Goal: Task Accomplishment & Management: Manage account settings

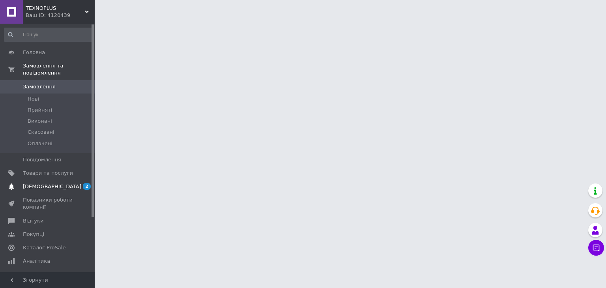
click at [53, 183] on span "[DEMOGRAPHIC_DATA]" at bounding box center [48, 186] width 50 height 7
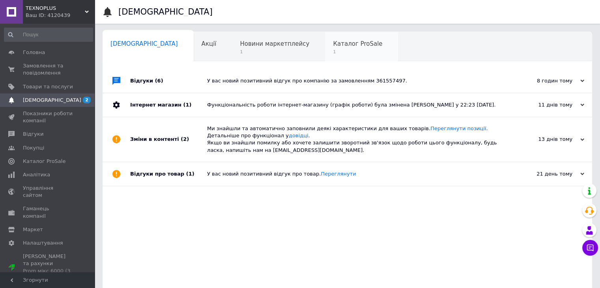
click at [333, 43] on span "Каталог ProSale" at bounding box center [357, 43] width 49 height 7
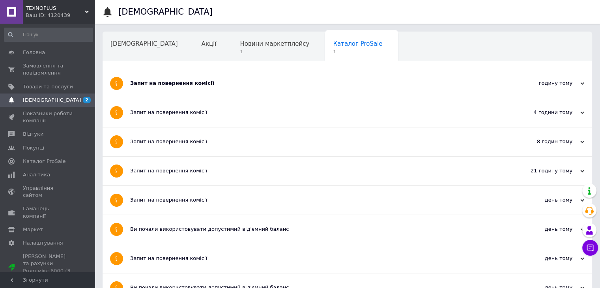
click at [221, 84] on div "Запит на повернення комісії" at bounding box center [317, 83] width 375 height 7
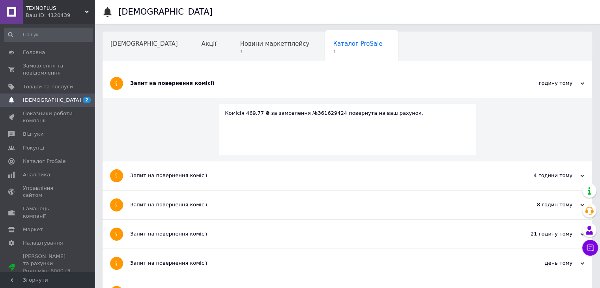
click at [221, 84] on div "Запит на повернення комісії" at bounding box center [317, 83] width 375 height 7
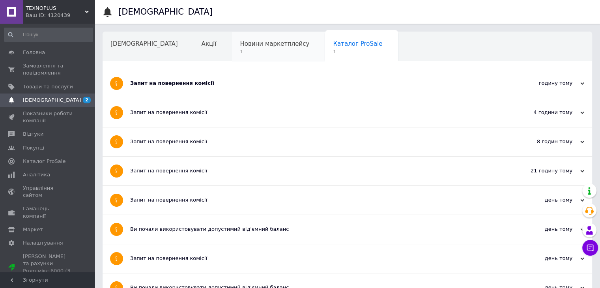
click at [232, 36] on div "Новини маркетплейсу 1" at bounding box center [278, 47] width 93 height 30
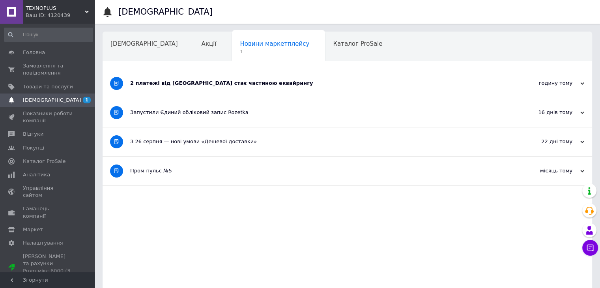
click at [216, 88] on div "2 платежі від Rozetka стає частиною еквайрингу" at bounding box center [317, 83] width 375 height 29
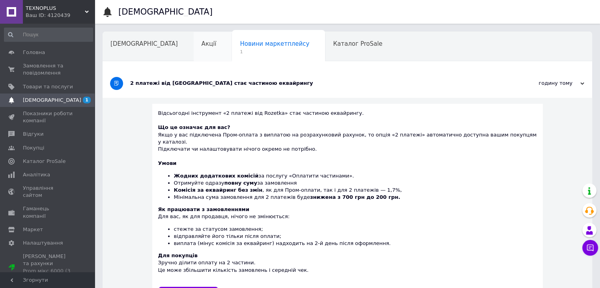
drag, startPoint x: 230, startPoint y: 43, endPoint x: 175, endPoint y: 46, distance: 55.3
click at [240, 43] on span "Новини маркетплейсу" at bounding box center [274, 43] width 69 height 7
click at [201, 45] on span "Акції" at bounding box center [208, 43] width 15 height 7
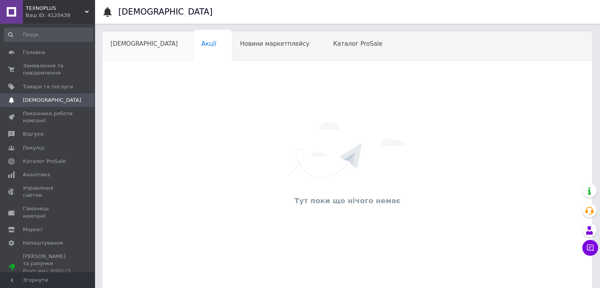
click at [131, 45] on span "[DEMOGRAPHIC_DATA]" at bounding box center [143, 43] width 67 height 7
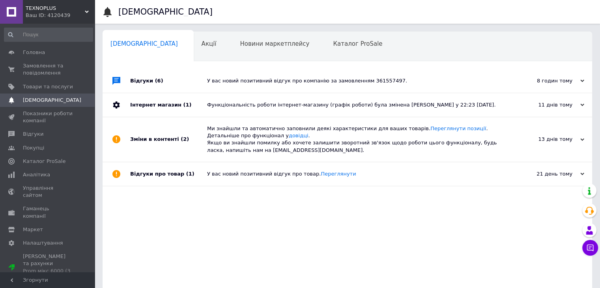
click at [189, 62] on div "Навчання та заходи" at bounding box center [146, 77] width 86 height 30
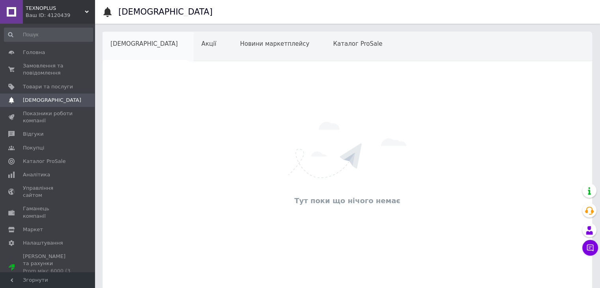
click at [144, 46] on div "[DEMOGRAPHIC_DATA]" at bounding box center [148, 47] width 91 height 30
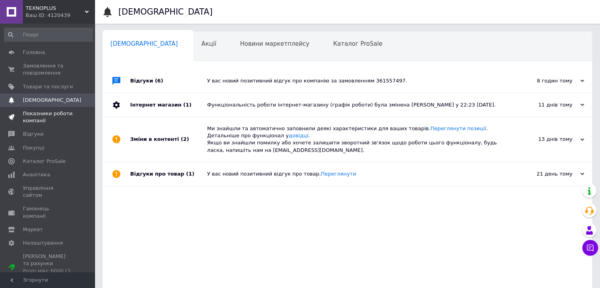
click at [49, 114] on span "Показники роботи компанії" at bounding box center [48, 117] width 50 height 14
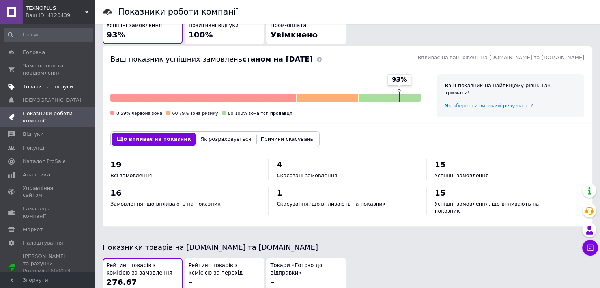
scroll to position [173, 0]
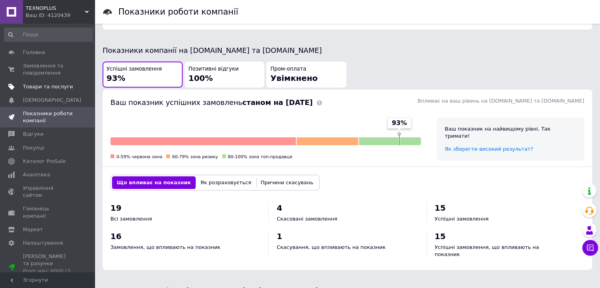
click at [57, 84] on span "Товари та послуги" at bounding box center [48, 86] width 50 height 7
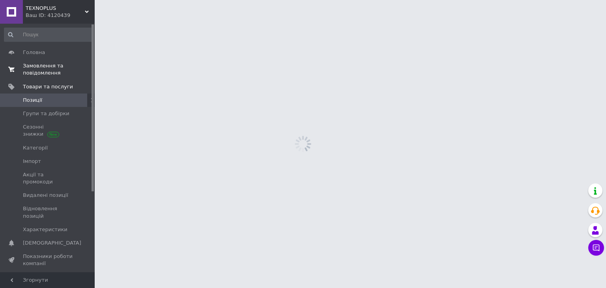
click at [53, 71] on span "Замовлення та повідомлення" at bounding box center [48, 69] width 50 height 14
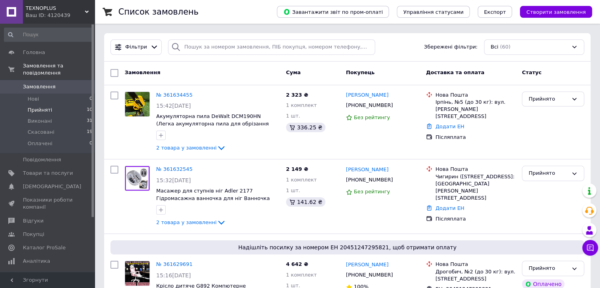
click at [46, 106] on span "Прийняті" at bounding box center [40, 109] width 24 height 7
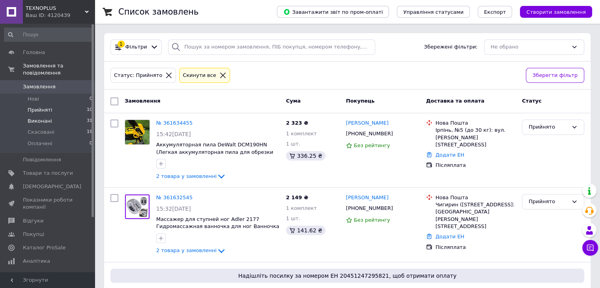
click at [59, 116] on li "Виконані 31" at bounding box center [48, 121] width 97 height 11
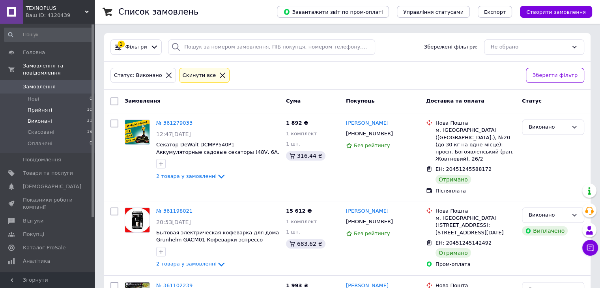
click at [45, 106] on span "Прийняті" at bounding box center [40, 109] width 24 height 7
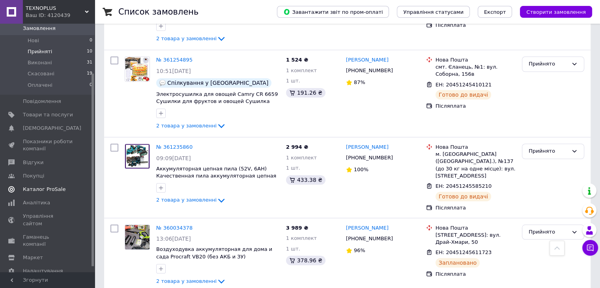
scroll to position [70, 0]
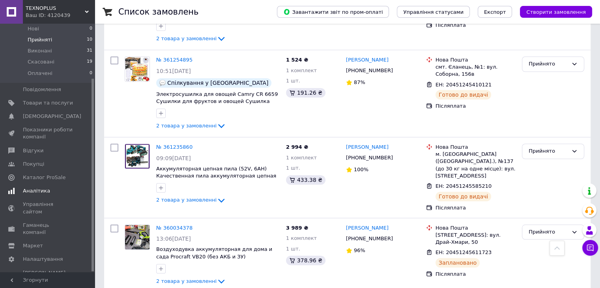
click at [45, 187] on span "Аналітика" at bounding box center [36, 190] width 27 height 7
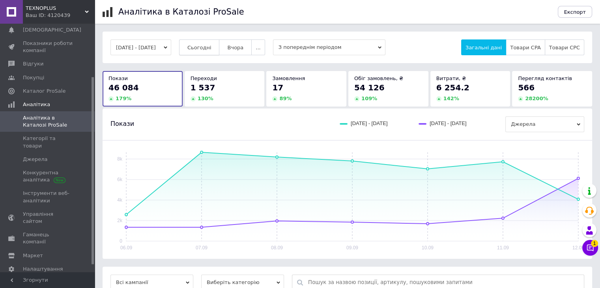
click at [202, 46] on span "Сьогодні" at bounding box center [199, 48] width 24 height 6
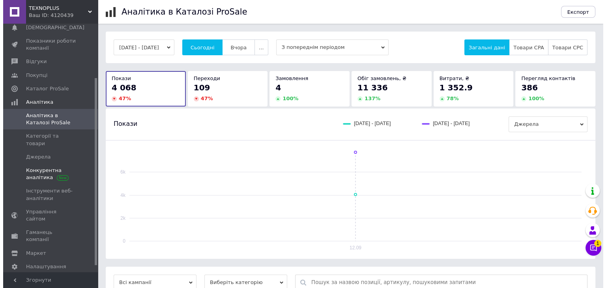
scroll to position [80, 0]
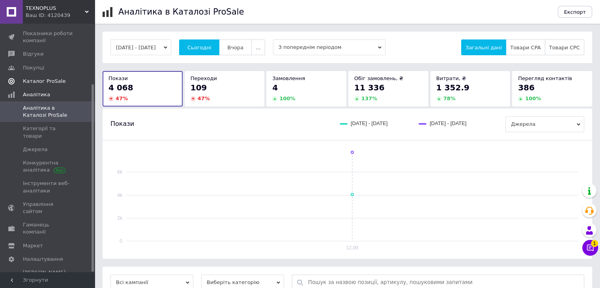
click at [52, 86] on link "Каталог ProSale" at bounding box center [48, 81] width 97 height 13
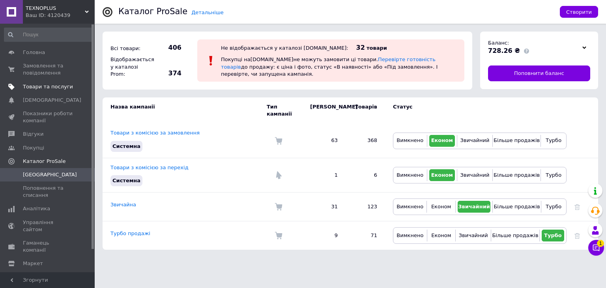
click at [33, 92] on link "Товари та послуги" at bounding box center [48, 86] width 97 height 13
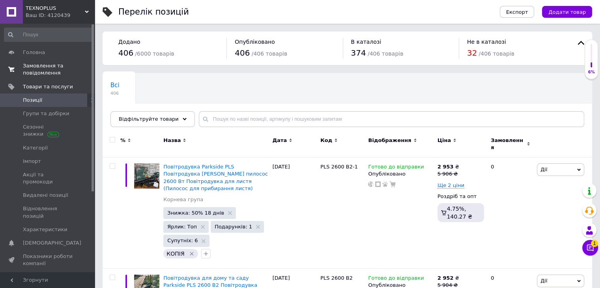
click at [29, 75] on span "Замовлення та повідомлення" at bounding box center [48, 69] width 50 height 14
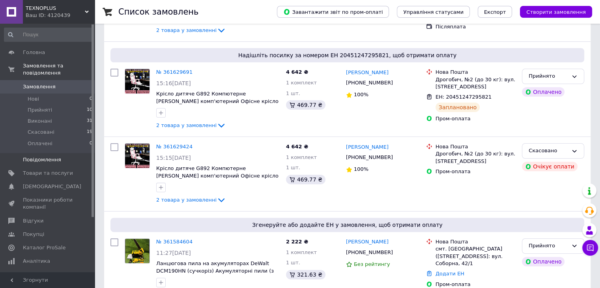
scroll to position [197, 0]
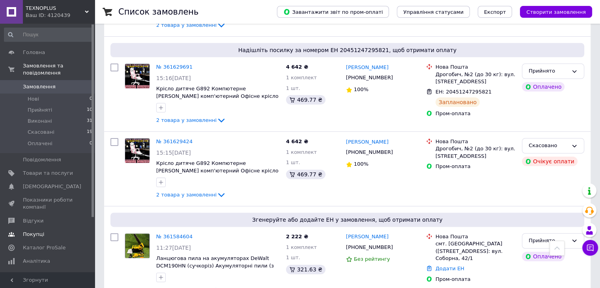
click at [40, 231] on span "Покупці" at bounding box center [33, 234] width 21 height 7
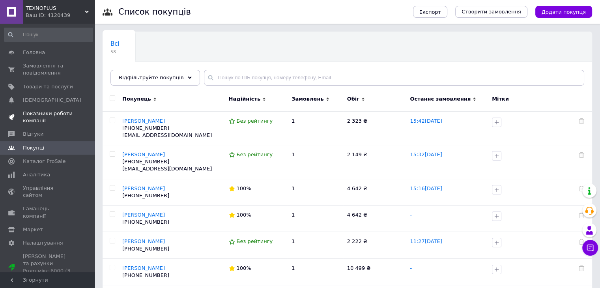
click at [60, 113] on span "Показники роботи компанії" at bounding box center [48, 117] width 50 height 14
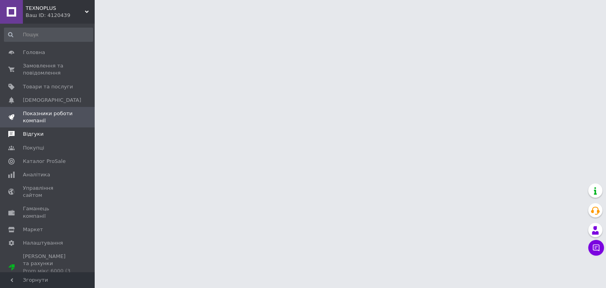
click at [34, 138] on span "Відгуки" at bounding box center [33, 134] width 21 height 7
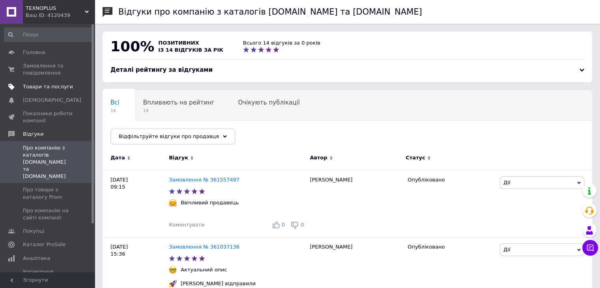
click at [54, 84] on span "Товари та послуги" at bounding box center [48, 86] width 50 height 7
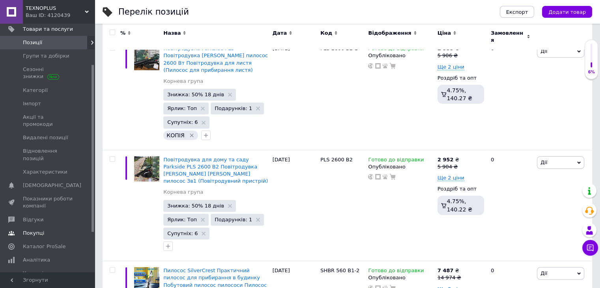
scroll to position [79, 0]
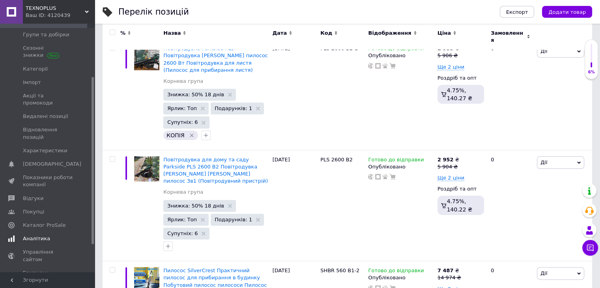
click at [41, 235] on span "Аналітика" at bounding box center [36, 238] width 27 height 7
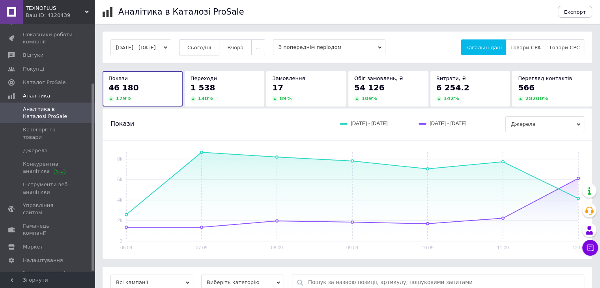
click at [216, 51] on button "Сьогодні" at bounding box center [199, 47] width 41 height 16
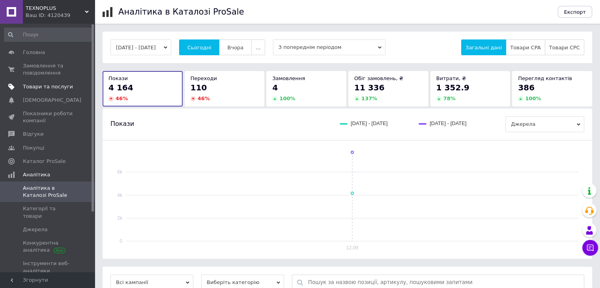
click at [48, 84] on span "Товари та послуги" at bounding box center [48, 86] width 50 height 7
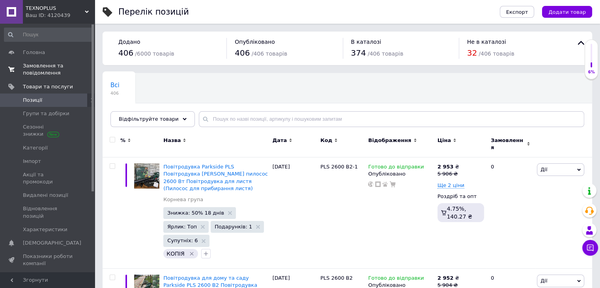
click at [56, 71] on span "Замовлення та повідомлення" at bounding box center [48, 69] width 50 height 14
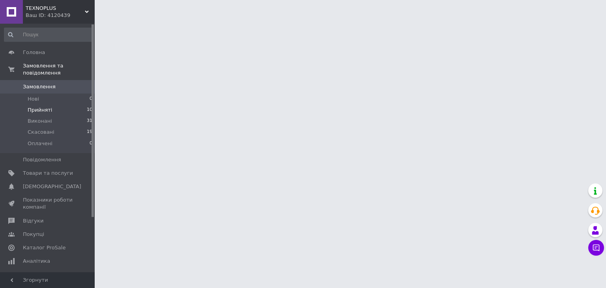
click at [61, 104] on li "Прийняті 10" at bounding box center [48, 109] width 97 height 11
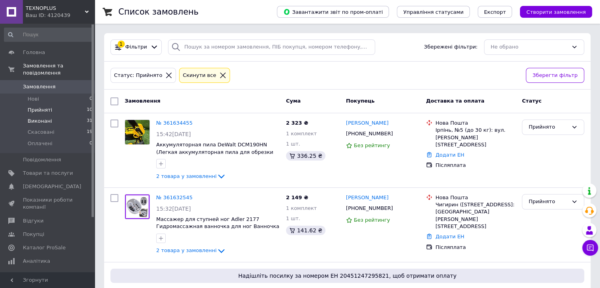
click at [51, 116] on li "Виконані 31" at bounding box center [48, 121] width 97 height 11
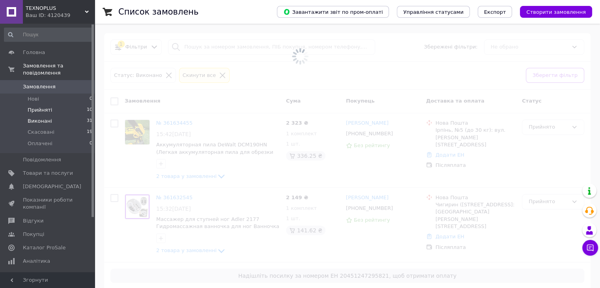
click at [52, 104] on li "Прийняті 10" at bounding box center [48, 109] width 97 height 11
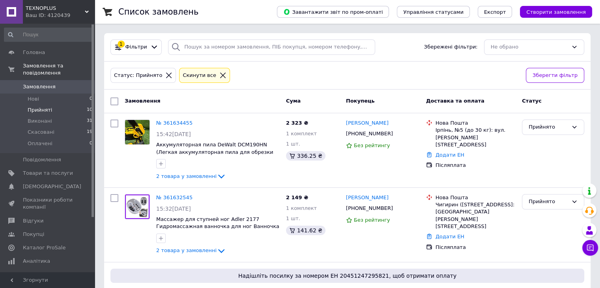
click at [48, 106] on span "Прийняті" at bounding box center [40, 109] width 24 height 7
click at [26, 116] on li "Виконані 31" at bounding box center [48, 121] width 97 height 11
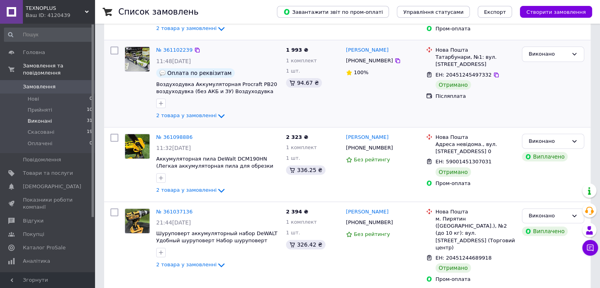
scroll to position [237, 0]
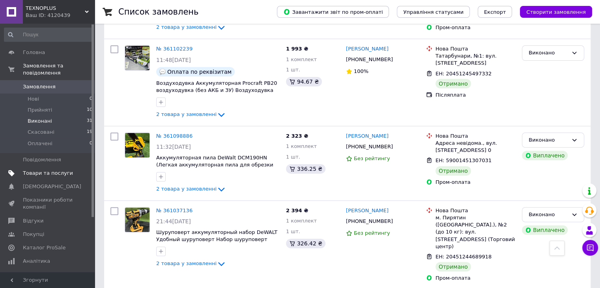
click at [41, 170] on span "Товари та послуги" at bounding box center [48, 173] width 50 height 7
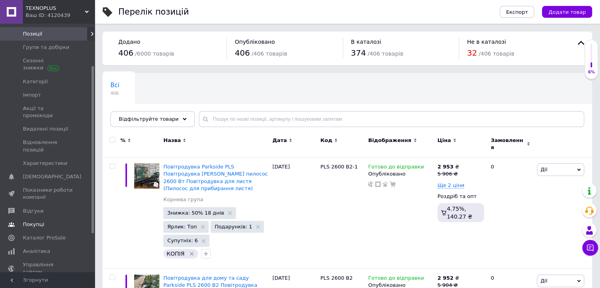
scroll to position [79, 0]
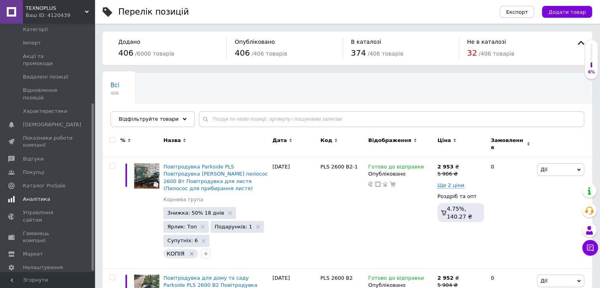
click at [48, 196] on span "Аналітика" at bounding box center [48, 199] width 50 height 7
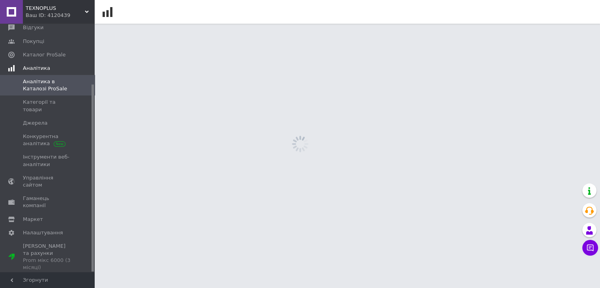
scroll to position [80, 0]
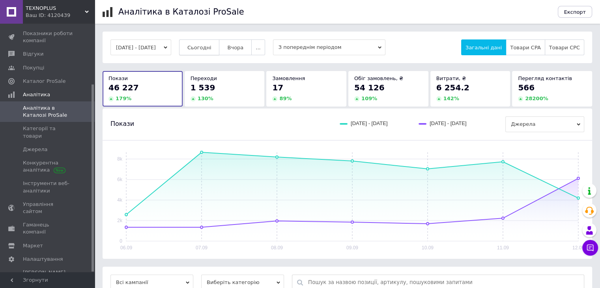
click at [211, 49] on span "Сьогодні" at bounding box center [199, 48] width 24 height 6
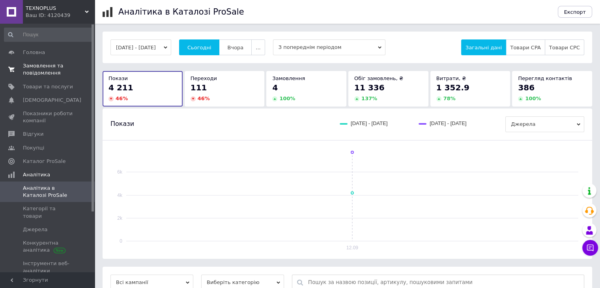
click at [54, 76] on span "Замовлення та повідомлення" at bounding box center [48, 69] width 50 height 14
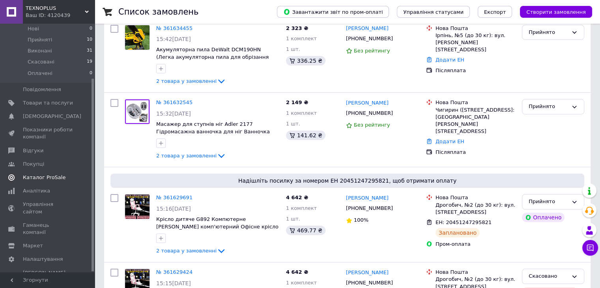
scroll to position [79, 0]
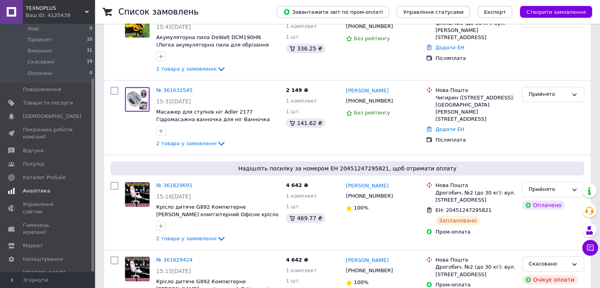
click at [35, 187] on span "Аналітика" at bounding box center [36, 190] width 27 height 7
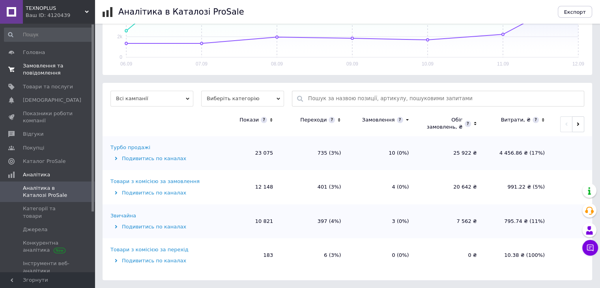
click at [42, 73] on span "Замовлення та повідомлення" at bounding box center [48, 69] width 50 height 14
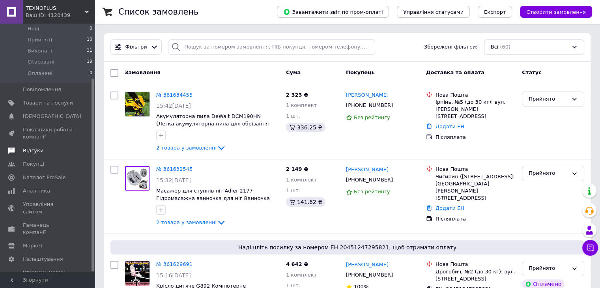
click at [47, 147] on span "Відгуки" at bounding box center [48, 150] width 50 height 7
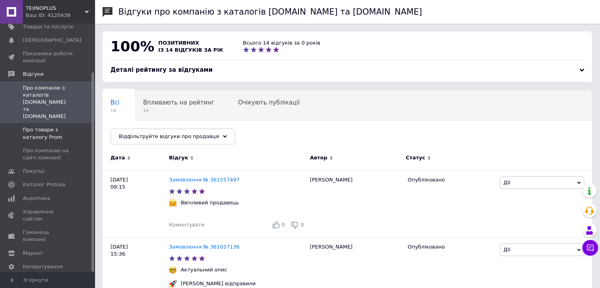
click at [40, 126] on span "Про товари з каталогу Prom" at bounding box center [48, 133] width 50 height 14
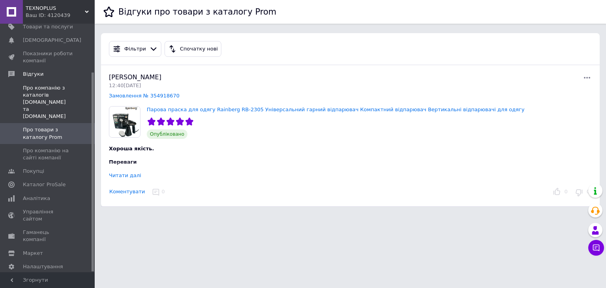
click at [62, 97] on span "Про компанію з каталогів Prom.ua та Bigl.ua" at bounding box center [48, 102] width 50 height 36
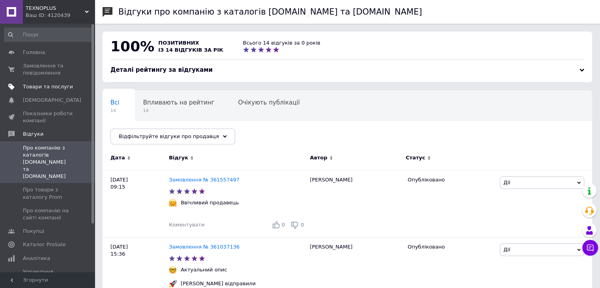
click at [43, 86] on span "Товари та послуги" at bounding box center [48, 86] width 50 height 7
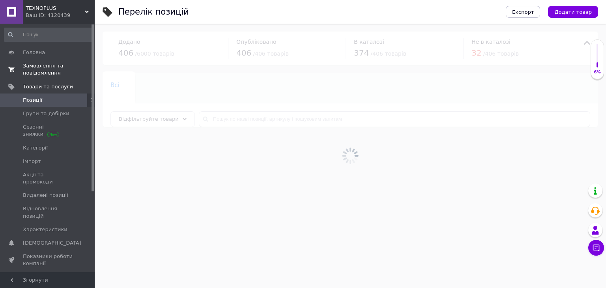
click at [49, 75] on span "Замовлення та повідомлення" at bounding box center [48, 69] width 50 height 14
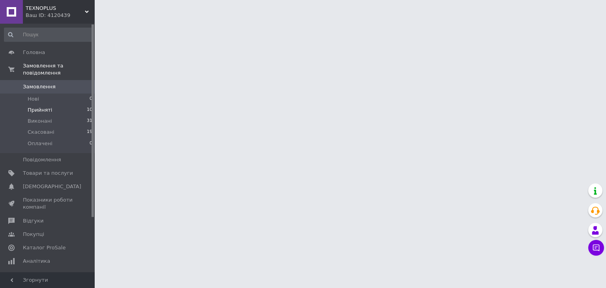
click at [39, 106] on span "Прийняті" at bounding box center [40, 109] width 24 height 7
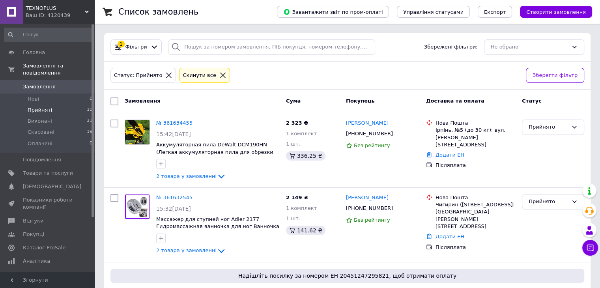
click at [47, 106] on span "Прийняті" at bounding box center [40, 109] width 24 height 7
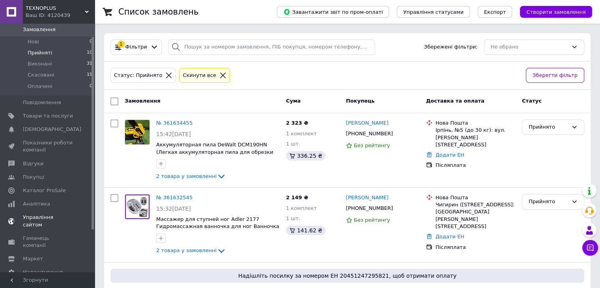
scroll to position [70, 0]
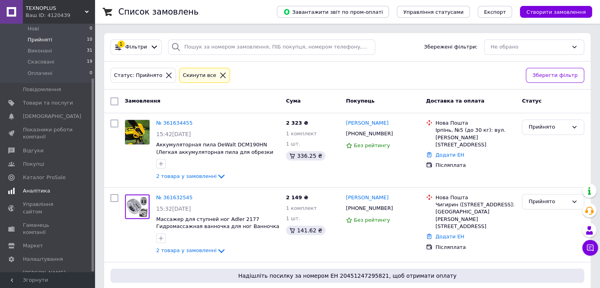
click at [32, 187] on span "Аналітика" at bounding box center [36, 190] width 27 height 7
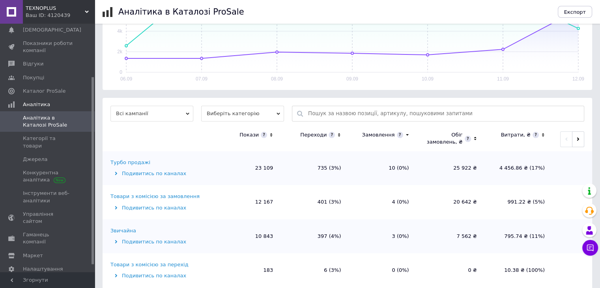
scroll to position [184, 0]
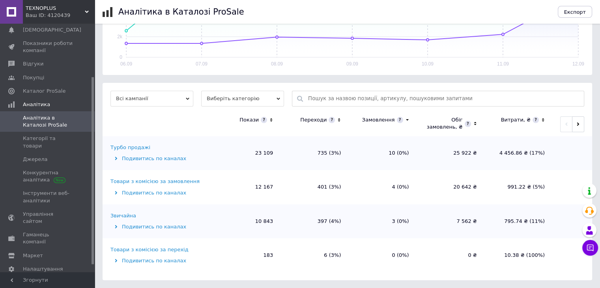
click at [239, 100] on span "Виберіть категорію" at bounding box center [242, 99] width 83 height 16
click at [204, 125] on li "Усі категорії" at bounding box center [242, 124] width 83 height 11
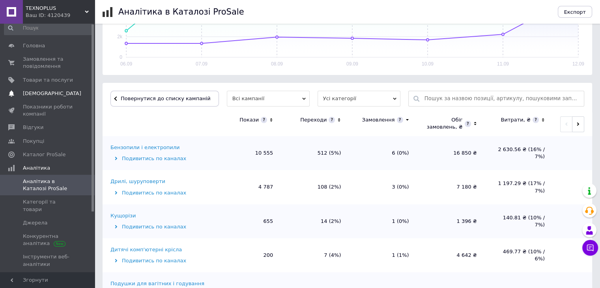
scroll to position [0, 0]
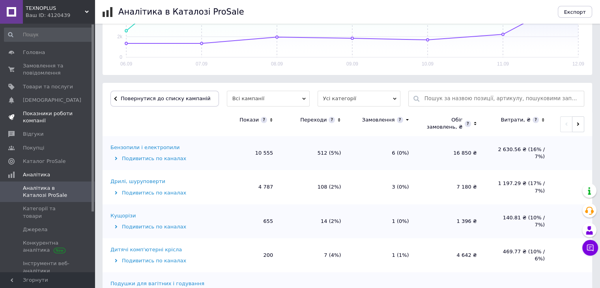
click at [44, 117] on span "Показники роботи компанії" at bounding box center [48, 117] width 50 height 14
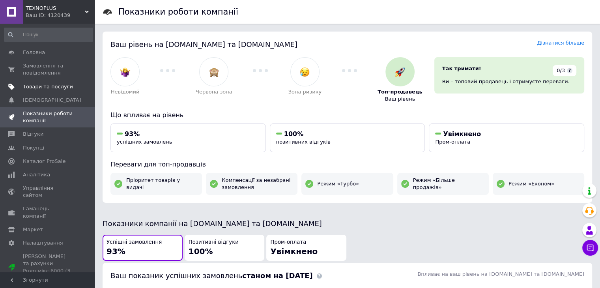
click at [57, 90] on span "Товари та послуги" at bounding box center [48, 86] width 50 height 7
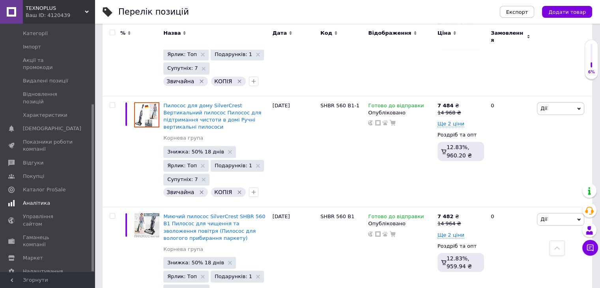
scroll to position [119, 0]
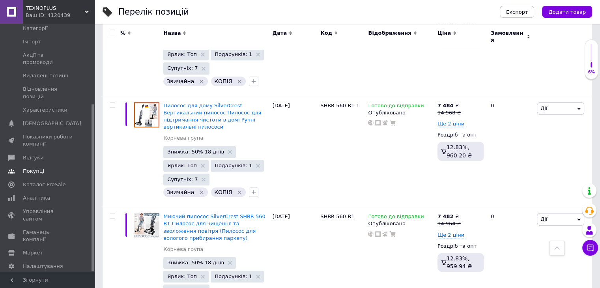
click at [46, 168] on span "Покупці" at bounding box center [48, 171] width 50 height 7
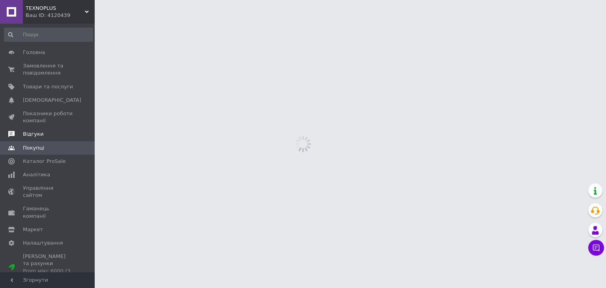
click at [50, 138] on link "Відгуки" at bounding box center [48, 133] width 97 height 13
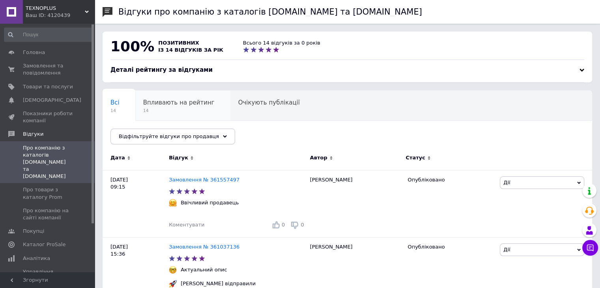
click at [160, 105] on span "Впливають на рейтинг" at bounding box center [178, 102] width 71 height 7
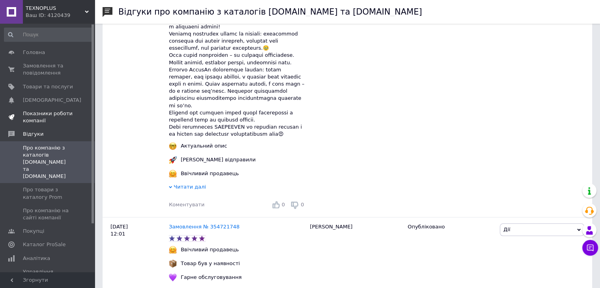
scroll to position [781, 0]
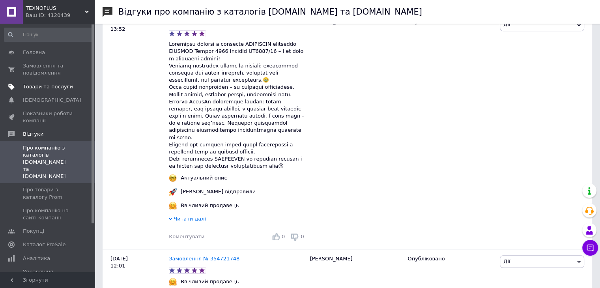
click at [66, 90] on span "Товари та послуги" at bounding box center [48, 86] width 50 height 7
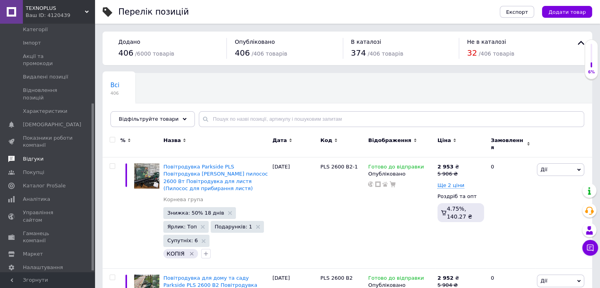
click at [44, 155] on span "Відгуки" at bounding box center [48, 158] width 50 height 7
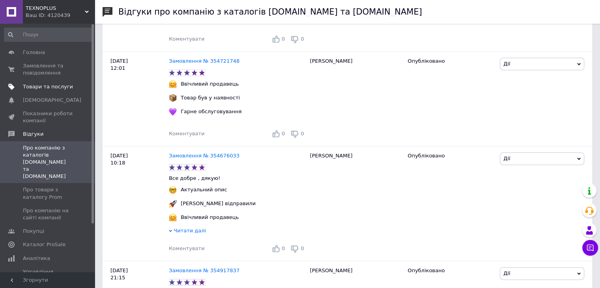
scroll to position [964, 0]
click at [62, 84] on span "Товари та послуги" at bounding box center [48, 86] width 50 height 7
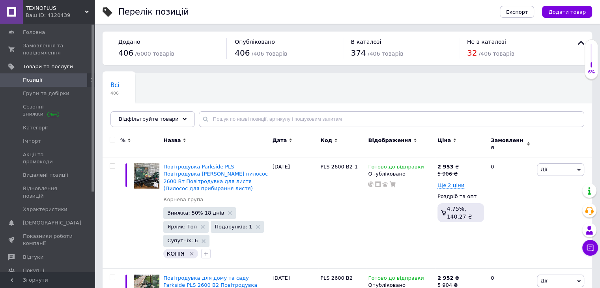
scroll to position [79, 0]
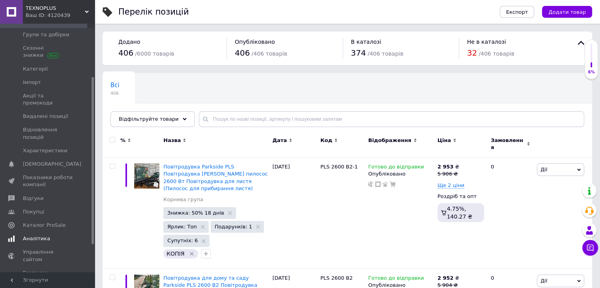
click at [46, 232] on link "Аналітика" at bounding box center [48, 238] width 97 height 13
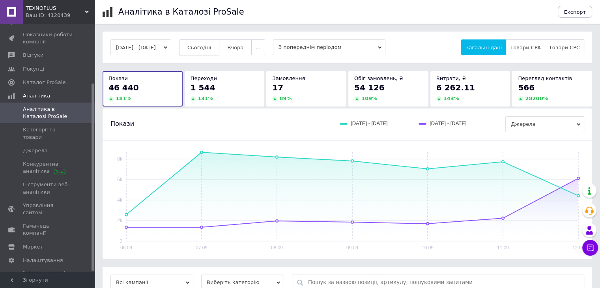
click at [207, 47] on span "Сьогодні" at bounding box center [199, 48] width 24 height 6
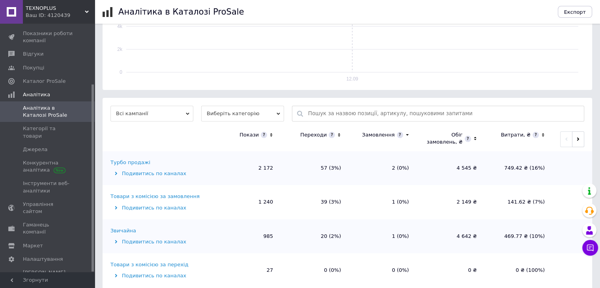
scroll to position [184, 0]
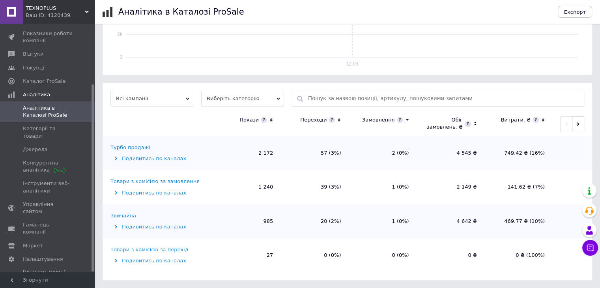
click at [155, 157] on div "Подивитись по каналах" at bounding box center [160, 158] width 101 height 7
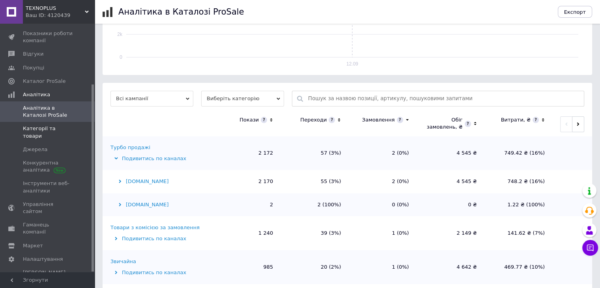
click at [62, 128] on span "Категорії та товари" at bounding box center [48, 132] width 50 height 14
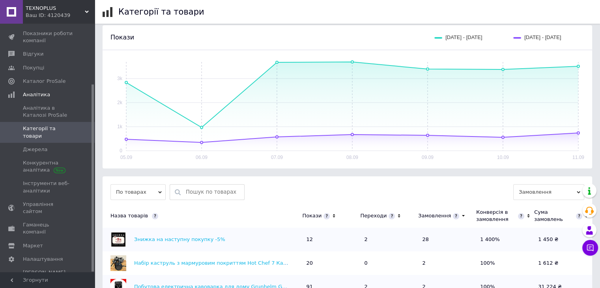
scroll to position [77, 0]
click at [141, 185] on span "По товарах" at bounding box center [137, 193] width 55 height 16
click at [144, 219] on li "За категоріями" at bounding box center [137, 218] width 55 height 11
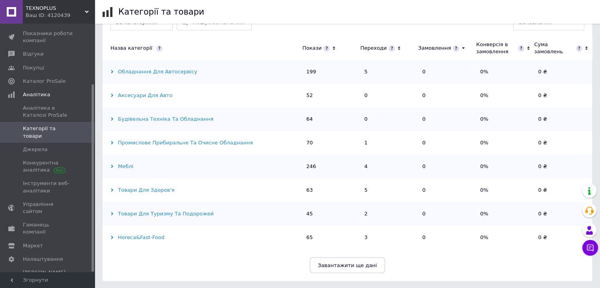
scroll to position [248, 0]
click at [349, 265] on span "Завантажити ще дані" at bounding box center [347, 264] width 59 height 6
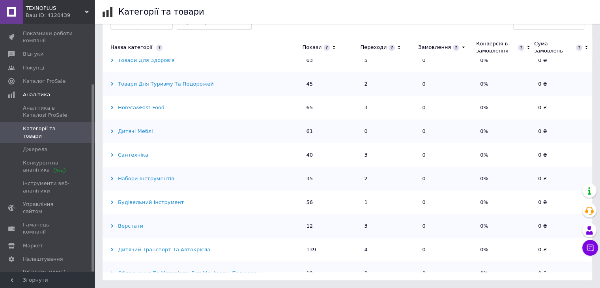
scroll to position [426, 0]
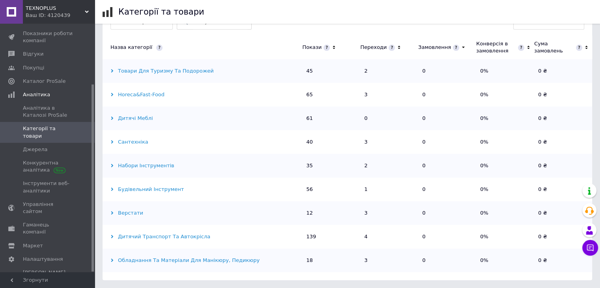
click at [131, 187] on div "Будівельний інструмент" at bounding box center [201, 189] width 196 height 7
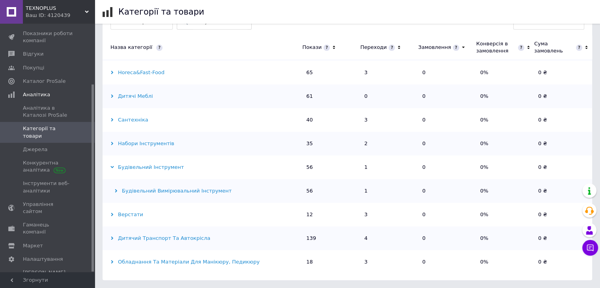
scroll to position [450, 0]
click at [142, 190] on div "Будівельний вимірювальний інструмент" at bounding box center [201, 189] width 196 height 7
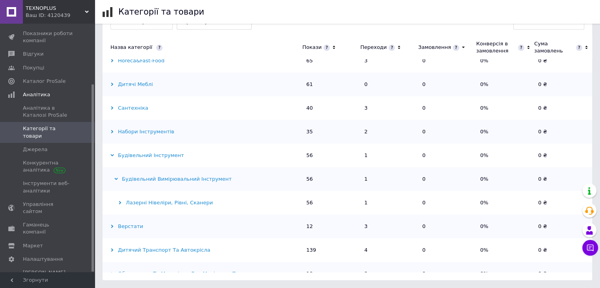
scroll to position [473, 0]
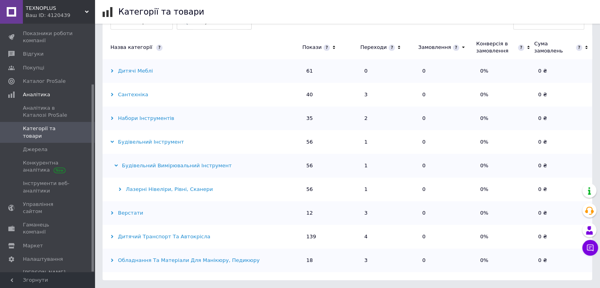
click at [150, 260] on div "Обладнання та матеріали для манікюру, педикюру" at bounding box center [201, 260] width 196 height 7
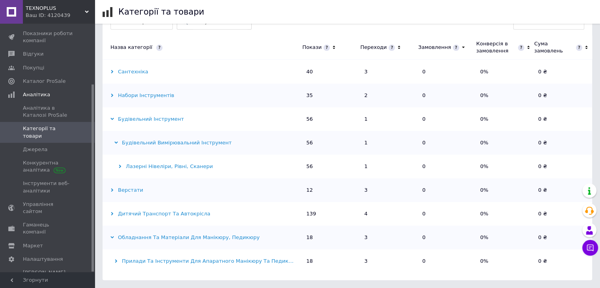
scroll to position [497, 0]
click at [155, 212] on div "Дитячий транспорт та автокрісла" at bounding box center [201, 212] width 196 height 7
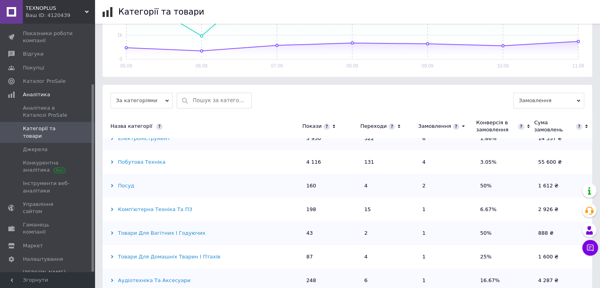
scroll to position [0, 0]
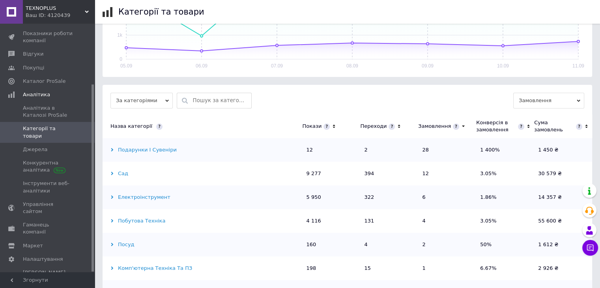
click at [144, 221] on div "Побутова техніка" at bounding box center [201, 220] width 196 height 7
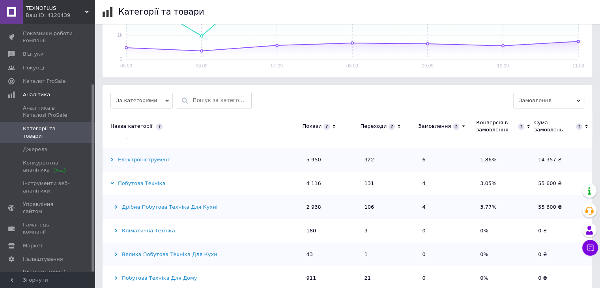
scroll to position [39, 0]
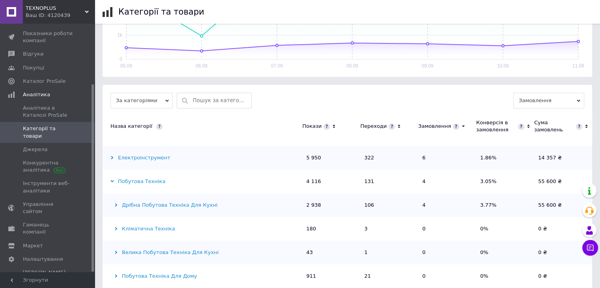
click at [191, 207] on div "Дрібна побутова техніка для кухні" at bounding box center [201, 204] width 196 height 7
click at [166, 228] on div "Кавоварки та кавомашини" at bounding box center [201, 228] width 196 height 7
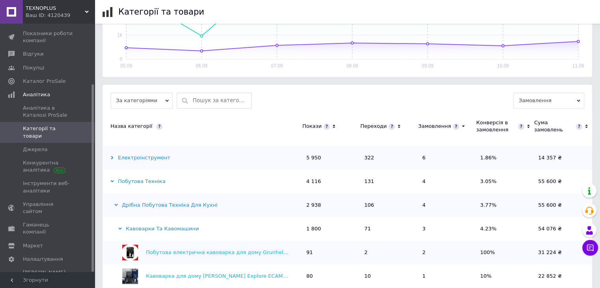
click at [180, 228] on div "Кавоварки та кавомашини" at bounding box center [201, 228] width 196 height 7
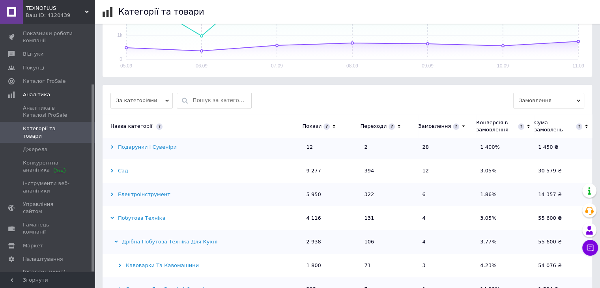
scroll to position [0, 0]
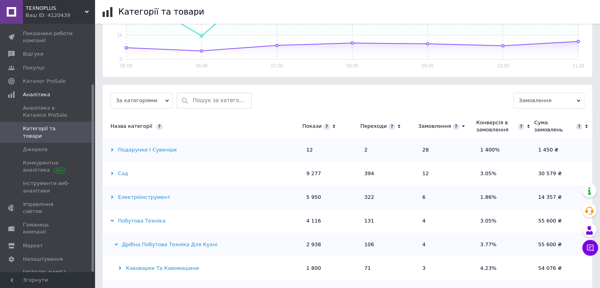
click at [144, 200] on div "Електроінструмент" at bounding box center [201, 197] width 196 height 7
click at [120, 173] on div "Сад" at bounding box center [201, 173] width 196 height 7
click at [137, 198] on div "Інструменти для обрізки" at bounding box center [201, 197] width 196 height 7
click at [158, 198] on div "Інструменти для обрізки" at bounding box center [201, 197] width 196 height 7
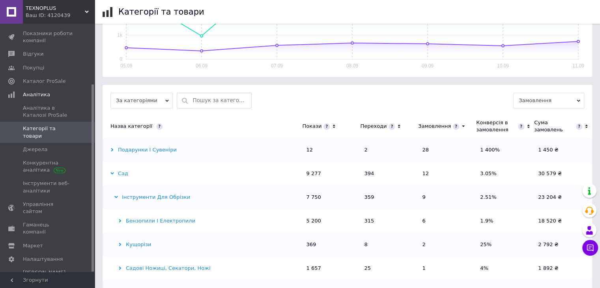
click at [158, 198] on div "Інструменти для обрізки" at bounding box center [201, 197] width 196 height 7
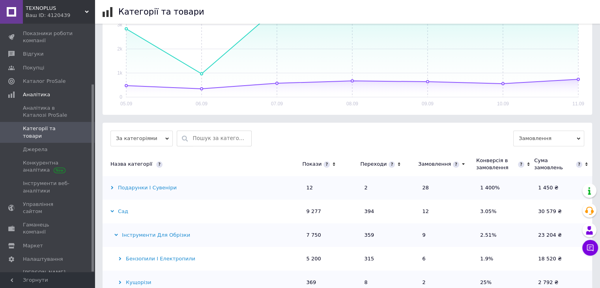
scroll to position [129, 0]
click at [142, 186] on div "Подарунки і сувеніри" at bounding box center [201, 189] width 196 height 7
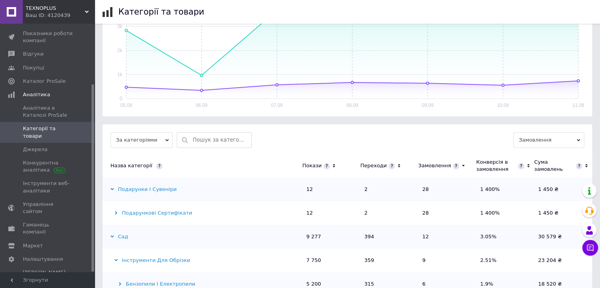
click at [142, 187] on div "Подарунки і сувеніри" at bounding box center [201, 189] width 196 height 7
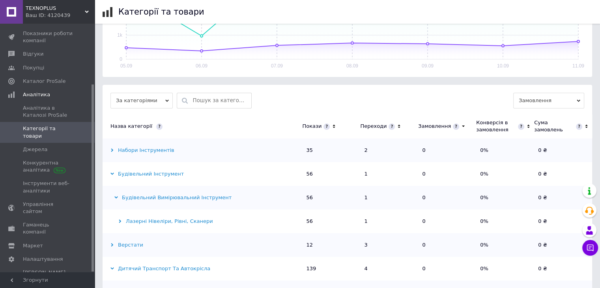
scroll to position [1230, 0]
click at [150, 172] on div "Будівельний інструмент" at bounding box center [201, 173] width 196 height 7
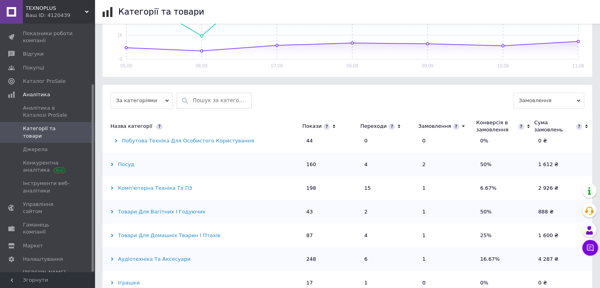
scroll to position [789, 0]
click at [170, 193] on td "Комп'ютерна техніка та ПЗ" at bounding box center [203, 189] width 200 height 24
click at [115, 165] on div "Посуд" at bounding box center [201, 165] width 196 height 7
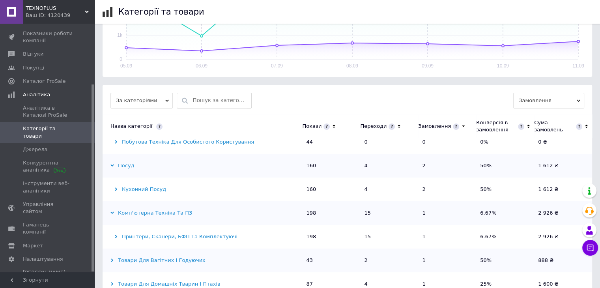
click at [115, 165] on div "Посуд" at bounding box center [201, 165] width 196 height 7
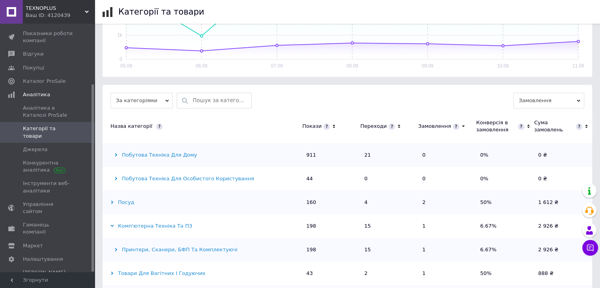
scroll to position [749, 0]
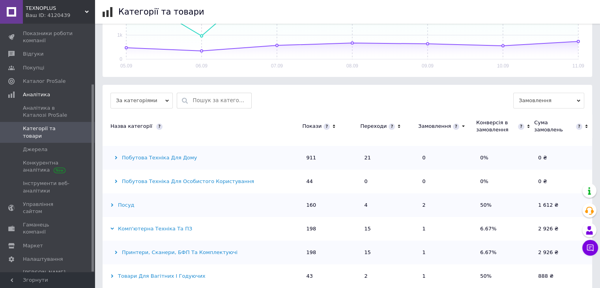
click at [117, 180] on icon at bounding box center [116, 181] width 4 height 4
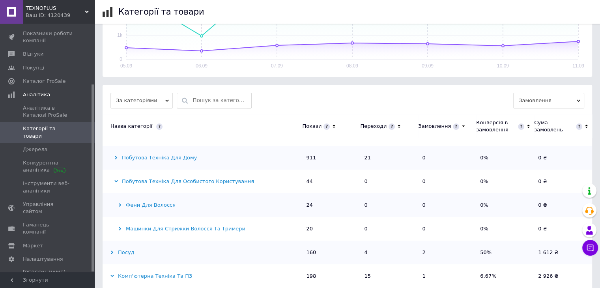
click at [119, 179] on div "Побутова техніка для особистого користування" at bounding box center [201, 181] width 196 height 7
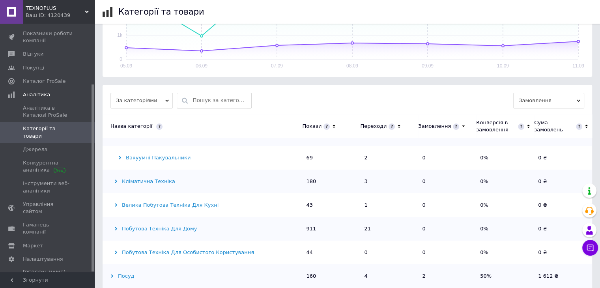
scroll to position [670, 0]
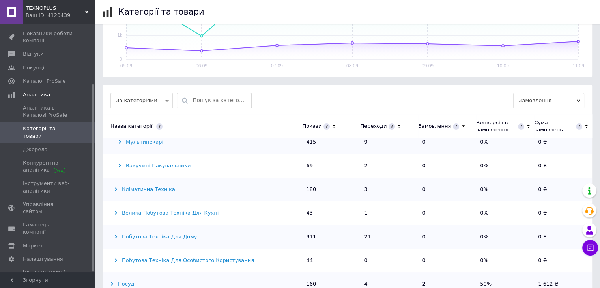
click at [138, 235] on div "Побутова техніка для дому" at bounding box center [201, 236] width 196 height 7
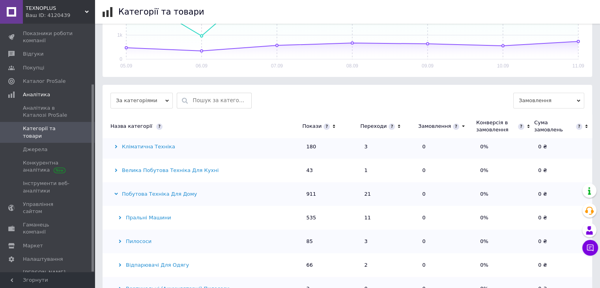
scroll to position [710, 0]
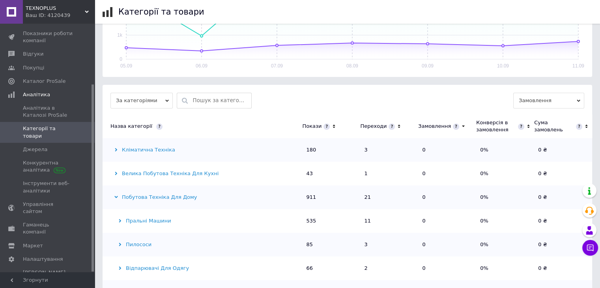
click at [144, 223] on div "Пральні машини" at bounding box center [201, 220] width 196 height 7
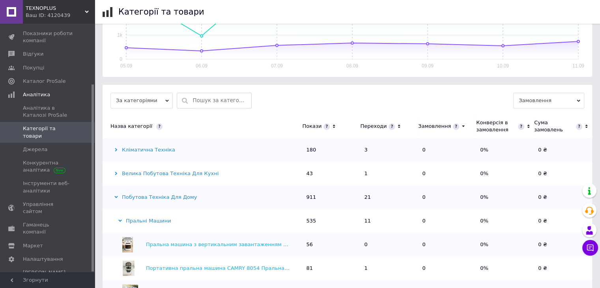
click at [145, 222] on div "Пральні машини" at bounding box center [201, 220] width 196 height 7
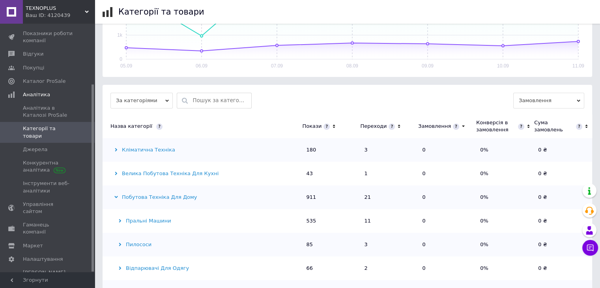
click at [158, 199] on div "Побутова техніка для дому" at bounding box center [201, 197] width 196 height 7
click at [160, 174] on div "Велика побутова техніка для кухні" at bounding box center [201, 173] width 196 height 7
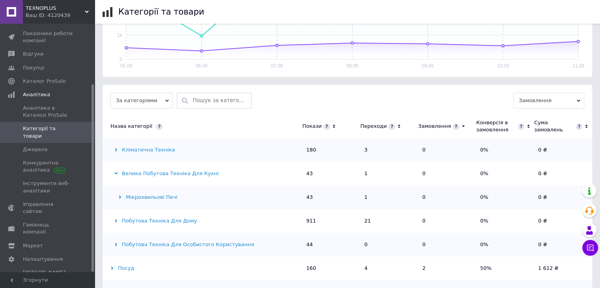
click at [160, 174] on div "Велика побутова техніка для кухні" at bounding box center [201, 173] width 196 height 7
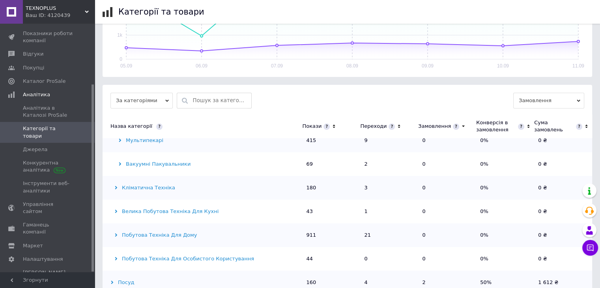
scroll to position [670, 0]
click at [151, 187] on div "Кліматична техніка" at bounding box center [201, 189] width 196 height 7
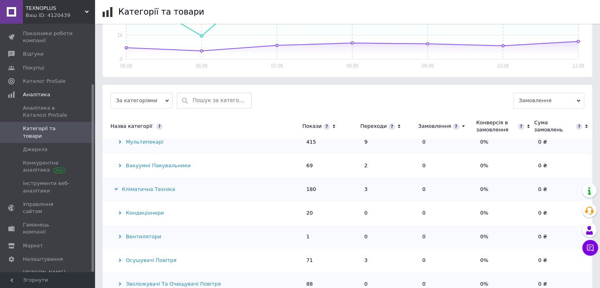
click at [151, 187] on div "Кліматична техніка" at bounding box center [201, 189] width 196 height 7
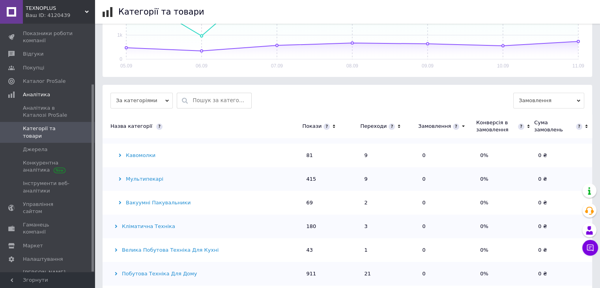
scroll to position [631, 0]
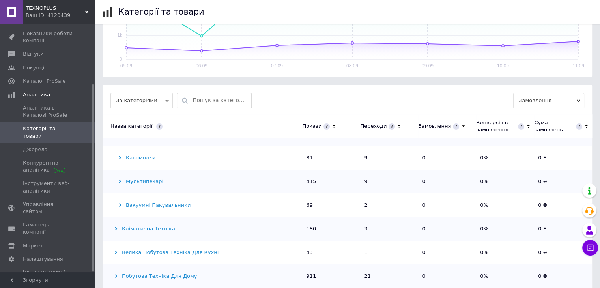
click at [151, 201] on div "Вакуумні пакувальники" at bounding box center [201, 204] width 196 height 7
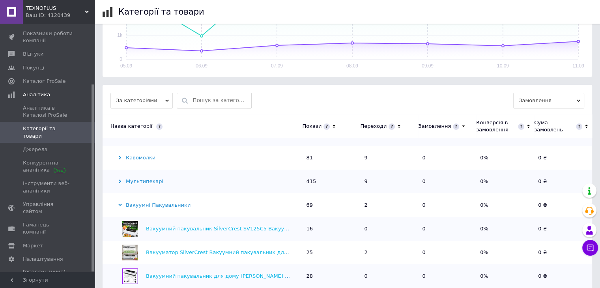
click at [151, 201] on div "Вакуумні пакувальники" at bounding box center [201, 204] width 196 height 7
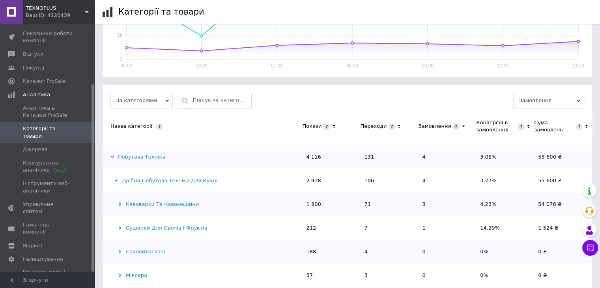
scroll to position [394, 0]
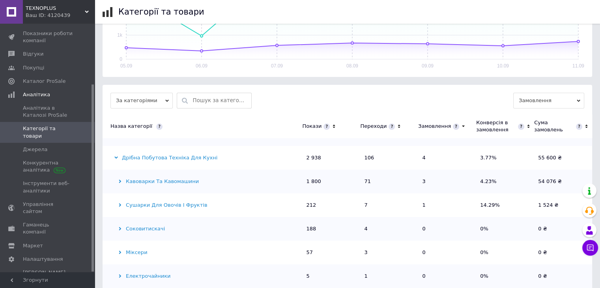
click at [148, 207] on div "Сушарки для овочів і фруктів" at bounding box center [201, 204] width 196 height 7
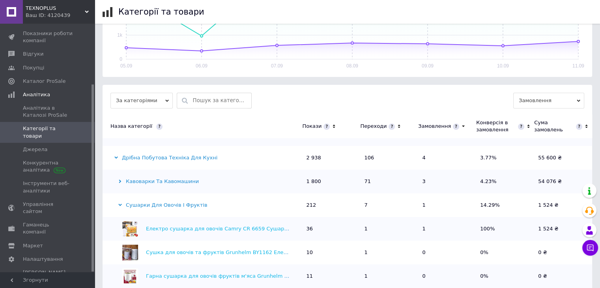
click at [148, 207] on div "Сушарки для овочів і фруктів" at bounding box center [201, 204] width 196 height 7
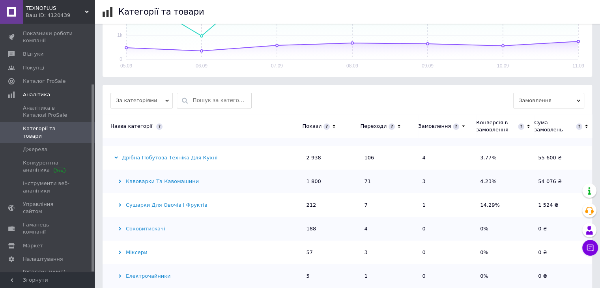
click at [148, 207] on div "Сушарки для овочів і фруктів" at bounding box center [201, 204] width 196 height 7
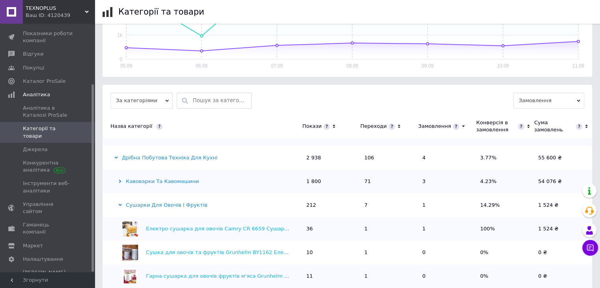
click at [148, 206] on div "Сушарки для овочів і фруктів" at bounding box center [201, 204] width 196 height 7
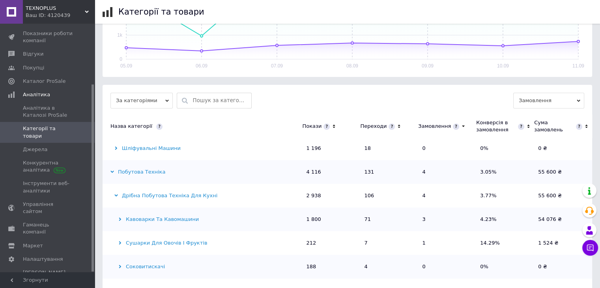
scroll to position [355, 0]
click at [140, 177] on td "Побутова техніка" at bounding box center [203, 174] width 200 height 24
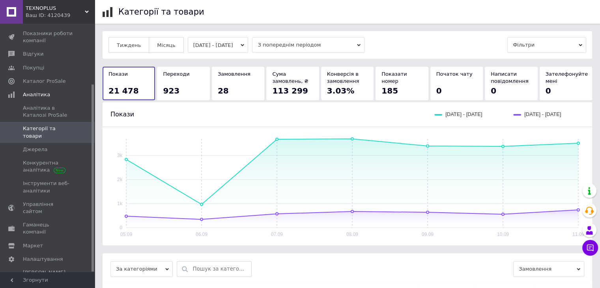
scroll to position [0, 0]
click at [63, 111] on span "Аналітика в Каталозі ProSale" at bounding box center [48, 111] width 50 height 14
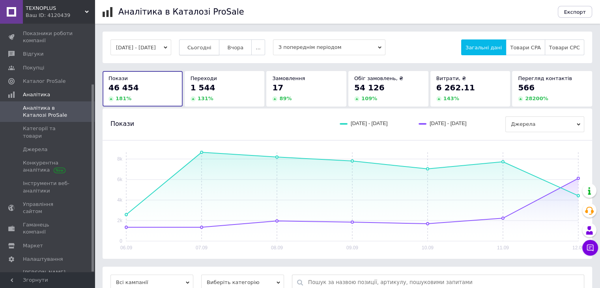
drag, startPoint x: 200, startPoint y: 49, endPoint x: 204, endPoint y: 50, distance: 4.1
click at [201, 48] on span "Сьогодні" at bounding box center [199, 48] width 24 height 6
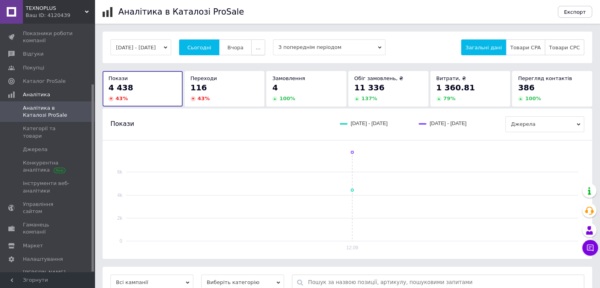
click at [262, 43] on button "..." at bounding box center [257, 47] width 13 height 16
click at [253, 75] on span "Тиждень" at bounding box center [243, 78] width 24 height 6
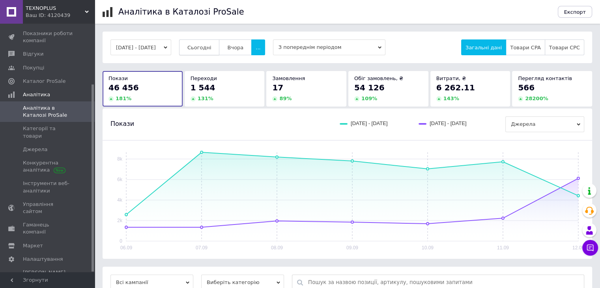
click at [200, 53] on button "Сьогодні" at bounding box center [199, 47] width 41 height 16
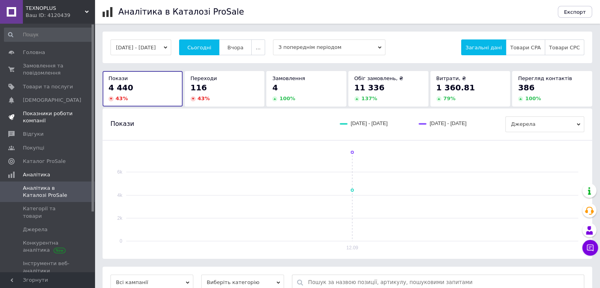
click at [49, 117] on span "Показники роботи компанії" at bounding box center [48, 117] width 50 height 14
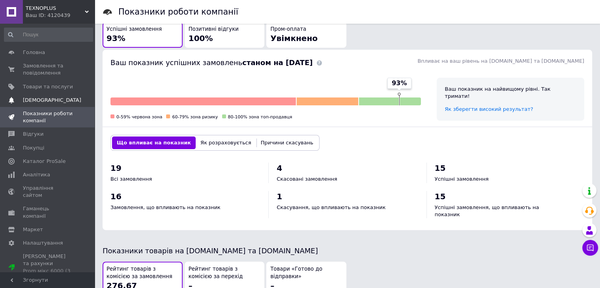
scroll to position [213, 0]
click at [50, 87] on span "Товари та послуги" at bounding box center [48, 86] width 50 height 7
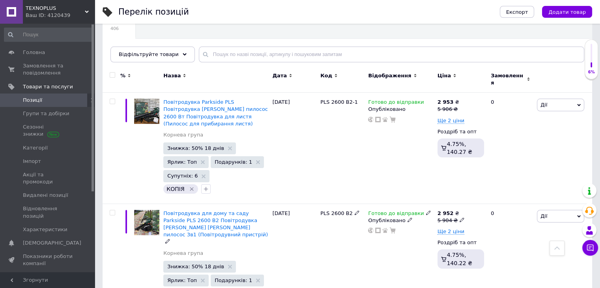
scroll to position [39, 0]
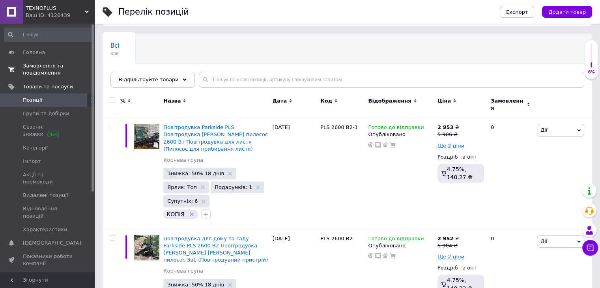
click at [65, 69] on span "Замовлення та повідомлення" at bounding box center [48, 69] width 50 height 14
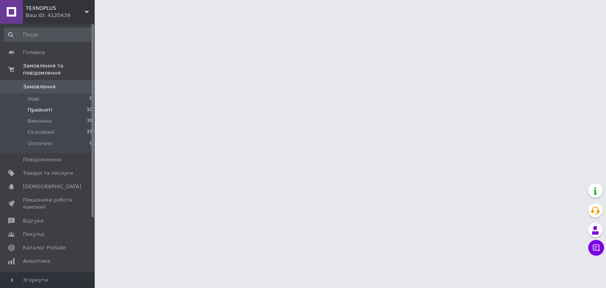
click at [63, 104] on li "Прийняті 10" at bounding box center [48, 109] width 97 height 11
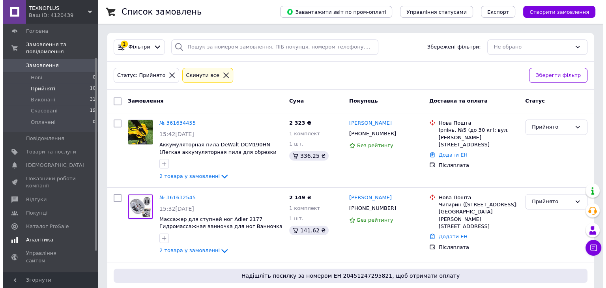
scroll to position [70, 0]
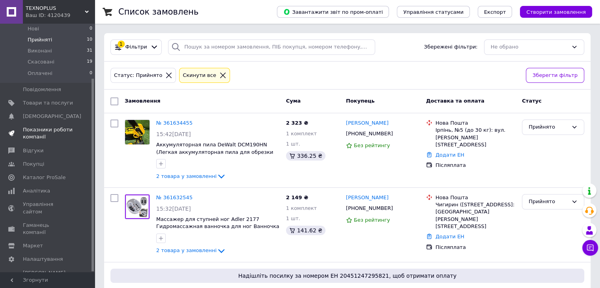
click at [56, 126] on span "Показники роботи компанії" at bounding box center [48, 133] width 50 height 14
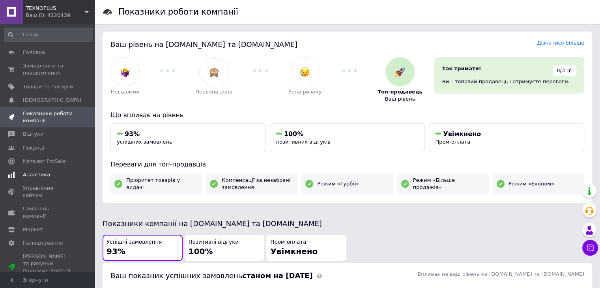
click at [53, 173] on span "Аналітика" at bounding box center [48, 174] width 50 height 7
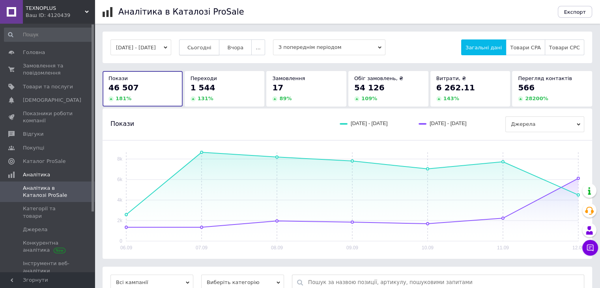
click at [211, 50] on span "Сьогодні" at bounding box center [199, 48] width 24 height 6
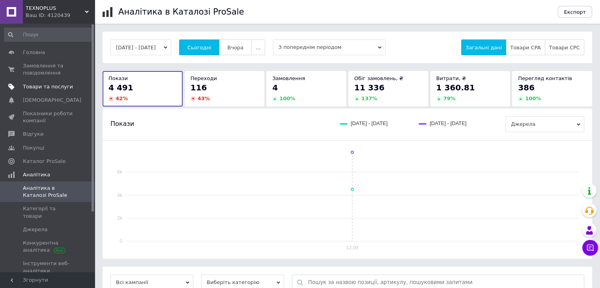
click at [76, 80] on link "Товари та послуги" at bounding box center [48, 86] width 97 height 13
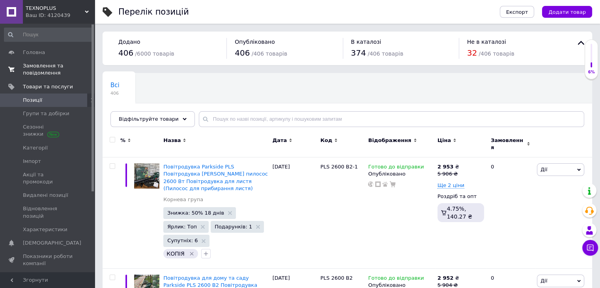
click at [41, 72] on span "Замовлення та повідомлення" at bounding box center [48, 69] width 50 height 14
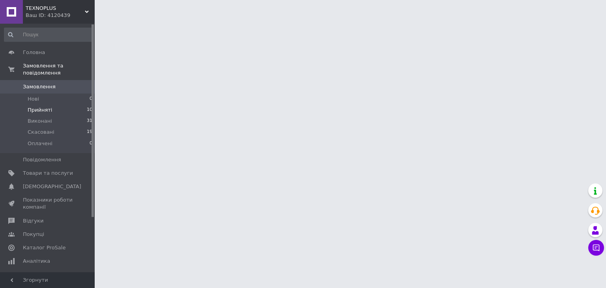
click at [76, 106] on li "Прийняті 10" at bounding box center [48, 109] width 97 height 11
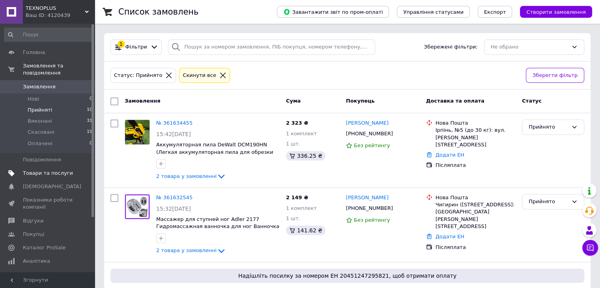
click at [47, 170] on span "Товари та послуги" at bounding box center [48, 173] width 50 height 7
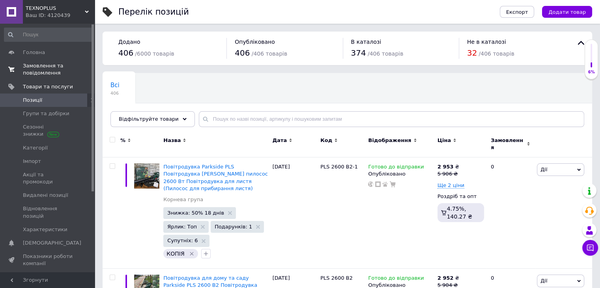
click at [62, 68] on span "Замовлення та повідомлення" at bounding box center [48, 69] width 50 height 14
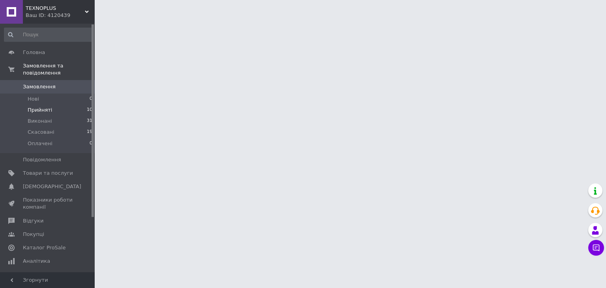
click at [63, 104] on li "Прийняті 10" at bounding box center [48, 109] width 97 height 11
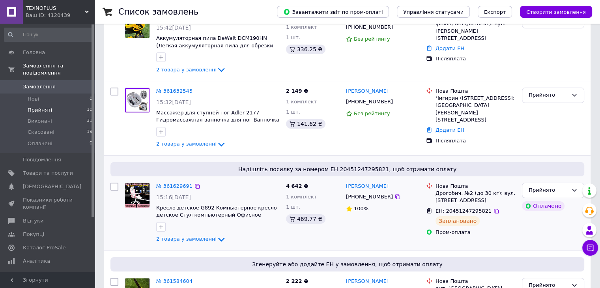
scroll to position [197, 0]
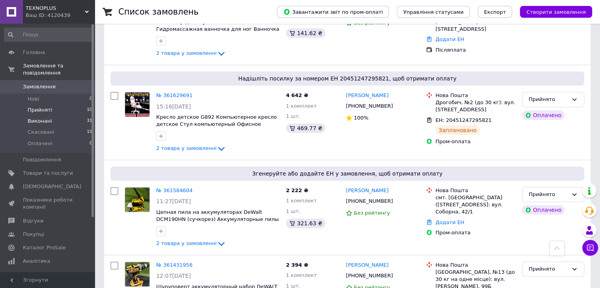
click at [56, 116] on li "Виконані 31" at bounding box center [48, 121] width 97 height 11
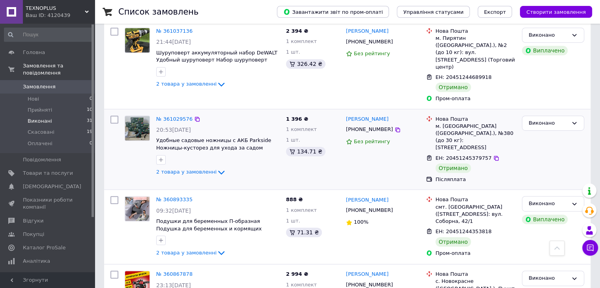
scroll to position [434, 0]
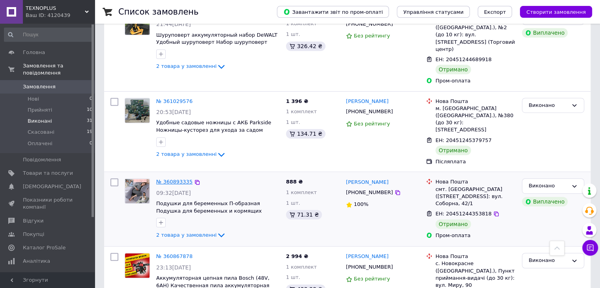
click at [168, 179] on link "№ 360893335" at bounding box center [174, 182] width 36 height 6
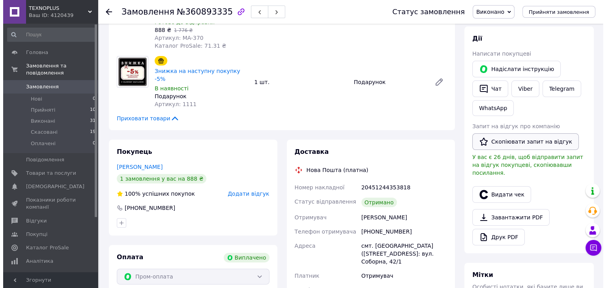
scroll to position [118, 0]
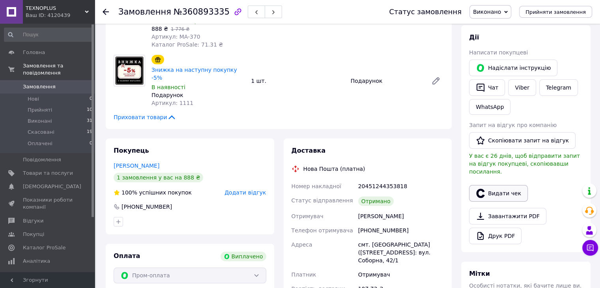
click at [500, 185] on button "Видати чек" at bounding box center [498, 193] width 59 height 17
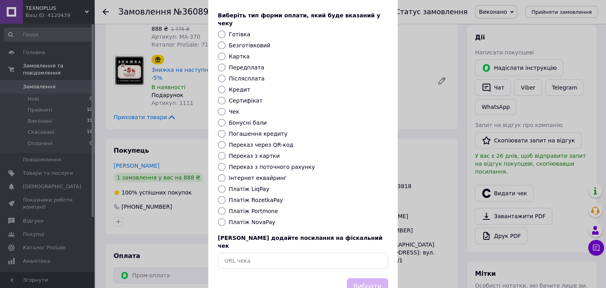
scroll to position [39, 0]
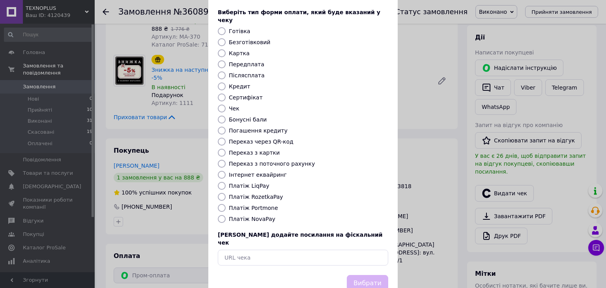
click at [218, 193] on input "Платіж RozetkaPay" at bounding box center [222, 197] width 8 height 8
radio input "true"
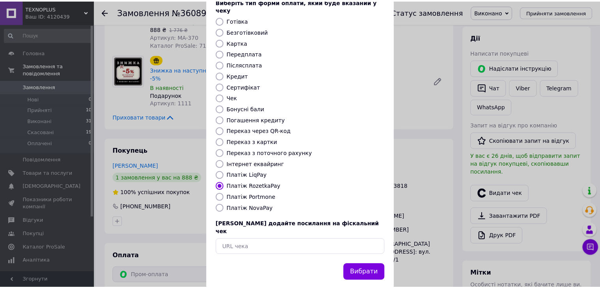
scroll to position [50, 0]
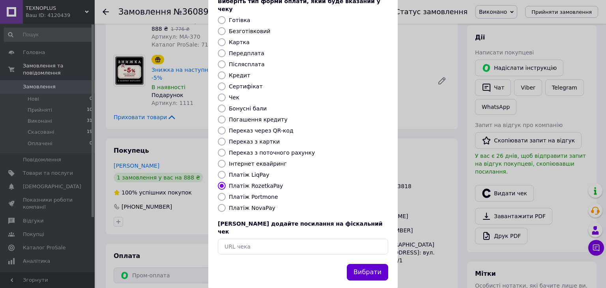
click at [371, 264] on button "Вибрати" at bounding box center [367, 272] width 41 height 17
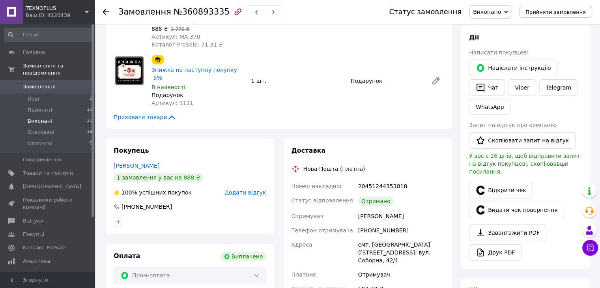
click at [56, 116] on li "Виконані 31" at bounding box center [48, 121] width 97 height 11
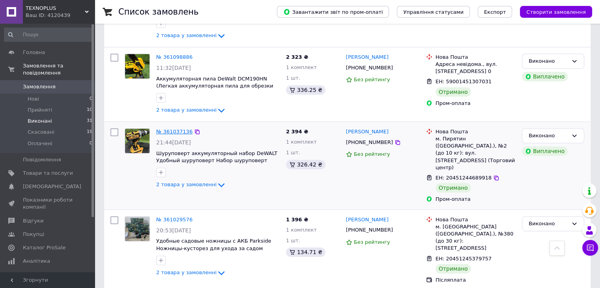
click at [179, 129] on link "№ 361037136" at bounding box center [174, 132] width 36 height 6
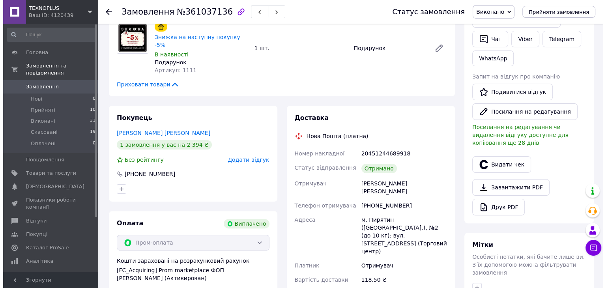
scroll to position [157, 0]
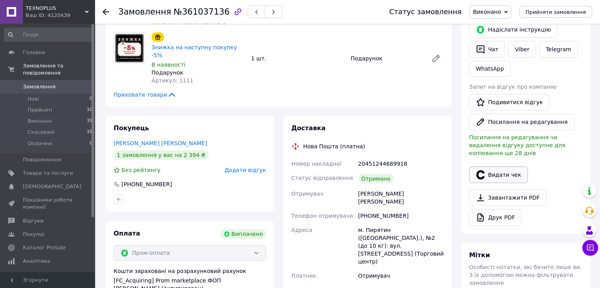
click at [495, 166] on button "Видати чек" at bounding box center [498, 174] width 59 height 17
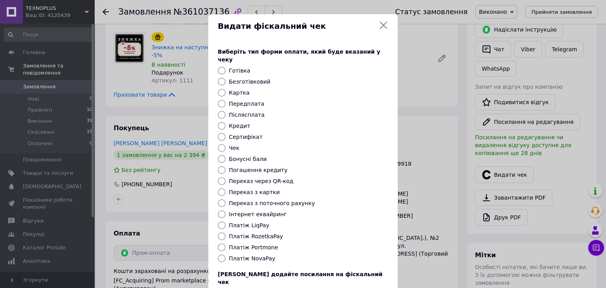
click at [222, 232] on input "Платіж RozetkaPay" at bounding box center [222, 236] width 8 height 8
radio input "true"
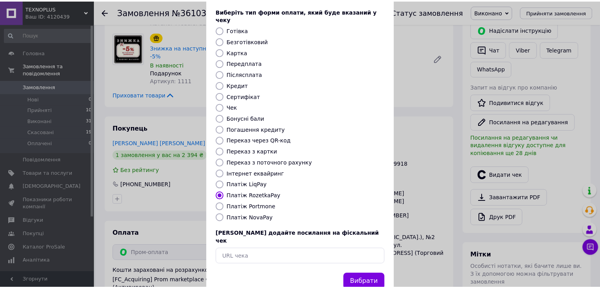
scroll to position [50, 0]
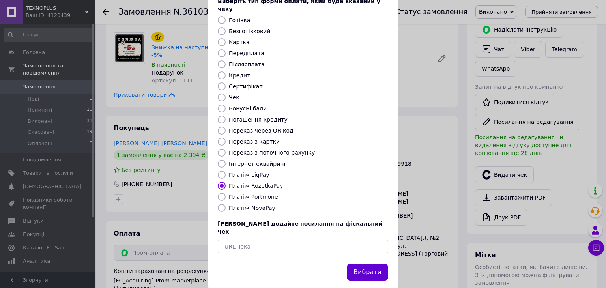
click at [375, 264] on button "Вибрати" at bounding box center [367, 272] width 41 height 17
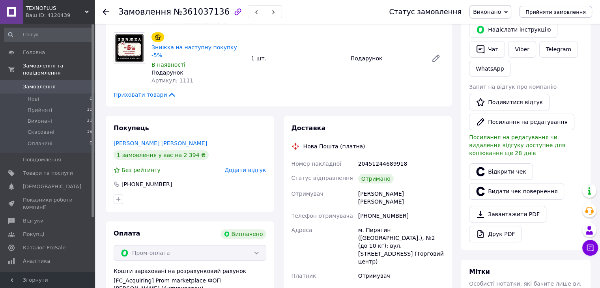
click at [108, 12] on icon at bounding box center [106, 12] width 6 height 6
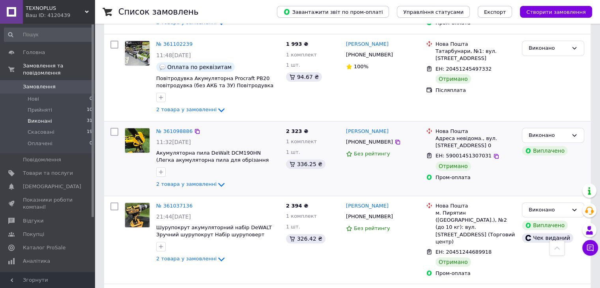
scroll to position [245, 0]
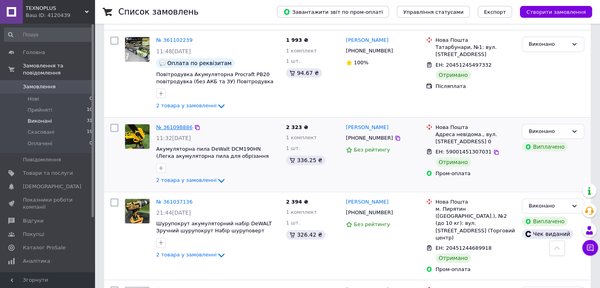
click at [175, 124] on link "№ 361098886" at bounding box center [174, 127] width 36 height 6
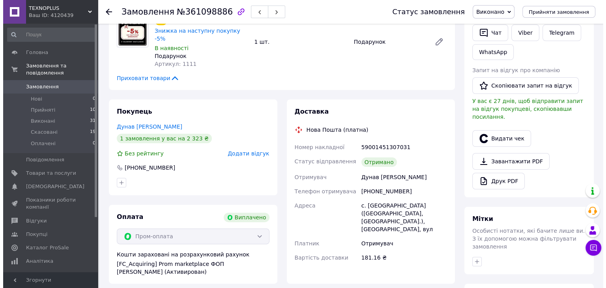
scroll to position [197, 0]
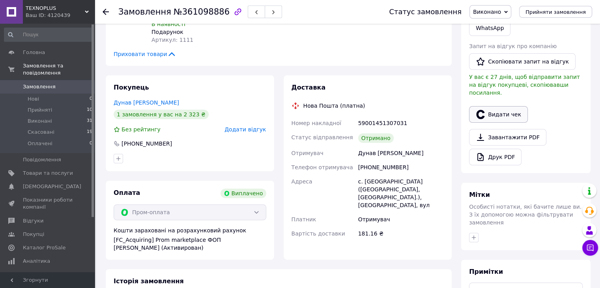
click at [496, 109] on button "Видати чек" at bounding box center [498, 114] width 59 height 17
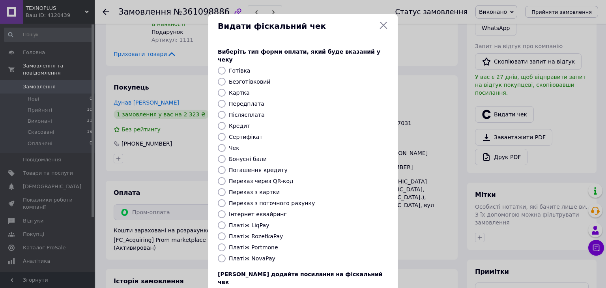
click at [219, 232] on input "Платіж RozetkaPay" at bounding box center [222, 236] width 8 height 8
radio input "true"
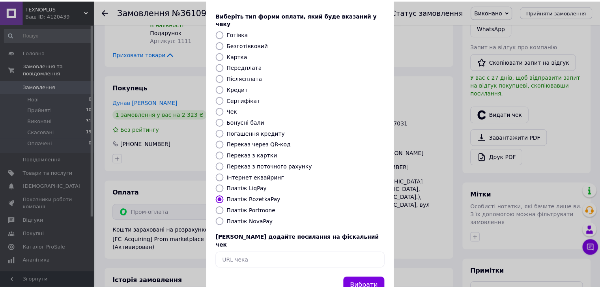
scroll to position [50, 0]
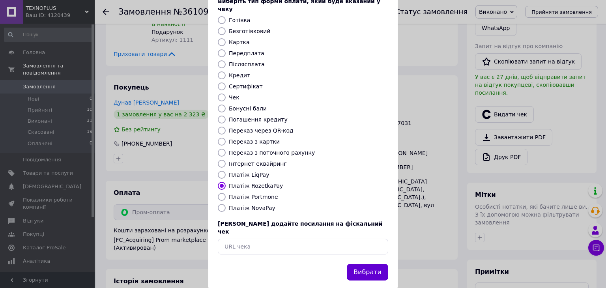
click at [372, 264] on button "Вибрати" at bounding box center [367, 272] width 41 height 17
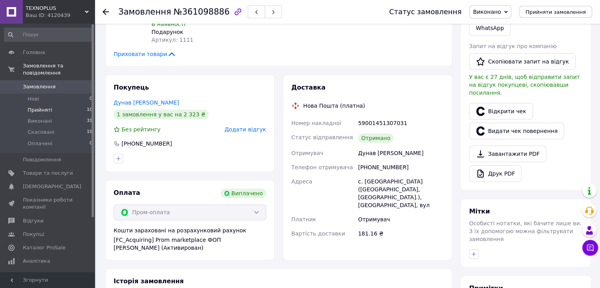
click at [65, 104] on li "Прийняті 10" at bounding box center [48, 109] width 97 height 11
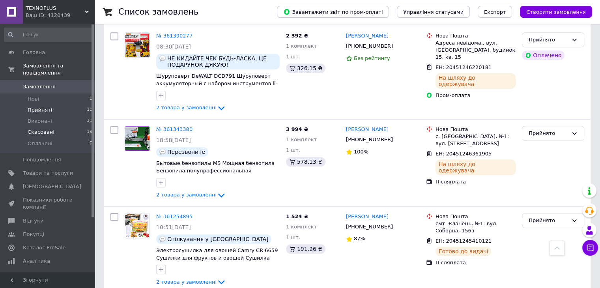
scroll to position [465, 0]
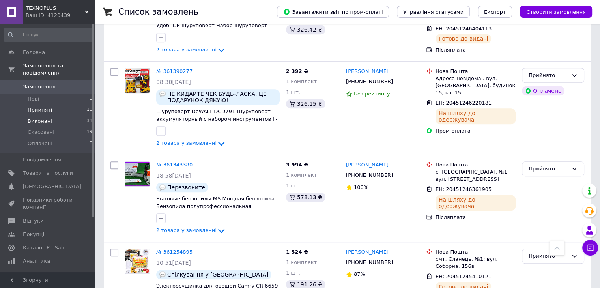
click at [49, 116] on li "Виконані 31" at bounding box center [48, 121] width 97 height 11
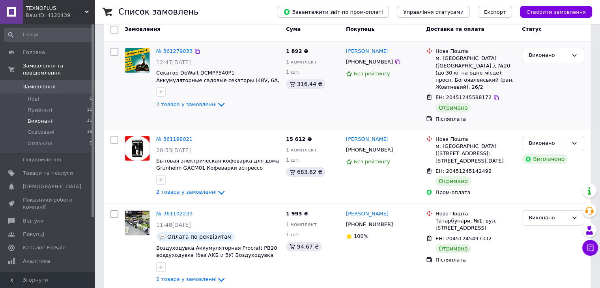
scroll to position [39, 0]
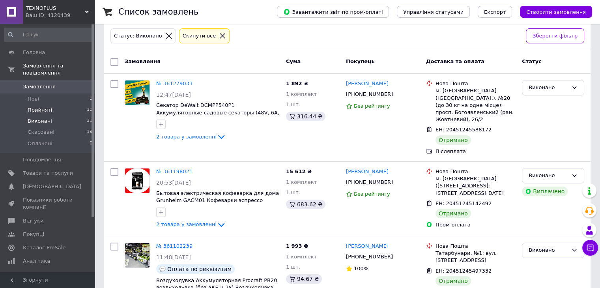
click at [56, 104] on li "Прийняті 10" at bounding box center [48, 109] width 97 height 11
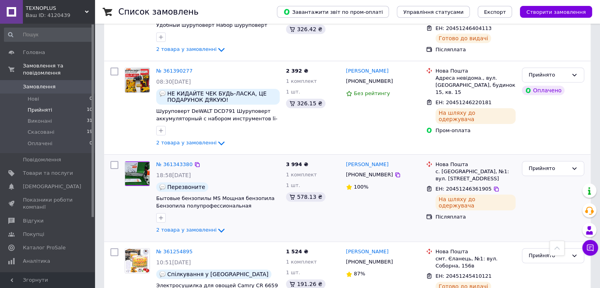
scroll to position [465, 0]
click at [494, 187] on icon at bounding box center [496, 189] width 5 height 5
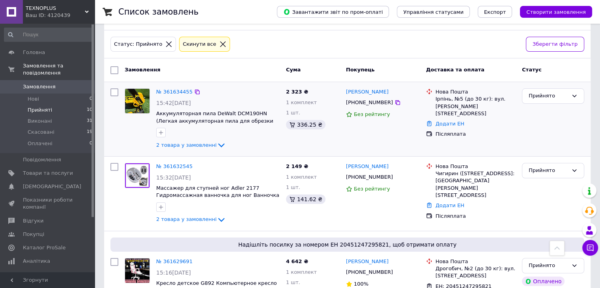
scroll to position [0, 0]
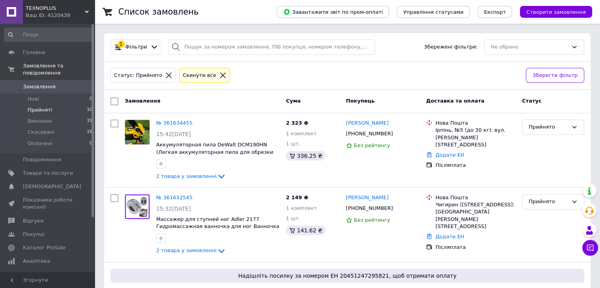
click at [61, 104] on li "Прийняті 10" at bounding box center [48, 109] width 97 height 11
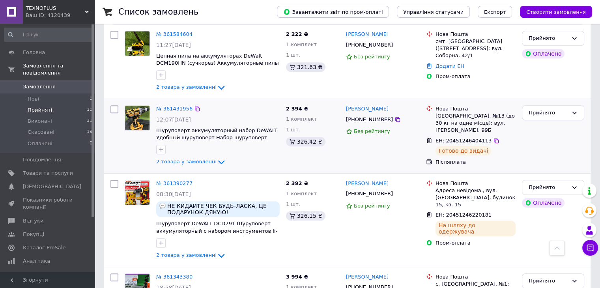
scroll to position [355, 0]
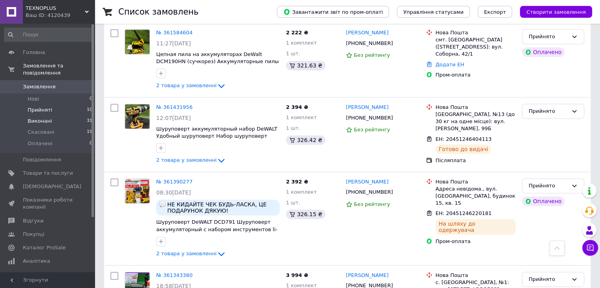
click at [38, 118] on span "Виконані" at bounding box center [40, 121] width 24 height 7
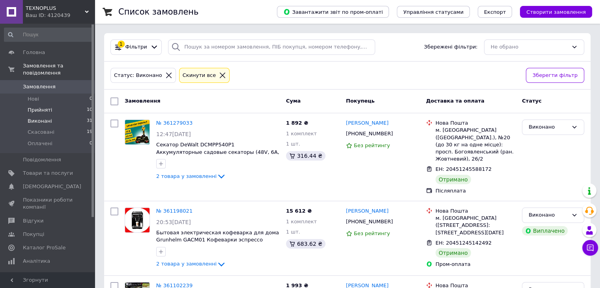
click at [35, 106] on span "Прийняті" at bounding box center [40, 109] width 24 height 7
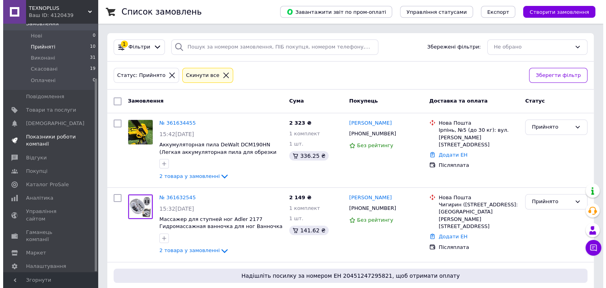
scroll to position [70, 0]
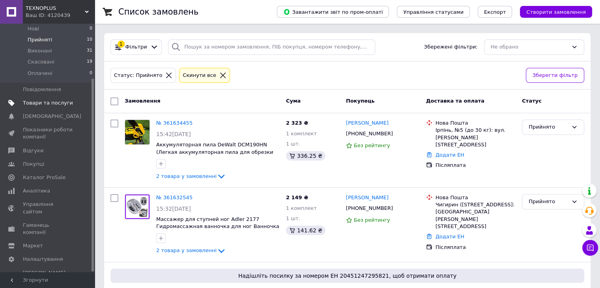
click at [56, 99] on span "Товари та послуги" at bounding box center [48, 102] width 50 height 7
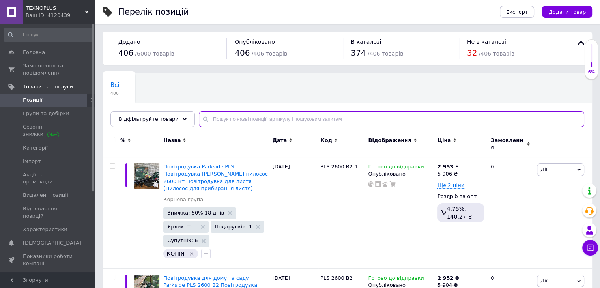
click at [239, 117] on input "text" at bounding box center [391, 119] width 385 height 16
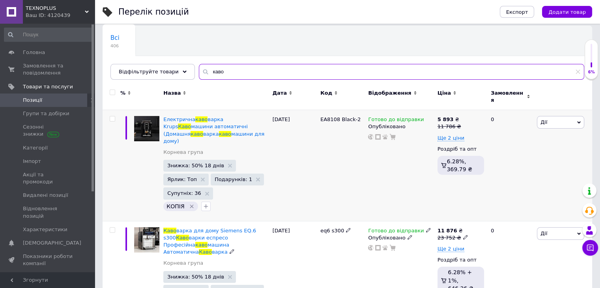
scroll to position [39, 0]
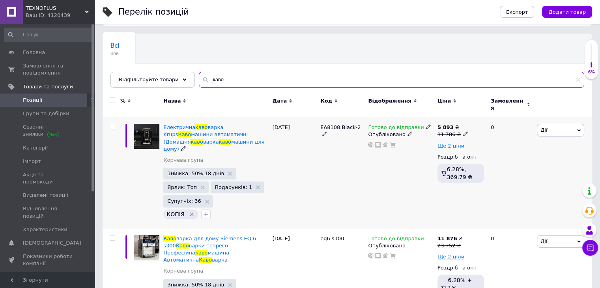
type input "каво"
click at [463, 131] on icon at bounding box center [465, 133] width 5 height 5
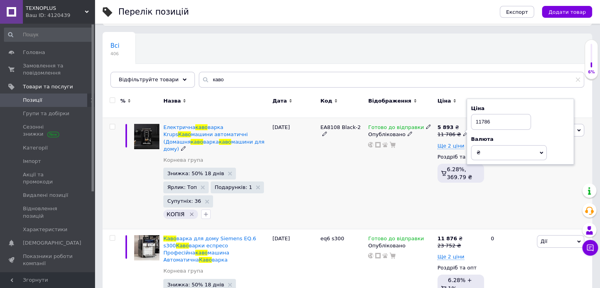
click at [481, 116] on input "11786" at bounding box center [501, 122] width 60 height 16
type input "12786"
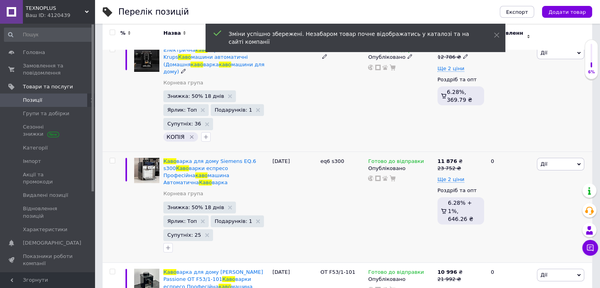
scroll to position [118, 0]
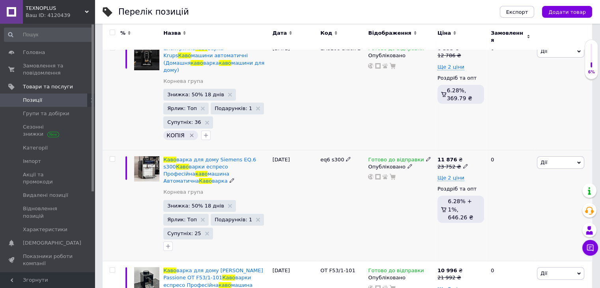
click at [463, 164] on icon at bounding box center [465, 166] width 5 height 5
drag, startPoint x: 478, startPoint y: 142, endPoint x: 487, endPoint y: 157, distance: 17.5
click at [479, 146] on input "23752" at bounding box center [501, 154] width 60 height 16
type input "24752"
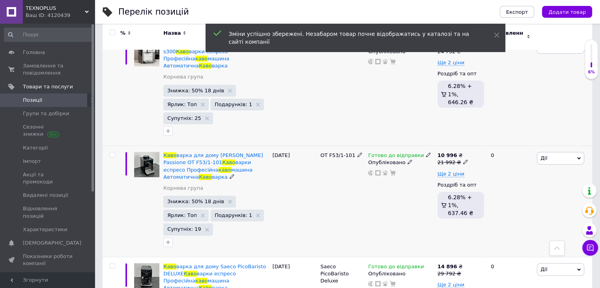
scroll to position [237, 0]
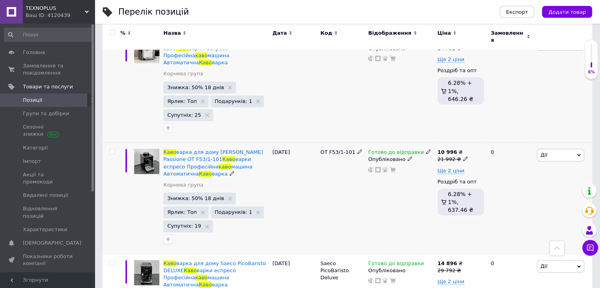
click at [463, 156] on span at bounding box center [465, 158] width 5 height 5
click at [481, 139] on input "21992" at bounding box center [501, 147] width 60 height 16
type input "22992"
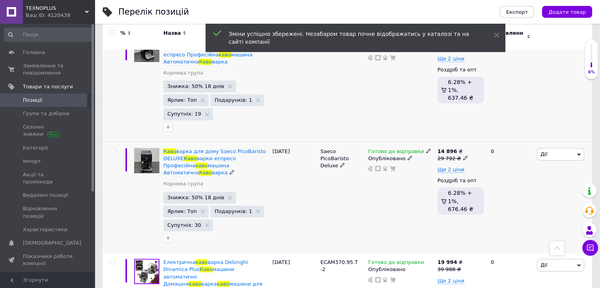
scroll to position [355, 0]
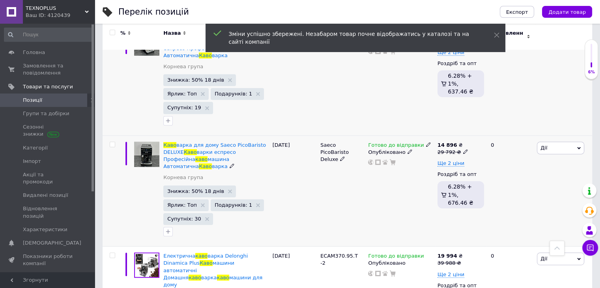
click at [463, 149] on icon at bounding box center [465, 151] width 5 height 5
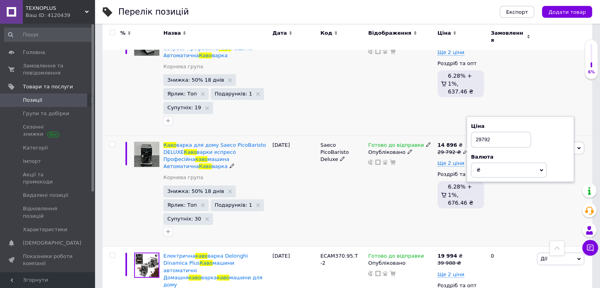
drag, startPoint x: 480, startPoint y: 118, endPoint x: 481, endPoint y: 121, distance: 4.0
click at [480, 132] on input "29792" at bounding box center [501, 140] width 60 height 16
type input "30792"
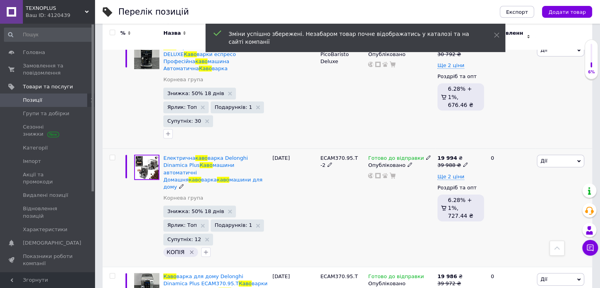
scroll to position [473, 0]
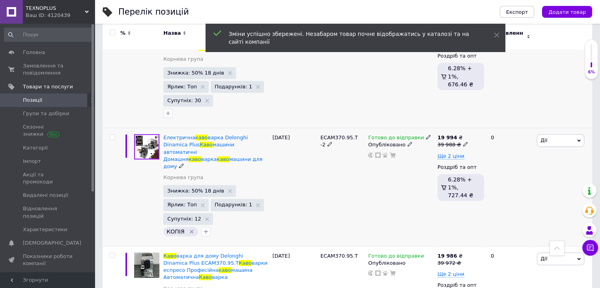
click at [463, 142] on icon at bounding box center [465, 144] width 5 height 5
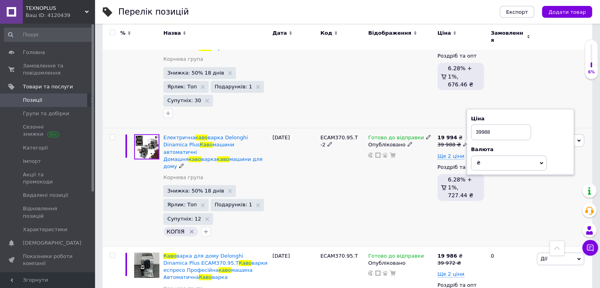
click at [476, 124] on input "39988" at bounding box center [501, 132] width 60 height 16
click at [427, 91] on div "Готово до відправки Опубліковано" at bounding box center [400, 72] width 69 height 111
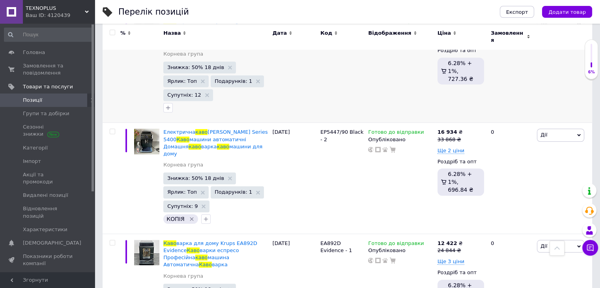
scroll to position [710, 0]
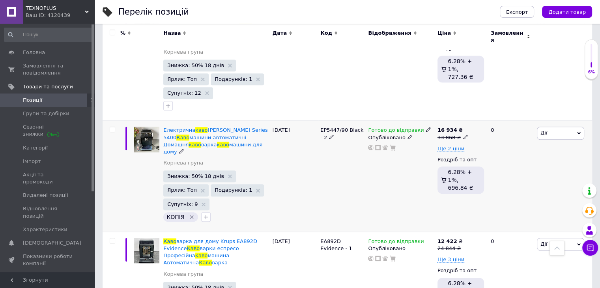
click at [463, 134] on icon at bounding box center [465, 136] width 5 height 5
click at [480, 117] on input "33868" at bounding box center [501, 125] width 60 height 16
type input "34868"
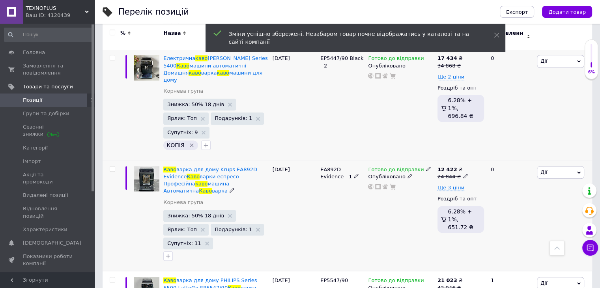
scroll to position [789, 0]
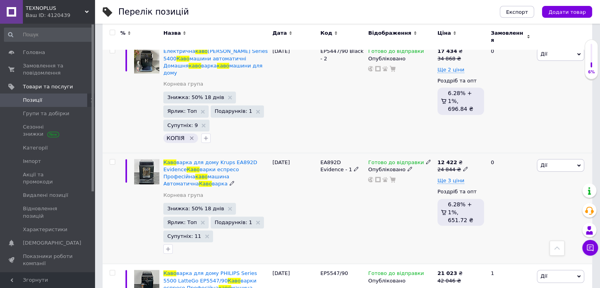
click at [463, 166] on icon at bounding box center [465, 168] width 5 height 5
click at [481, 149] on input "24844" at bounding box center [501, 157] width 60 height 16
type input "25844"
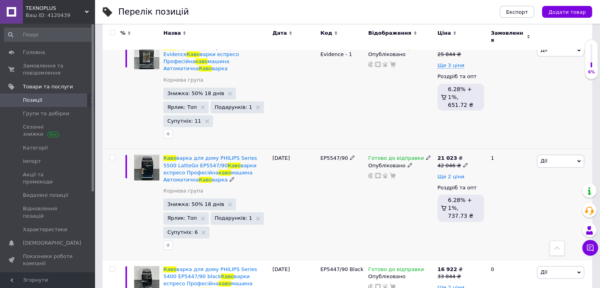
scroll to position [907, 0]
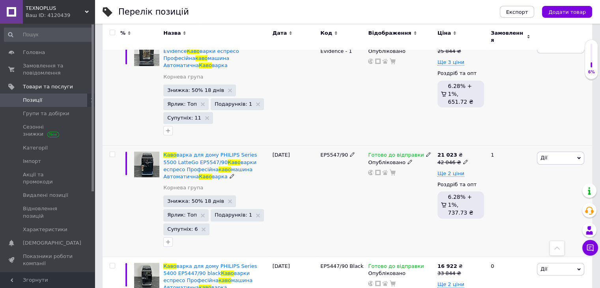
click at [463, 159] on icon at bounding box center [465, 161] width 5 height 5
click at [479, 142] on input "42046" at bounding box center [501, 150] width 60 height 16
type input "43046"
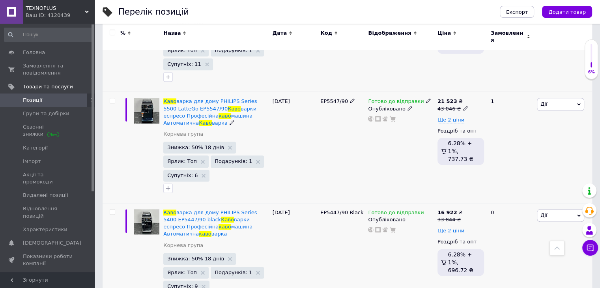
scroll to position [986, 0]
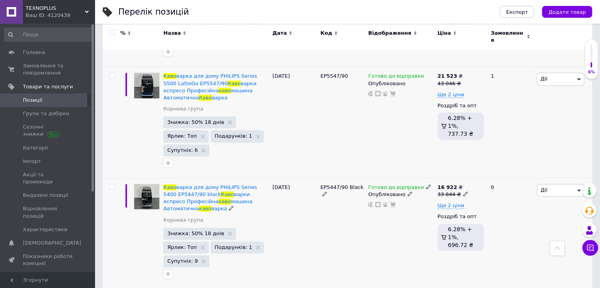
click at [463, 191] on icon at bounding box center [465, 193] width 5 height 5
click at [480, 174] on input "33844" at bounding box center [501, 182] width 60 height 16
type input "34844"
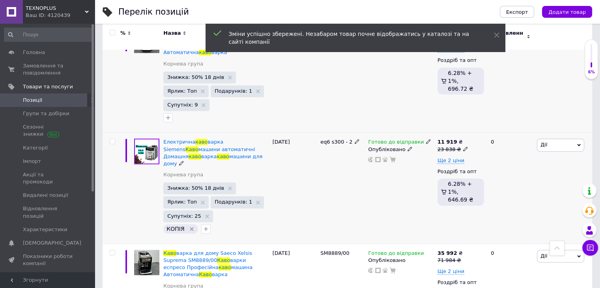
scroll to position [1144, 0]
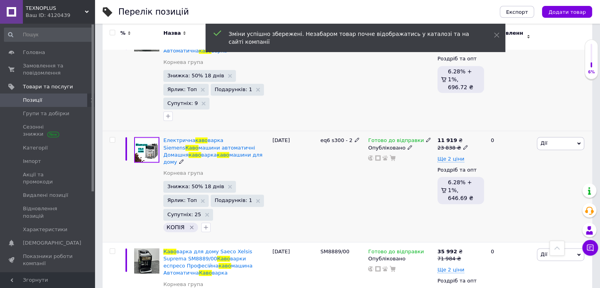
click at [463, 145] on icon at bounding box center [465, 147] width 5 height 5
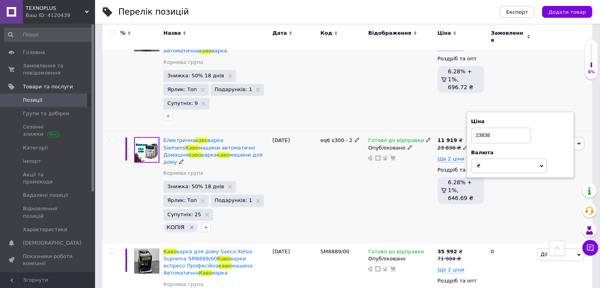
click at [478, 127] on input "23838" at bounding box center [501, 135] width 60 height 16
drag, startPoint x: 481, startPoint y: 76, endPoint x: 489, endPoint y: 94, distance: 19.4
click at [481, 127] on input "23838" at bounding box center [501, 135] width 60 height 16
type input "24838"
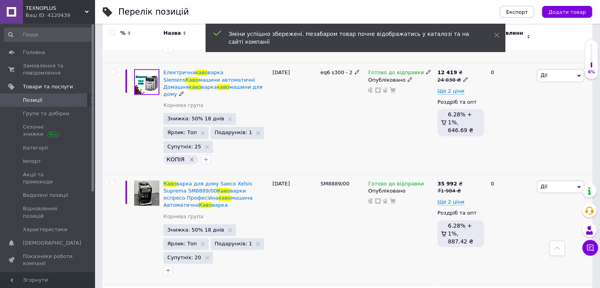
scroll to position [1222, 0]
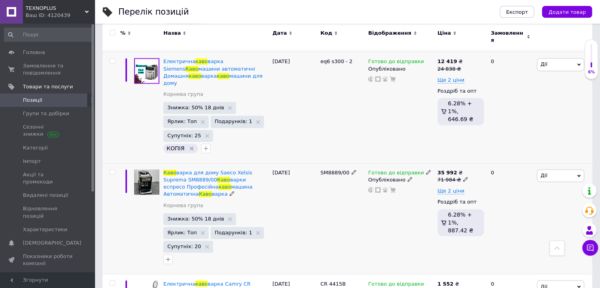
click at [463, 177] on icon at bounding box center [465, 179] width 5 height 5
click at [481, 159] on input "71984" at bounding box center [501, 167] width 60 height 16
type input "72984"
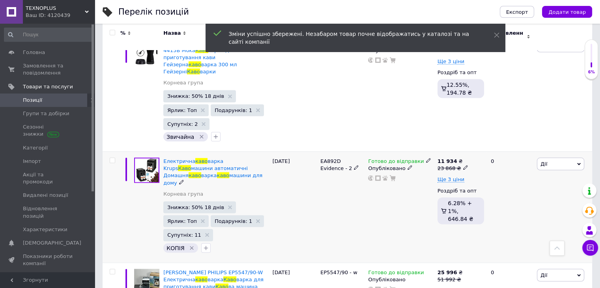
scroll to position [1459, 0]
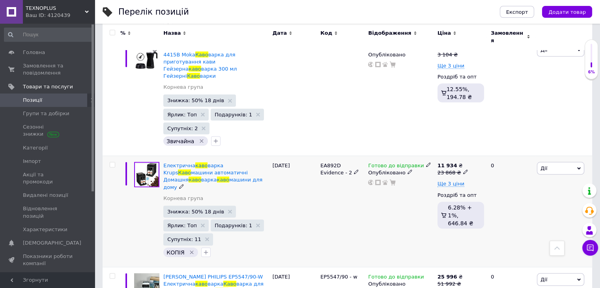
click at [463, 169] on icon at bounding box center [465, 171] width 5 height 5
click at [479, 152] on input "23868" at bounding box center [501, 160] width 60 height 16
click at [481, 152] on input "23868" at bounding box center [501, 160] width 60 height 16
type input "24868"
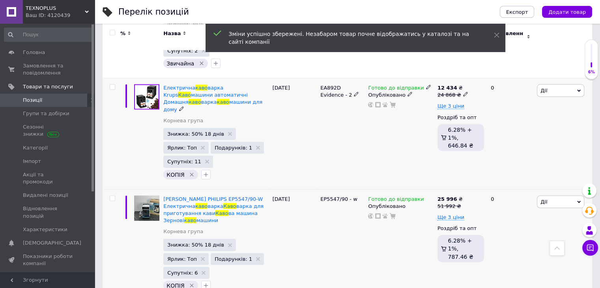
scroll to position [1538, 0]
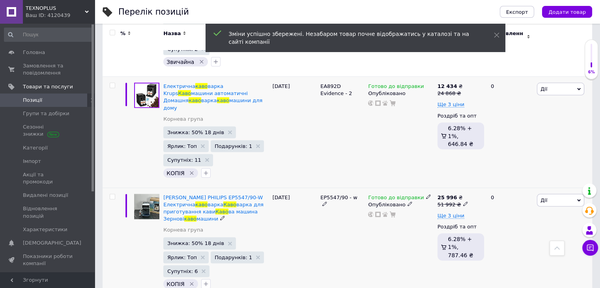
click at [463, 201] on icon at bounding box center [465, 203] width 5 height 5
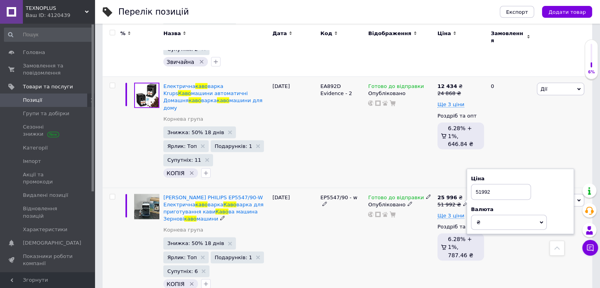
drag, startPoint x: 480, startPoint y: 106, endPoint x: 495, endPoint y: 123, distance: 22.6
click at [480, 184] on input "51992" at bounding box center [501, 192] width 60 height 16
type input "52992"
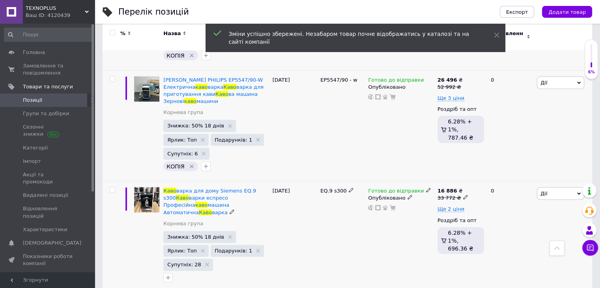
scroll to position [1656, 0]
click at [463, 194] on icon at bounding box center [465, 196] width 5 height 5
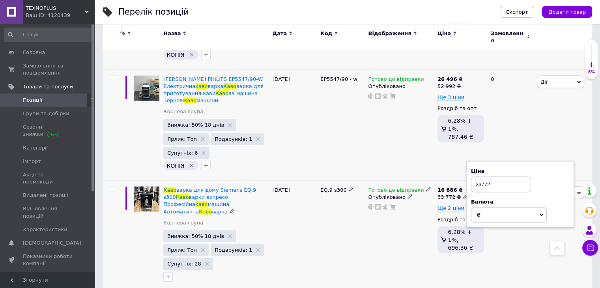
click at [478, 177] on input "33772" at bounding box center [501, 185] width 60 height 16
type input "34772"
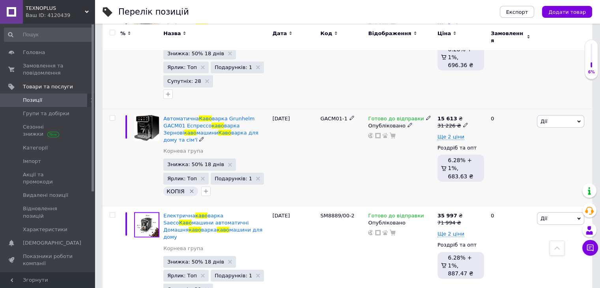
scroll to position [1853, 0]
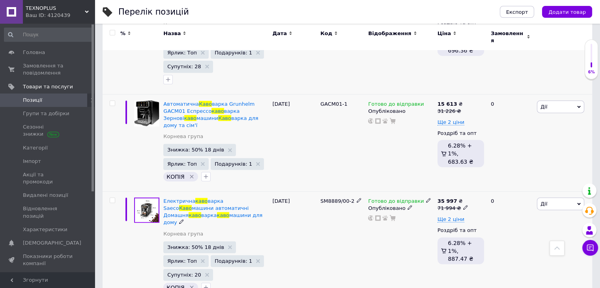
click at [463, 205] on icon at bounding box center [465, 207] width 5 height 5
click at [481, 188] on input "71994" at bounding box center [501, 196] width 60 height 16
type input "72994"
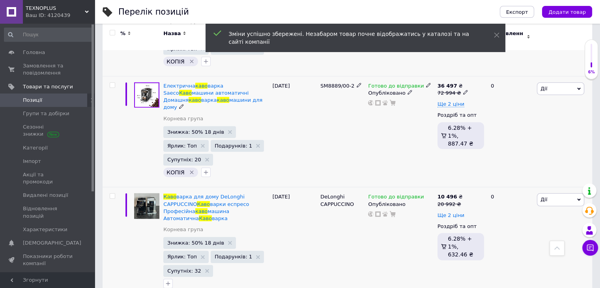
scroll to position [1972, 0]
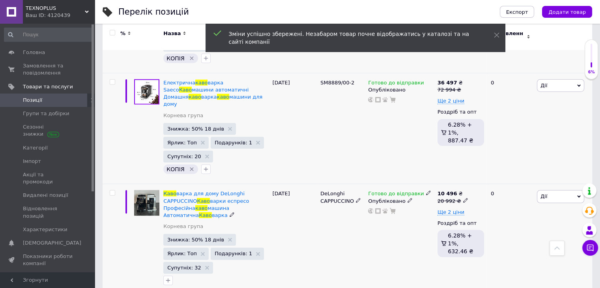
click at [463, 198] on use at bounding box center [465, 200] width 4 height 4
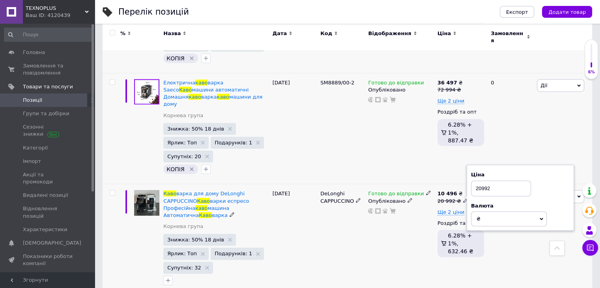
click at [481, 181] on input "20992" at bounding box center [501, 189] width 60 height 16
type input "21992"
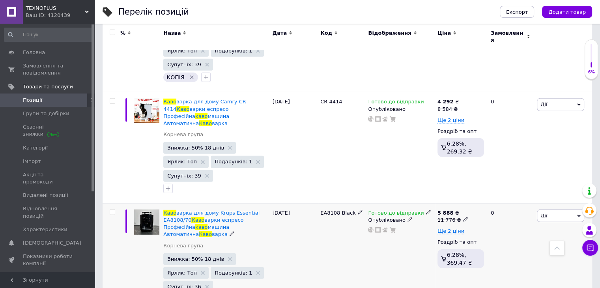
scroll to position [2287, 0]
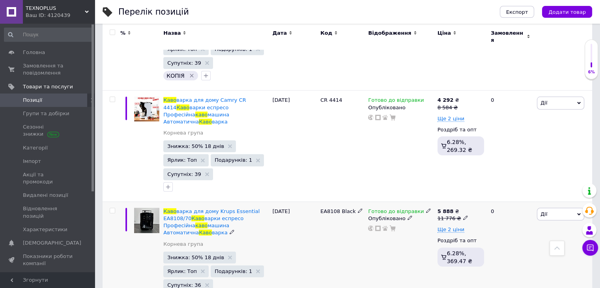
click at [463, 215] on icon at bounding box center [465, 217] width 5 height 5
drag, startPoint x: 479, startPoint y: 76, endPoint x: 481, endPoint y: 82, distance: 6.1
click at [479, 198] on input "11776" at bounding box center [501, 206] width 60 height 16
type input "12776"
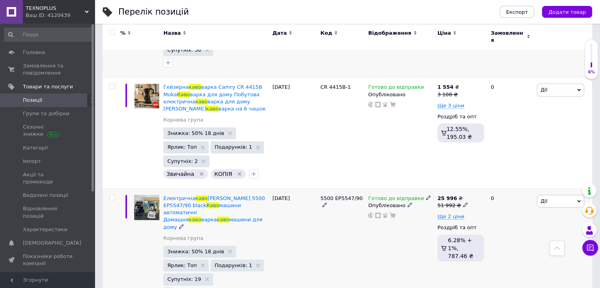
scroll to position [2524, 0]
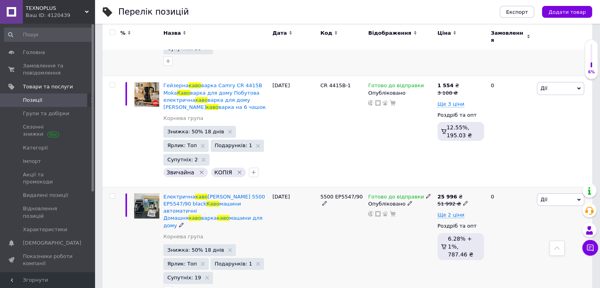
click at [463, 201] on icon at bounding box center [465, 203] width 5 height 5
click at [480, 183] on input "51992" at bounding box center [501, 191] width 60 height 16
type input "52992"
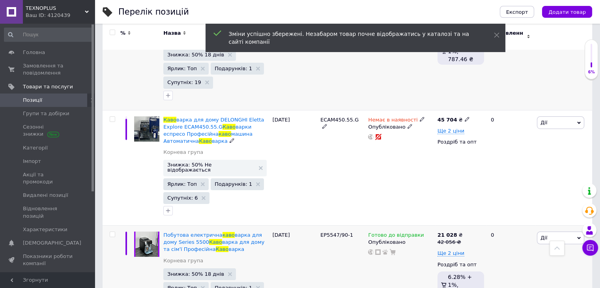
scroll to position [2721, 0]
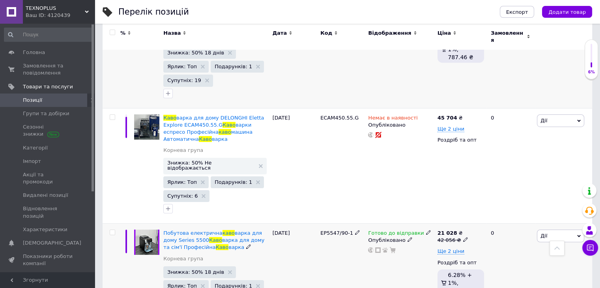
click at [463, 237] on icon at bounding box center [465, 239] width 5 height 5
drag, startPoint x: 479, startPoint y: 73, endPoint x: 494, endPoint y: 89, distance: 21.2
click at [479, 220] on input "42056" at bounding box center [501, 228] width 60 height 16
type input "43056"
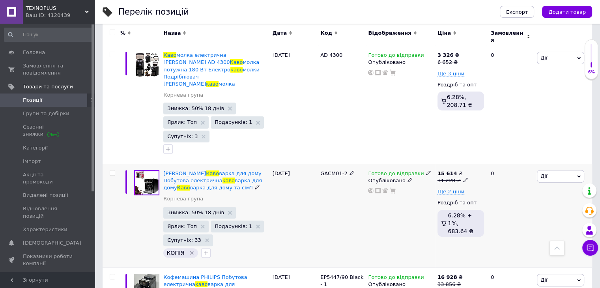
scroll to position [3233, 0]
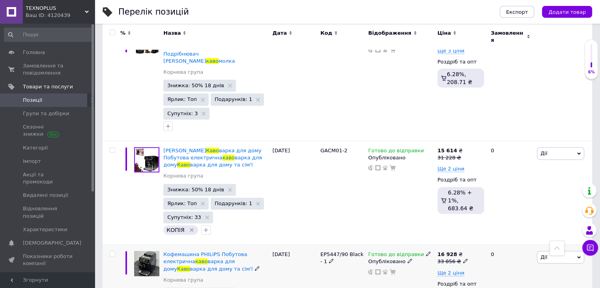
click at [463, 258] on icon at bounding box center [465, 260] width 5 height 5
click at [480, 241] on input "33856" at bounding box center [501, 249] width 60 height 16
type input "34856"
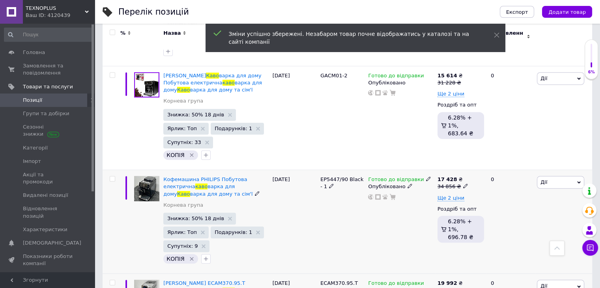
scroll to position [3312, 0]
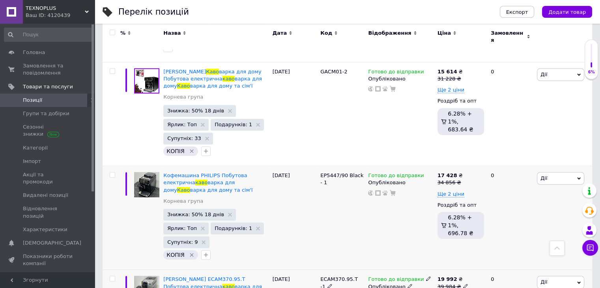
click at [463, 284] on icon at bounding box center [465, 286] width 5 height 5
click at [480, 266] on input "39984" at bounding box center [501, 274] width 60 height 16
type input "40984"
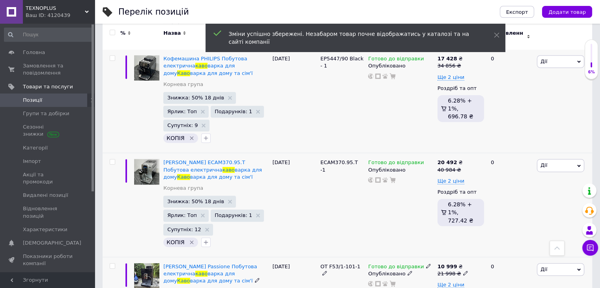
scroll to position [3431, 0]
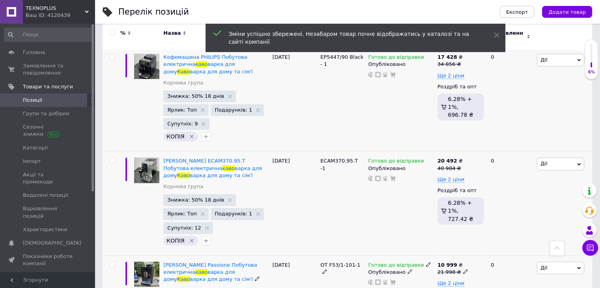
click at [463, 269] on icon at bounding box center [465, 271] width 5 height 5
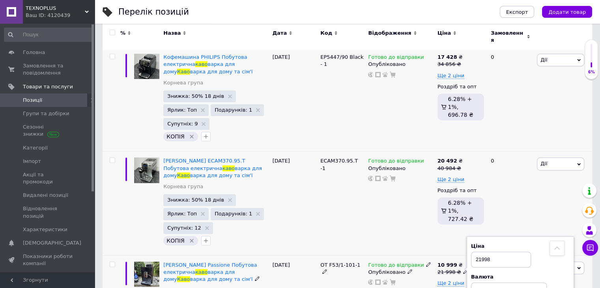
click at [481, 252] on input "21998" at bounding box center [501, 260] width 60 height 16
type input "22998"
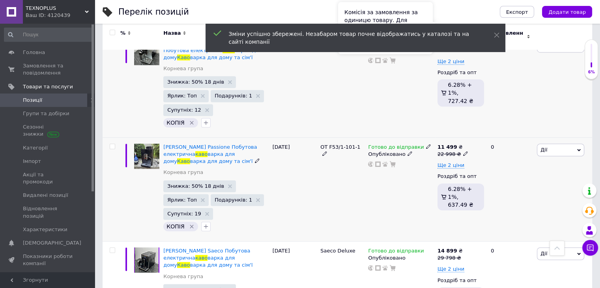
scroll to position [3549, 0]
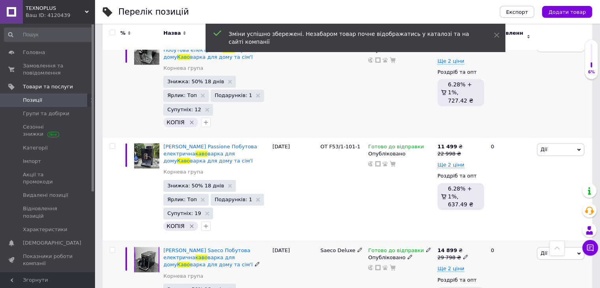
click at [463, 254] on icon at bounding box center [465, 256] width 5 height 5
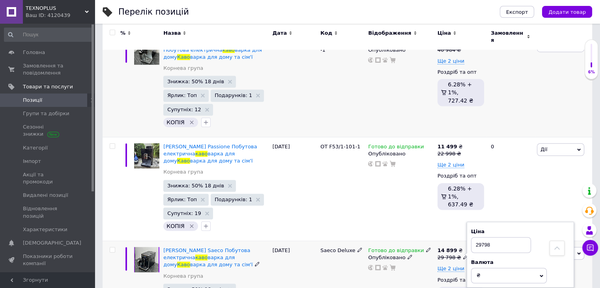
click at [480, 237] on input "29798" at bounding box center [501, 245] width 60 height 16
type input "30798"
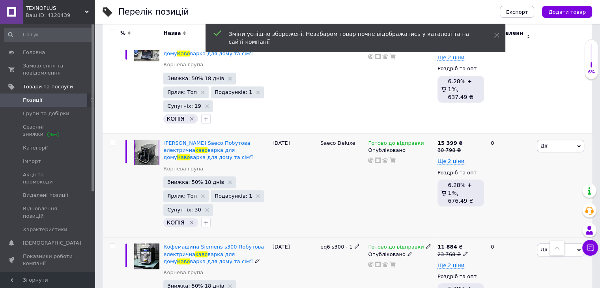
scroll to position [3667, 0]
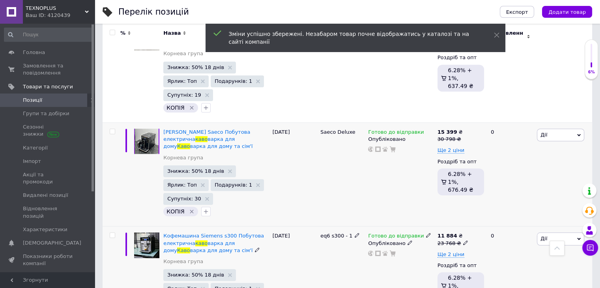
click at [463, 240] on icon at bounding box center [465, 242] width 5 height 5
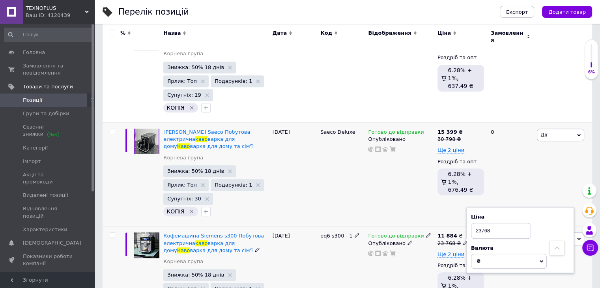
click at [481, 223] on input "23768" at bounding box center [501, 231] width 60 height 16
type input "24768"
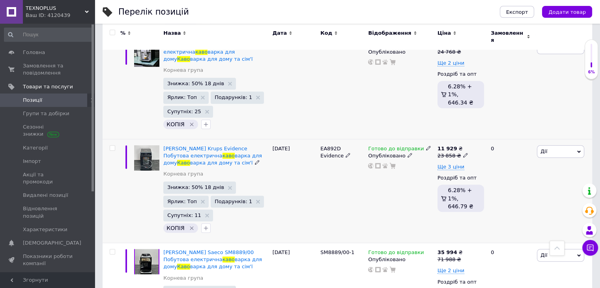
scroll to position [3864, 0]
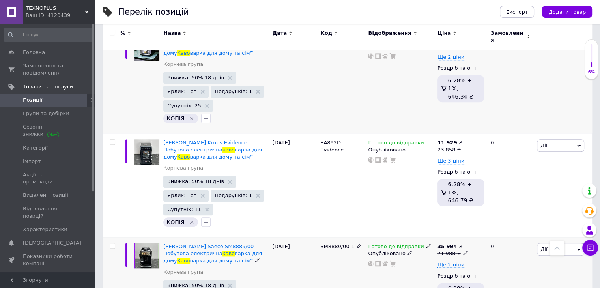
click at [463, 250] on icon at bounding box center [465, 252] width 5 height 5
click at [481, 233] on input "71988" at bounding box center [501, 241] width 60 height 16
type input "72988"
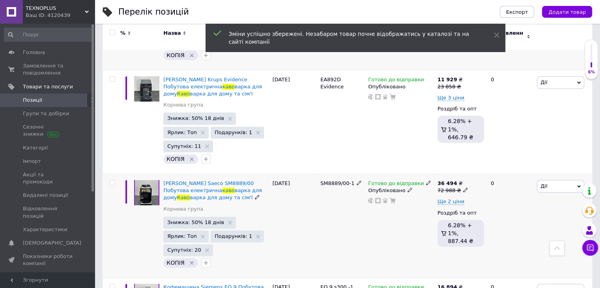
scroll to position [3943, 0]
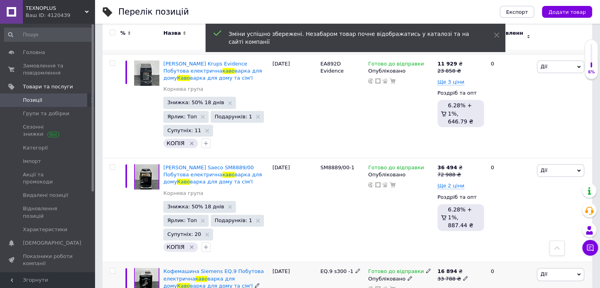
click at [464, 268] on div "16 894 ₴ 33 788 ₴" at bounding box center [460, 275] width 47 height 14
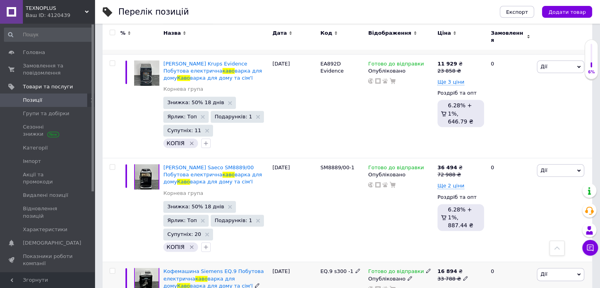
click at [463, 276] on icon at bounding box center [465, 278] width 5 height 5
click at [479, 258] on input "33788" at bounding box center [501, 266] width 60 height 16
type input "34788"
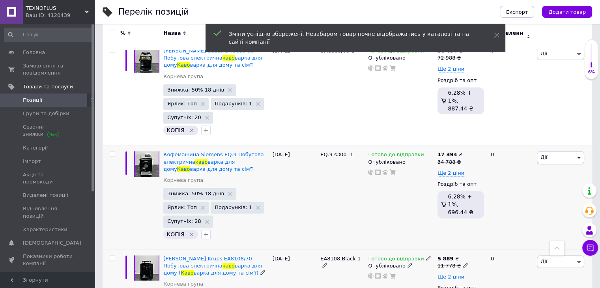
scroll to position [4061, 0]
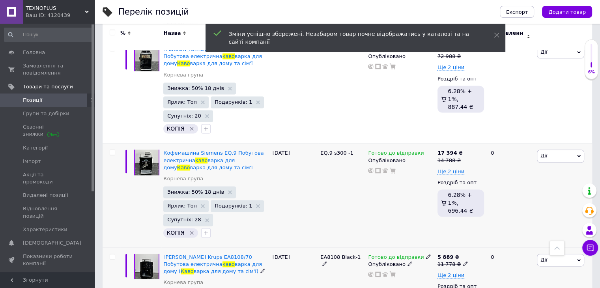
click at [463, 261] on use at bounding box center [465, 263] width 4 height 4
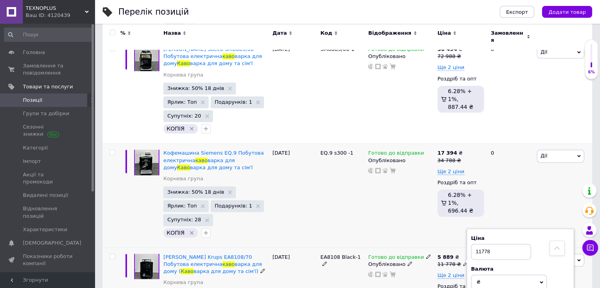
click at [480, 244] on input "11778" at bounding box center [501, 252] width 60 height 16
type input "12778"
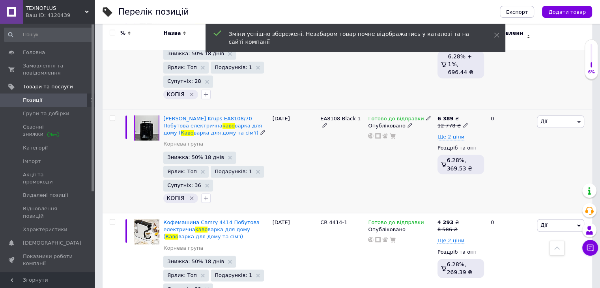
scroll to position [4259, 0]
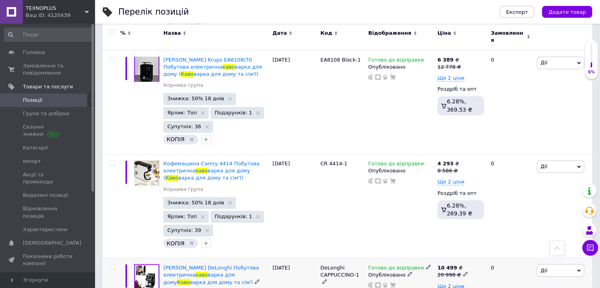
click at [463, 271] on icon at bounding box center [465, 273] width 5 height 5
click at [481, 254] on input "20998" at bounding box center [501, 262] width 60 height 16
type input "21998"
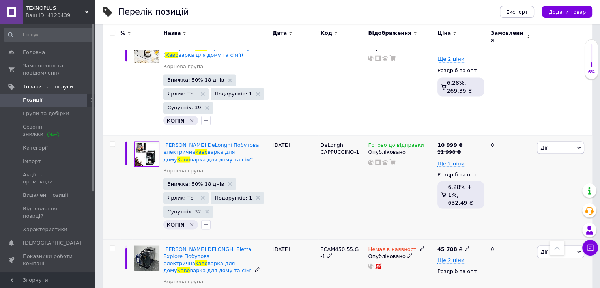
scroll to position [4377, 0]
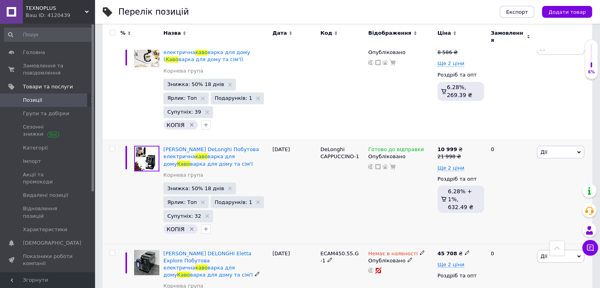
click at [465, 250] on use at bounding box center [467, 252] width 4 height 4
click at [481, 236] on input "45708" at bounding box center [502, 244] width 60 height 16
type input "46708"
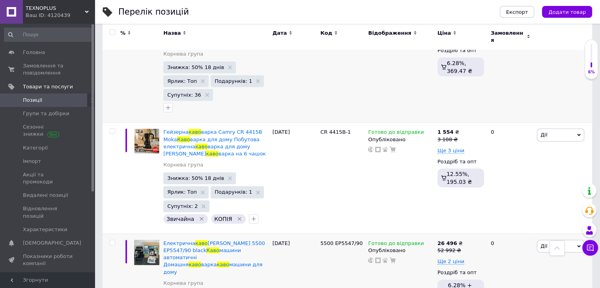
scroll to position [2484, 0]
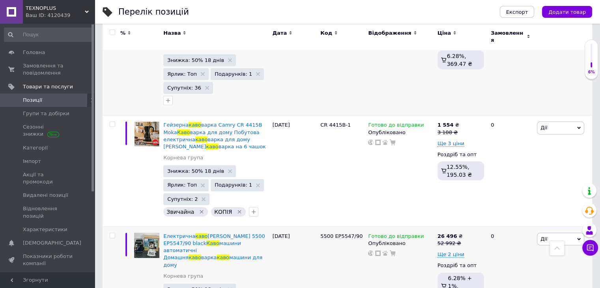
click at [44, 99] on span "Позиції" at bounding box center [48, 100] width 50 height 7
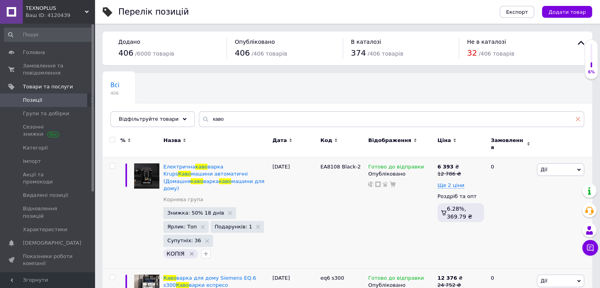
click at [577, 120] on icon at bounding box center [577, 119] width 5 height 5
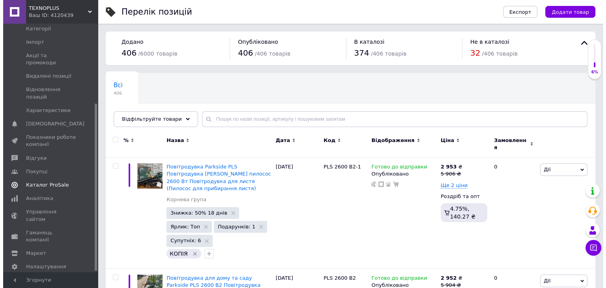
scroll to position [119, 0]
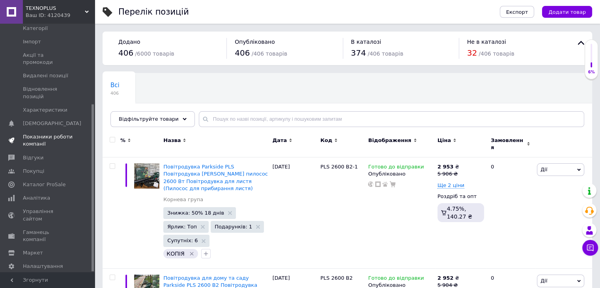
click at [43, 133] on span "Показники роботи компанії" at bounding box center [48, 140] width 50 height 14
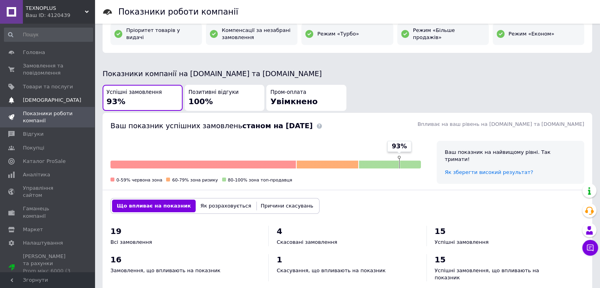
scroll to position [55, 0]
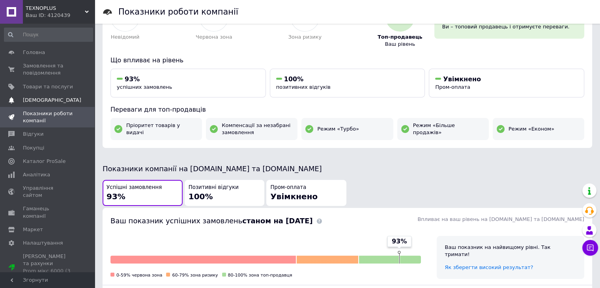
click at [41, 95] on link "Сповіщення 0 0" at bounding box center [48, 99] width 97 height 13
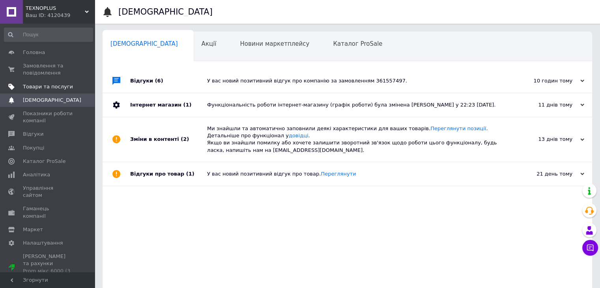
click at [63, 82] on link "Товари та послуги" at bounding box center [48, 86] width 97 height 13
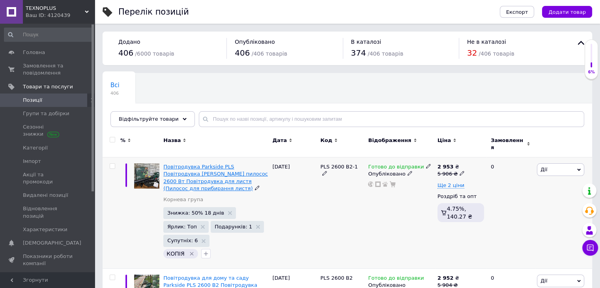
click at [238, 168] on span "Повітродувка Parkside PLS Повітродувка садовий пилосос 2600 Вт Повітродувка для…" at bounding box center [215, 178] width 104 height 28
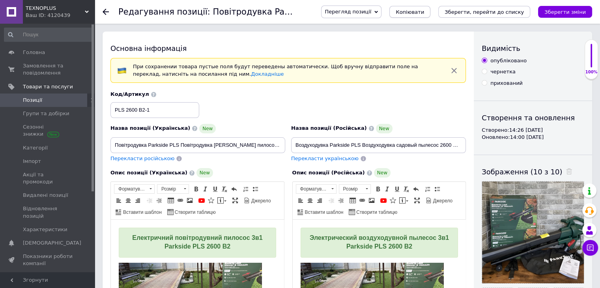
click at [424, 13] on span "Копіювати" at bounding box center [409, 12] width 28 height 6
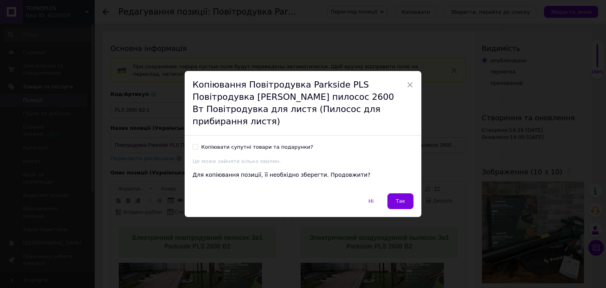
click at [261, 144] on div "Копіювати супутні товари та подарунки?" at bounding box center [257, 147] width 112 height 7
click at [198, 144] on input "Копіювати супутні товари та подарунки?" at bounding box center [194, 146] width 5 height 5
checkbox input "true"
click at [403, 198] on span "Так" at bounding box center [399, 201] width 9 height 6
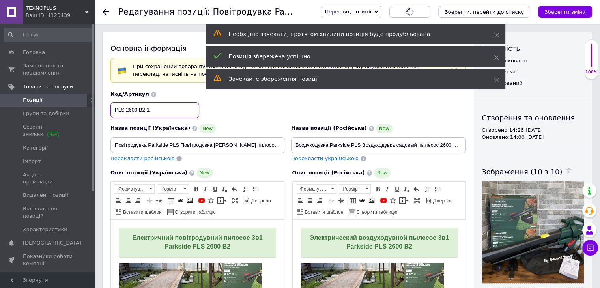
click at [191, 114] on input "PLS 2600 B2-1" at bounding box center [154, 110] width 89 height 16
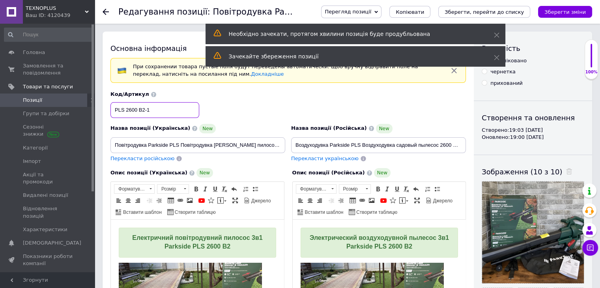
click at [192, 110] on input "PLS 2600 B2-1" at bounding box center [154, 110] width 89 height 16
type input "PLS 2600 B2-2"
click at [250, 117] on div "Код/Артикул PLS 2600 B2-2" at bounding box center [288, 104] width 361 height 33
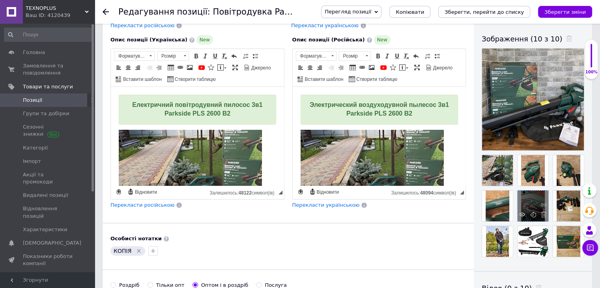
scroll to position [197, 0]
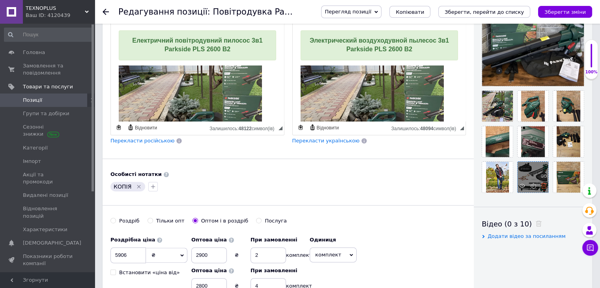
click at [545, 183] on icon at bounding box center [544, 186] width 6 height 6
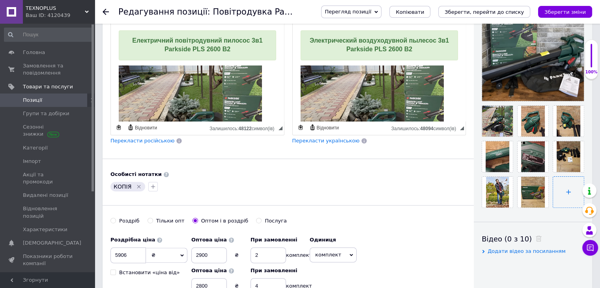
click at [567, 192] on input "file" at bounding box center [568, 192] width 31 height 31
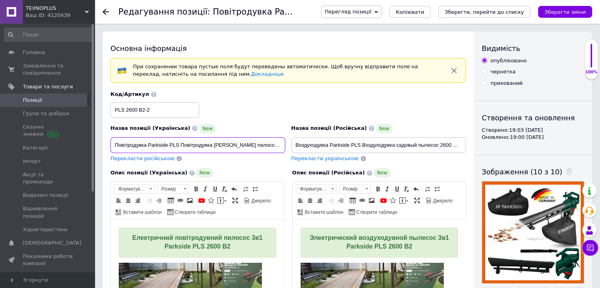
scroll to position [0, 132]
drag, startPoint x: 115, startPoint y: 142, endPoint x: 391, endPoint y: 177, distance: 278.6
click at [392, 175] on div "Назва позиції (Українська) New Повітродувка Parkside PLS Повітродувка садовий п…" at bounding box center [287, 216] width 355 height 251
paste input "Повітродувка для саду Parkside Електрична повітродувка Садовий пилосос Мережеви…"
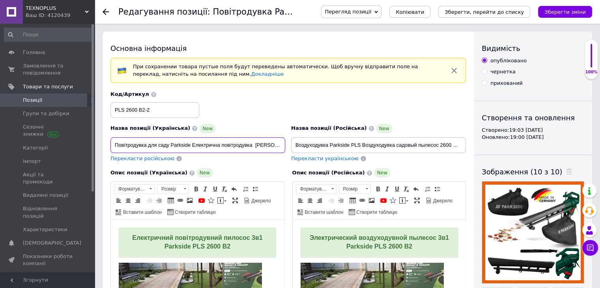
scroll to position [0, 143]
type input "Повітродувка для саду Parkside Електрична повітродувка Садовий пилосос Мережеви…"
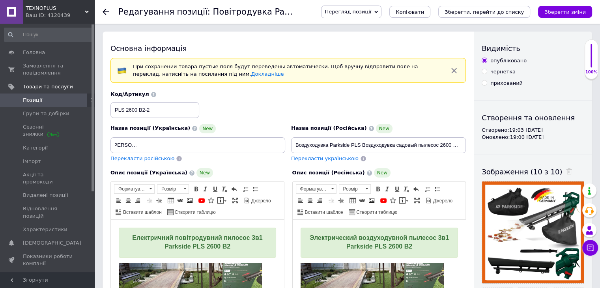
scroll to position [0, 0]
click at [259, 109] on div "Код/Артикул PLS 2600 B2-2" at bounding box center [288, 104] width 361 height 33
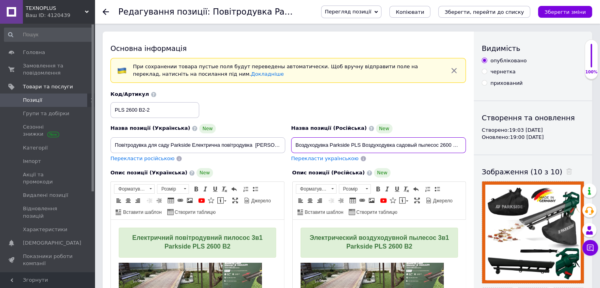
scroll to position [0, 137]
drag, startPoint x: 295, startPoint y: 141, endPoint x: 580, endPoint y: 160, distance: 286.5
paste input "Воздуходувка для сада Parkside Электрическая воздуходувка Садовый пылесос Сетев…"
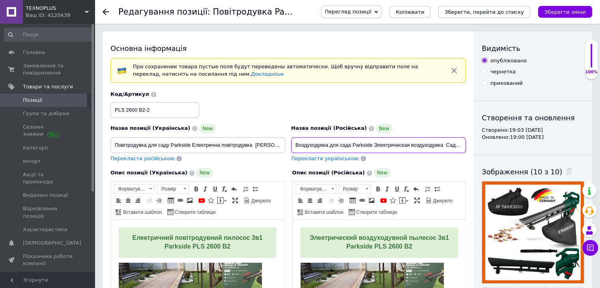
scroll to position [0, 142]
type input "Воздуходувка для сада Parkside Электрическая воздуходувка Садовый пылесос Сетев…"
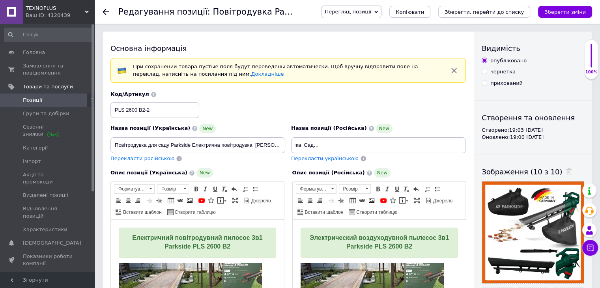
scroll to position [0, 0]
click at [431, 109] on div "Код/Артикул PLS 2600 B2-2" at bounding box center [288, 104] width 361 height 33
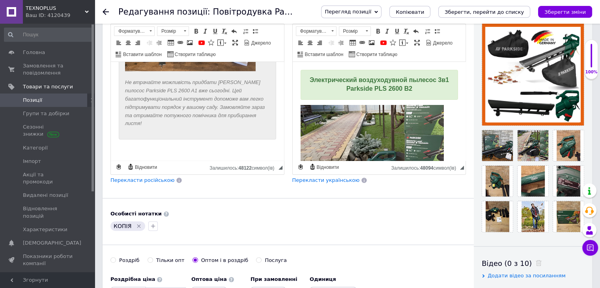
scroll to position [1203, 0]
click at [223, 123] on p "Не втрачайте можливість придбати садовий пилосос Parkside PLS 2600 A1 вже сього…" at bounding box center [197, 102] width 145 height 49
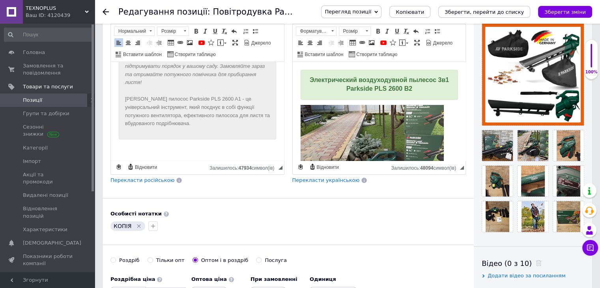
scroll to position [1244, 0]
drag, startPoint x: 169, startPoint y: 97, endPoint x: 218, endPoint y: 100, distance: 49.4
click at [218, 100] on p "Не втрачайте можливість придбати садовий пилосос Parkside PLS 2600 A1 вже сього…" at bounding box center [197, 82] width 145 height 90
click at [218, 106] on p "Не втрачайте можливість придбати садовий пилосос Parkside PLS 2600 A1 вже сього…" at bounding box center [197, 82] width 145 height 90
click at [218, 99] on p "Не втрачайте можливість придбати садовий пилосос Parkside PLS 2600 A1 вже сього…" at bounding box center [197, 82] width 145 height 90
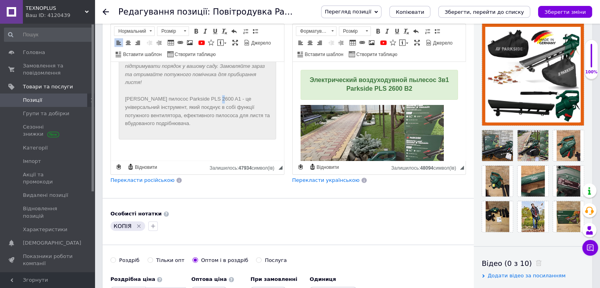
click at [218, 98] on p "Не втрачайте можливість придбати садовий пилосос Parkside PLS 2600 A1 вже сього…" at bounding box center [197, 82] width 145 height 90
click at [218, 96] on p "Не втрачайте можливість придбати садовий пилосос Parkside PLS 2600 A1 вже сього…" at bounding box center [197, 82] width 145 height 90
drag, startPoint x: 167, startPoint y: 99, endPoint x: 219, endPoint y: 99, distance: 51.7
click at [219, 99] on p "Не втрачайте можливість придбати садовий пилосос Parkside PLS 2600 A1 вже сього…" at bounding box center [197, 82] width 145 height 90
drag, startPoint x: 197, startPoint y: 34, endPoint x: 202, endPoint y: 46, distance: 13.5
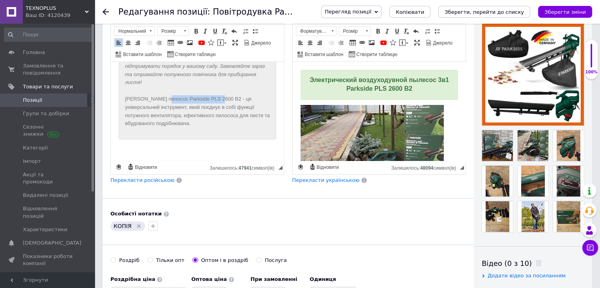
click at [197, 34] on link "Жирний Сполучення клавіш Ctrl+B" at bounding box center [196, 31] width 9 height 9
click at [244, 116] on p "Не втрачайте можливість придбати садовий пилосос Parkside PLS 2600 A1 вже сього…" at bounding box center [197, 82] width 145 height 90
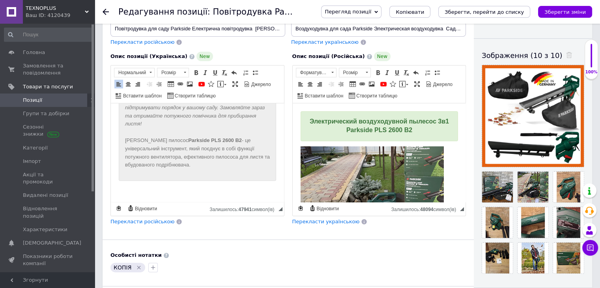
scroll to position [118, 0]
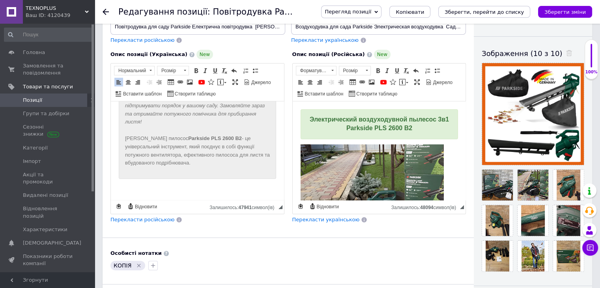
click at [150, 220] on span "Перекласти російською" at bounding box center [142, 219] width 64 height 6
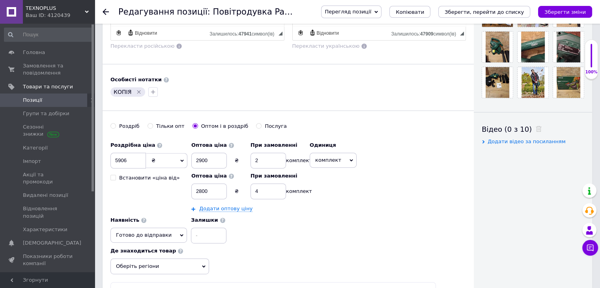
scroll to position [276, 0]
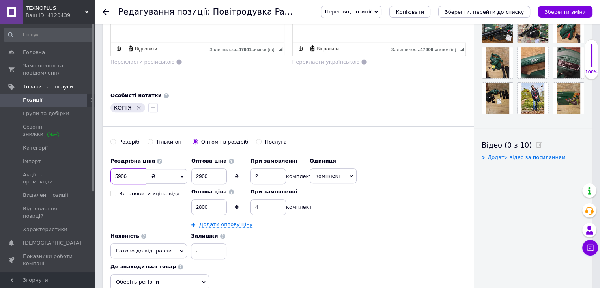
click at [136, 172] on input "5906" at bounding box center [127, 176] width 35 height 16
type input "5924"
click at [352, 229] on div "Роздрібна ціна 5924 ₴ $ EUR CHF GBP ¥ PLN ₸ MDL HUF KGS CNY TRY KRW lei Встанов…" at bounding box center [287, 206] width 355 height 106
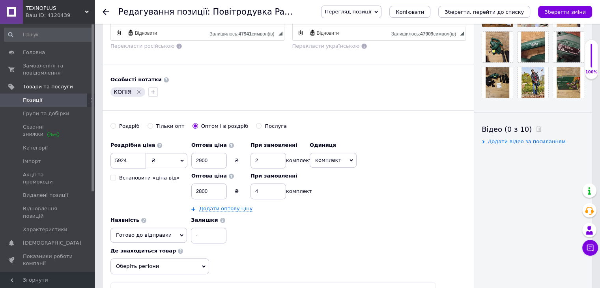
scroll to position [394, 0]
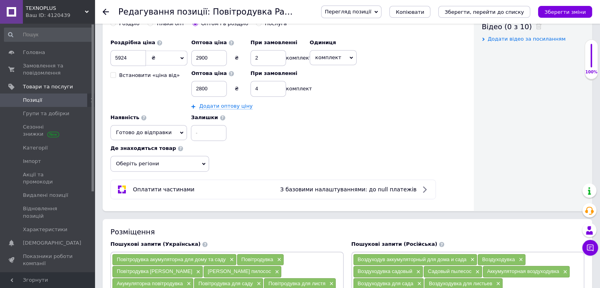
click at [167, 163] on span "Оберіть регіони" at bounding box center [159, 164] width 99 height 16
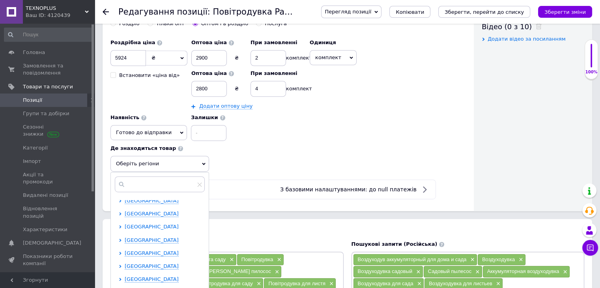
scroll to position [158, 0]
click at [136, 226] on span "Полтавська область" at bounding box center [152, 229] width 54 height 6
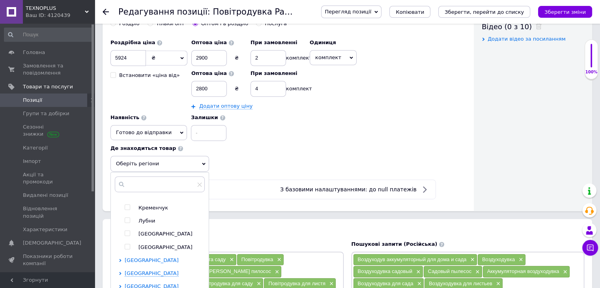
scroll to position [228, 0]
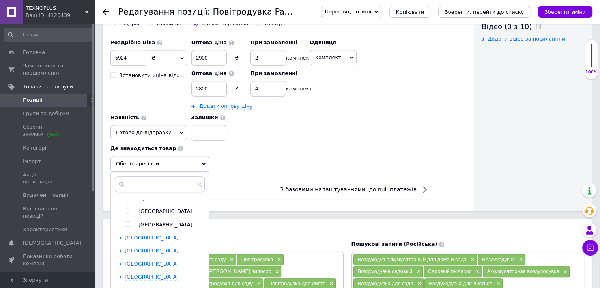
click at [126, 224] on input "checkbox" at bounding box center [127, 224] width 5 height 5
checkbox input "true"
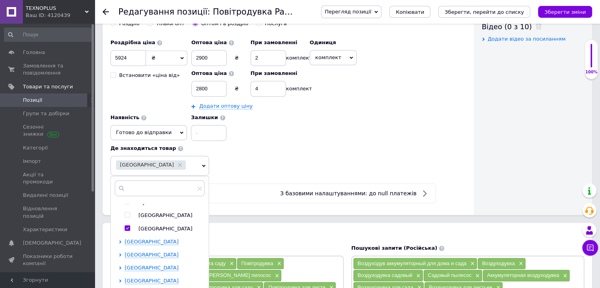
click at [130, 217] on ul "Горішні Плавні Кременчук Лубни Миргород Полтава" at bounding box center [165, 203] width 80 height 60
click at [127, 214] on input "checkbox" at bounding box center [127, 214] width 5 height 5
checkbox input "true"
click at [144, 240] on span "Рівненська область" at bounding box center [152, 242] width 54 height 6
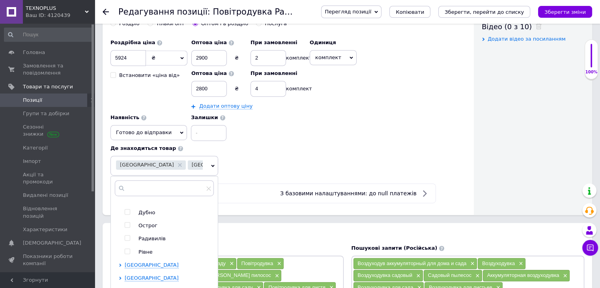
scroll to position [280, 0]
click at [129, 239] on input "checkbox" at bounding box center [127, 241] width 5 height 5
checkbox input "true"
click at [312, 152] on div "Роздрібна ціна 5924 ₴ $ EUR CHF GBP ¥ PLN ₸ MDL HUF KGS CNY TRY KRW lei Встанов…" at bounding box center [287, 105] width 355 height 140
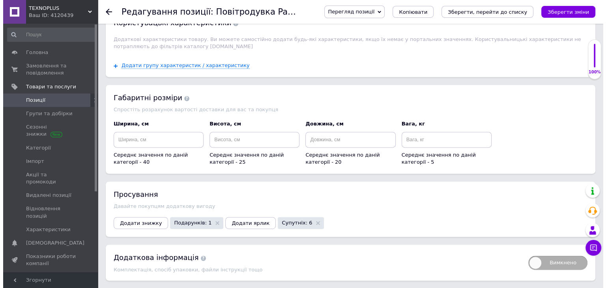
scroll to position [1083, 0]
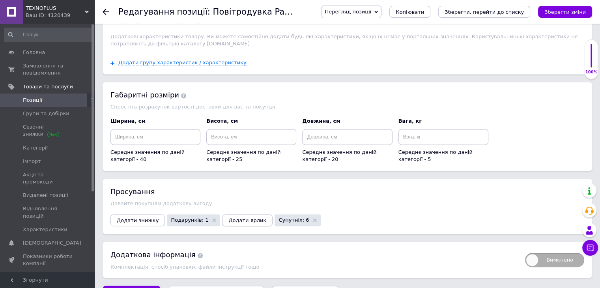
click at [231, 217] on span "Додати ярлик" at bounding box center [247, 220] width 38 height 6
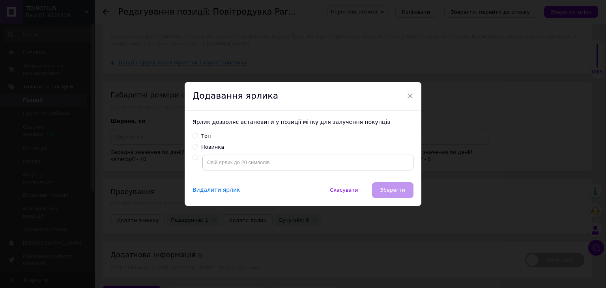
click at [196, 134] on input "Топ" at bounding box center [194, 135] width 5 height 5
radio input "true"
click at [402, 191] on span "Зберегти" at bounding box center [392, 190] width 25 height 6
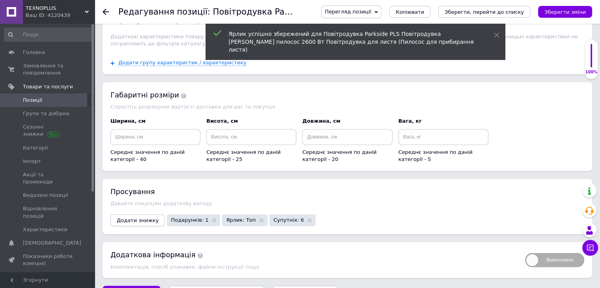
click at [135, 217] on span "Додати знижку" at bounding box center [138, 220] width 42 height 6
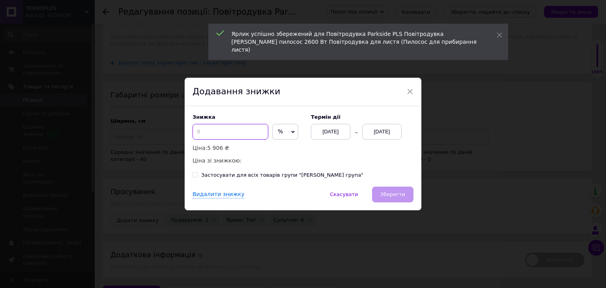
click at [234, 134] on input at bounding box center [230, 132] width 76 height 16
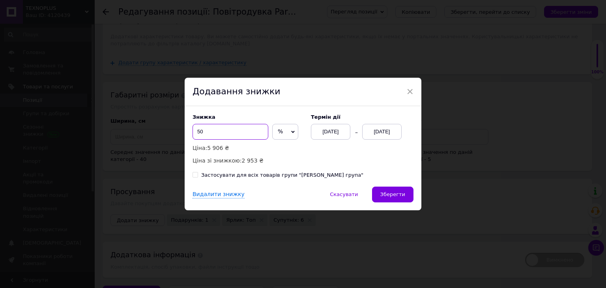
type input "50"
click at [367, 128] on div "12.09.2025" at bounding box center [381, 132] width 39 height 16
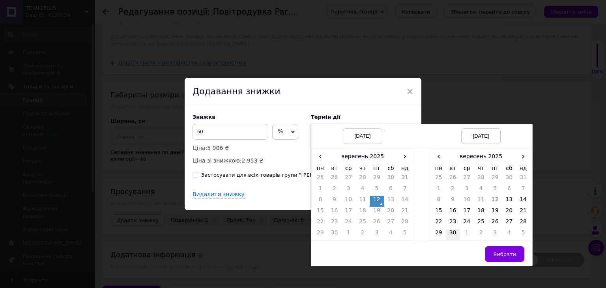
click at [450, 231] on td "30" at bounding box center [453, 234] width 14 height 11
click at [505, 251] on span "Вибрати" at bounding box center [504, 254] width 23 height 6
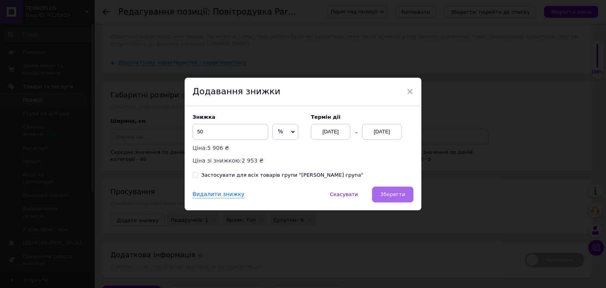
click at [393, 191] on span "Зберегти" at bounding box center [392, 194] width 25 height 6
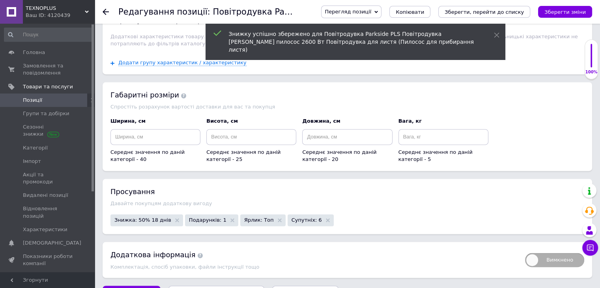
click at [218, 285] on button "Зберегти, перейти до списку" at bounding box center [216, 293] width 96 height 16
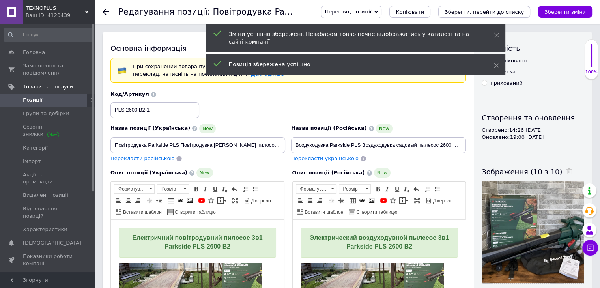
click at [504, 10] on icon "Зберегти, перейти до списку" at bounding box center [483, 12] width 79 height 6
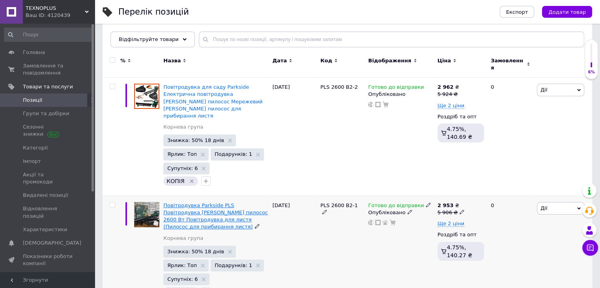
scroll to position [79, 0]
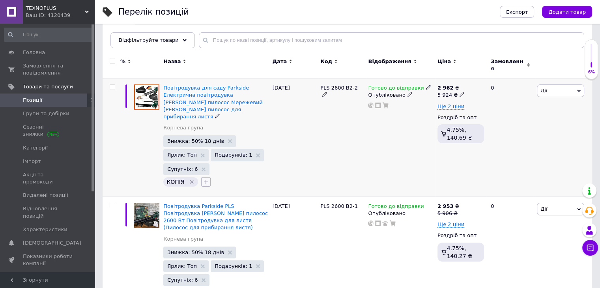
click at [207, 179] on icon "button" at bounding box center [206, 182] width 6 height 6
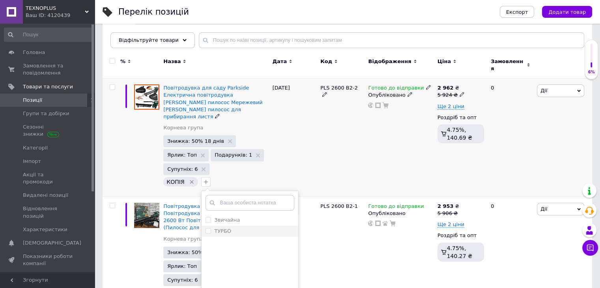
click at [207, 228] on input "ТУРБО" at bounding box center [207, 230] width 5 height 5
checkbox input "true"
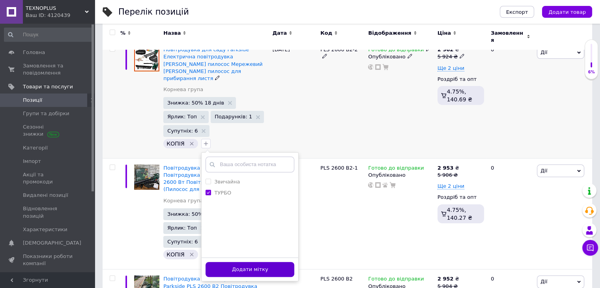
scroll to position [118, 0]
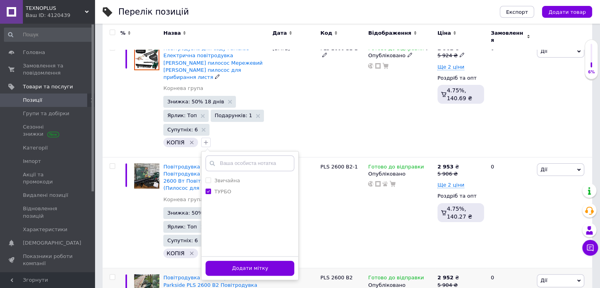
drag, startPoint x: 256, startPoint y: 248, endPoint x: 252, endPoint y: 244, distance: 4.5
click at [256, 261] on button "Додати мітку" at bounding box center [249, 268] width 89 height 15
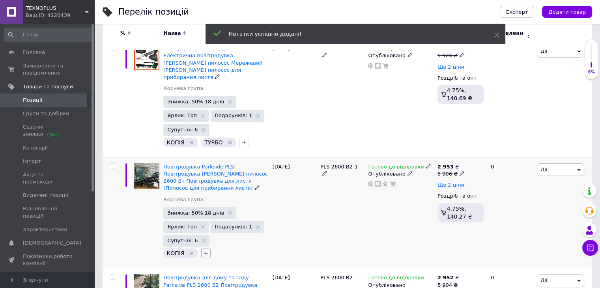
click at [204, 251] on icon "button" at bounding box center [206, 253] width 4 height 4
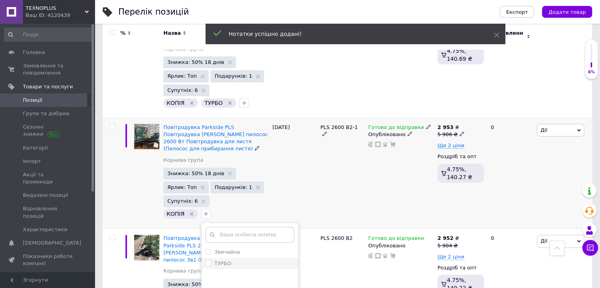
click at [207, 260] on input "ТУРБО" at bounding box center [207, 262] width 5 height 5
checkbox input "true"
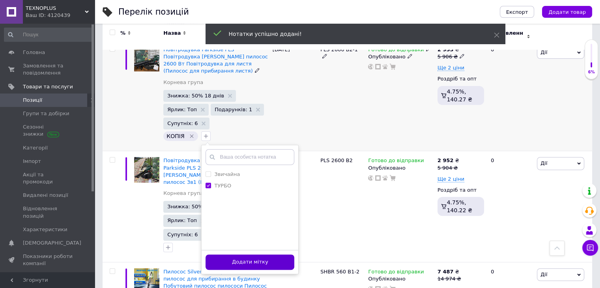
scroll to position [237, 0]
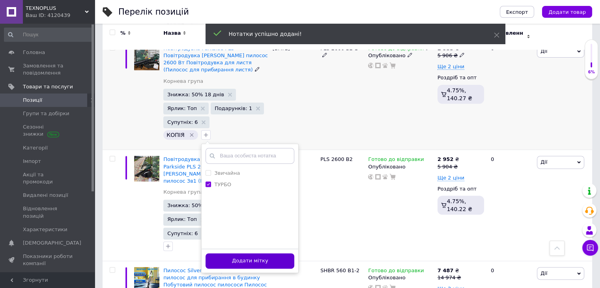
click at [249, 253] on button "Додати мітку" at bounding box center [249, 260] width 89 height 15
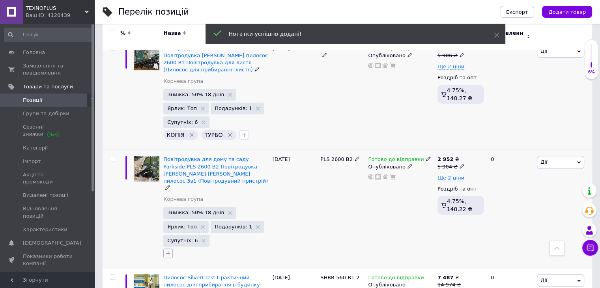
click at [167, 250] on icon "button" at bounding box center [168, 253] width 6 height 6
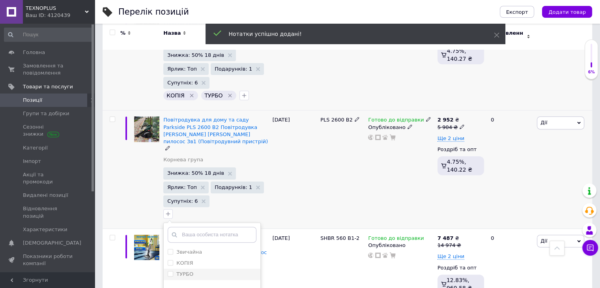
click at [171, 271] on input "ТУРБО" at bounding box center [170, 273] width 5 height 5
checkbox input "true"
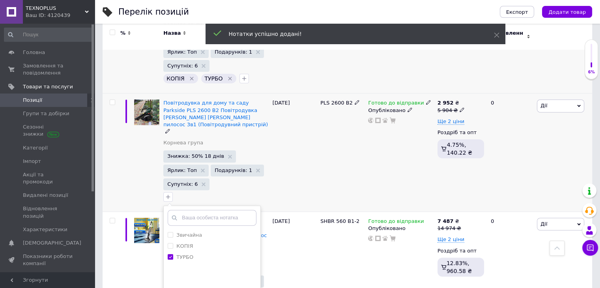
scroll to position [315, 0]
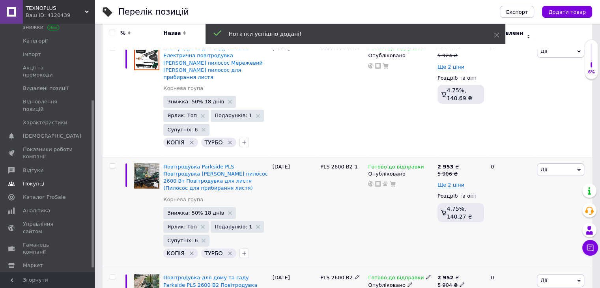
scroll to position [119, 0]
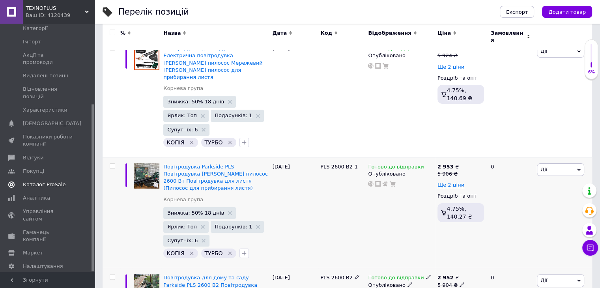
click at [47, 181] on span "Каталог ProSale" at bounding box center [44, 184] width 43 height 7
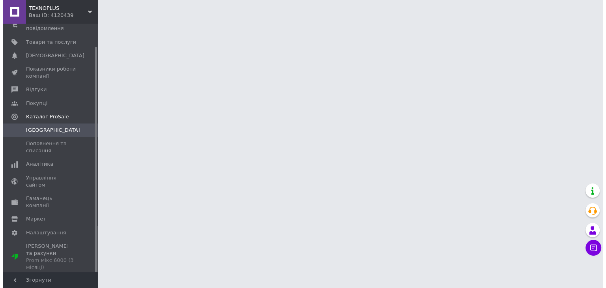
scroll to position [25, 0]
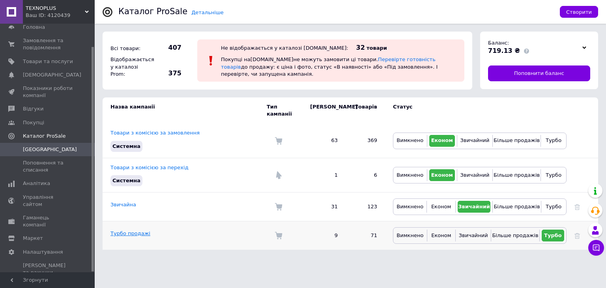
click at [123, 230] on link "Турбо продажі" at bounding box center [130, 233] width 40 height 6
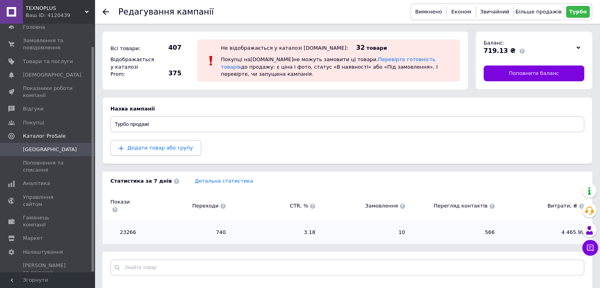
click at [176, 147] on span "Додати товар або групу" at bounding box center [159, 148] width 65 height 6
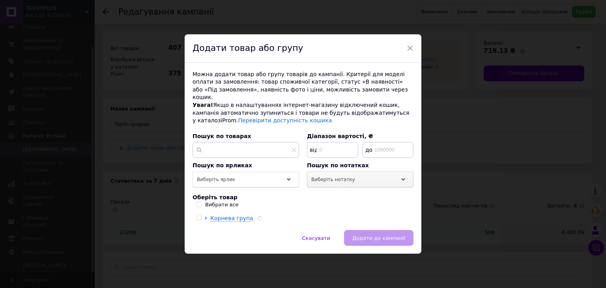
click at [332, 172] on div "Виберіть нотатку" at bounding box center [360, 180] width 106 height 16
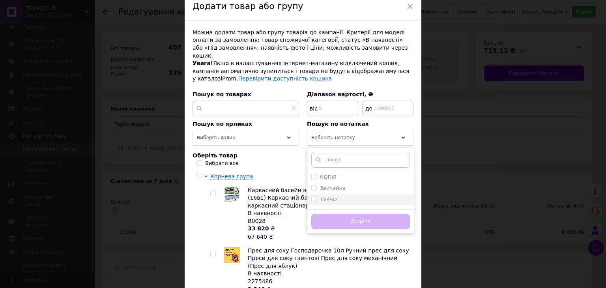
scroll to position [39, 0]
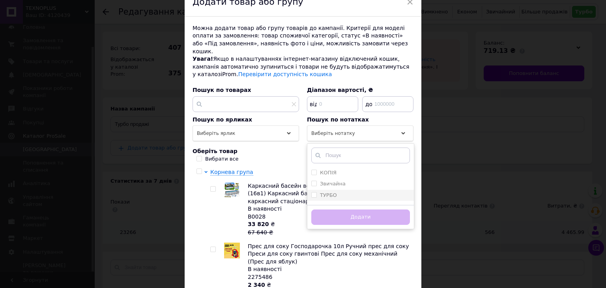
click at [312, 192] on input "ТУРБО" at bounding box center [313, 194] width 5 height 5
checkbox input "true"
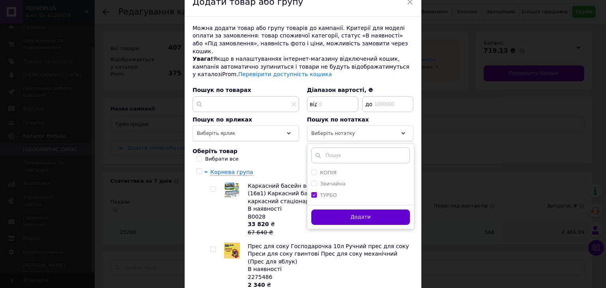
click at [331, 209] on button "Додати" at bounding box center [360, 216] width 99 height 15
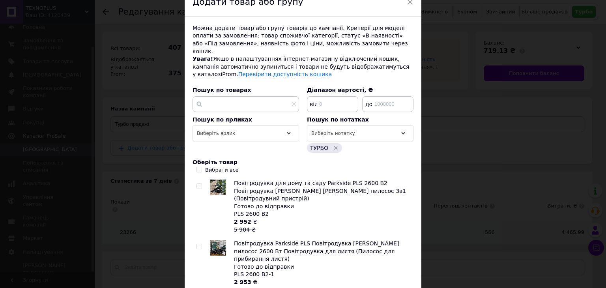
click at [199, 167] on input "Вибрати все" at bounding box center [198, 169] width 5 height 5
checkbox input "true"
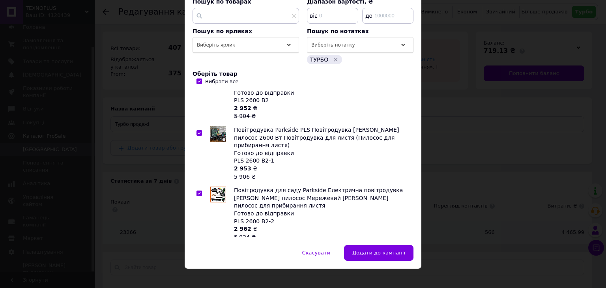
scroll to position [6, 0]
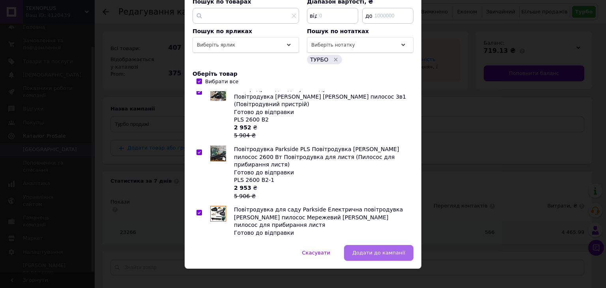
click at [384, 250] on span "Додати до кампанії" at bounding box center [378, 253] width 53 height 6
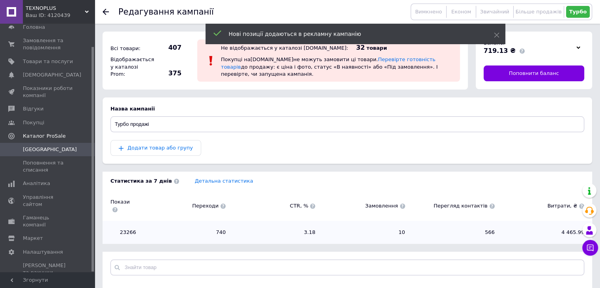
click at [40, 149] on span "Кампанії" at bounding box center [50, 149] width 54 height 7
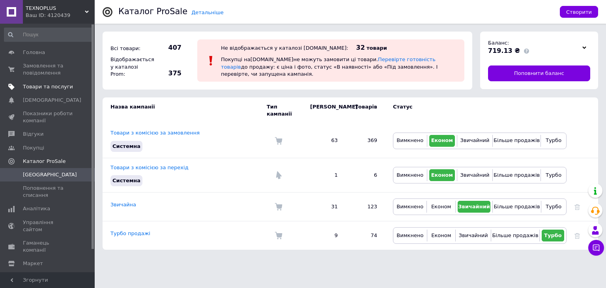
click at [61, 92] on link "Товари та послуги" at bounding box center [48, 86] width 97 height 13
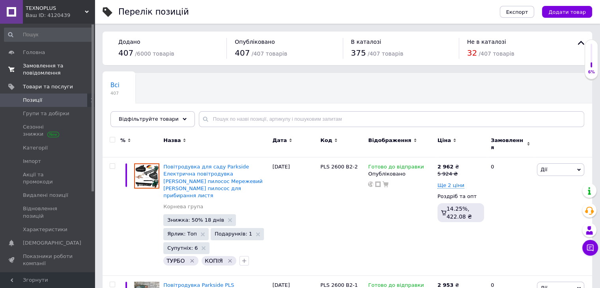
click at [55, 74] on span "Замовлення та повідомлення" at bounding box center [48, 69] width 50 height 14
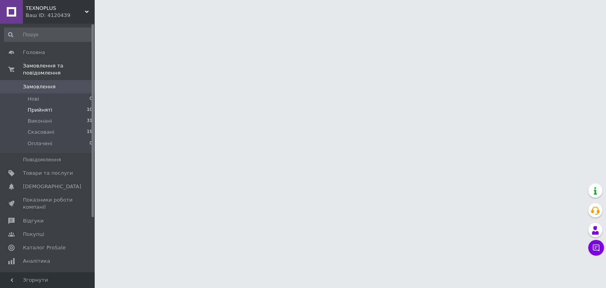
click at [51, 104] on li "Прийняті 10" at bounding box center [48, 109] width 97 height 11
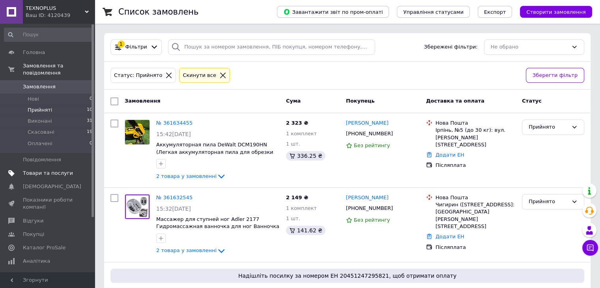
click at [44, 170] on span "Товари та послуги" at bounding box center [48, 173] width 50 height 7
